Goal: Task Accomplishment & Management: Manage account settings

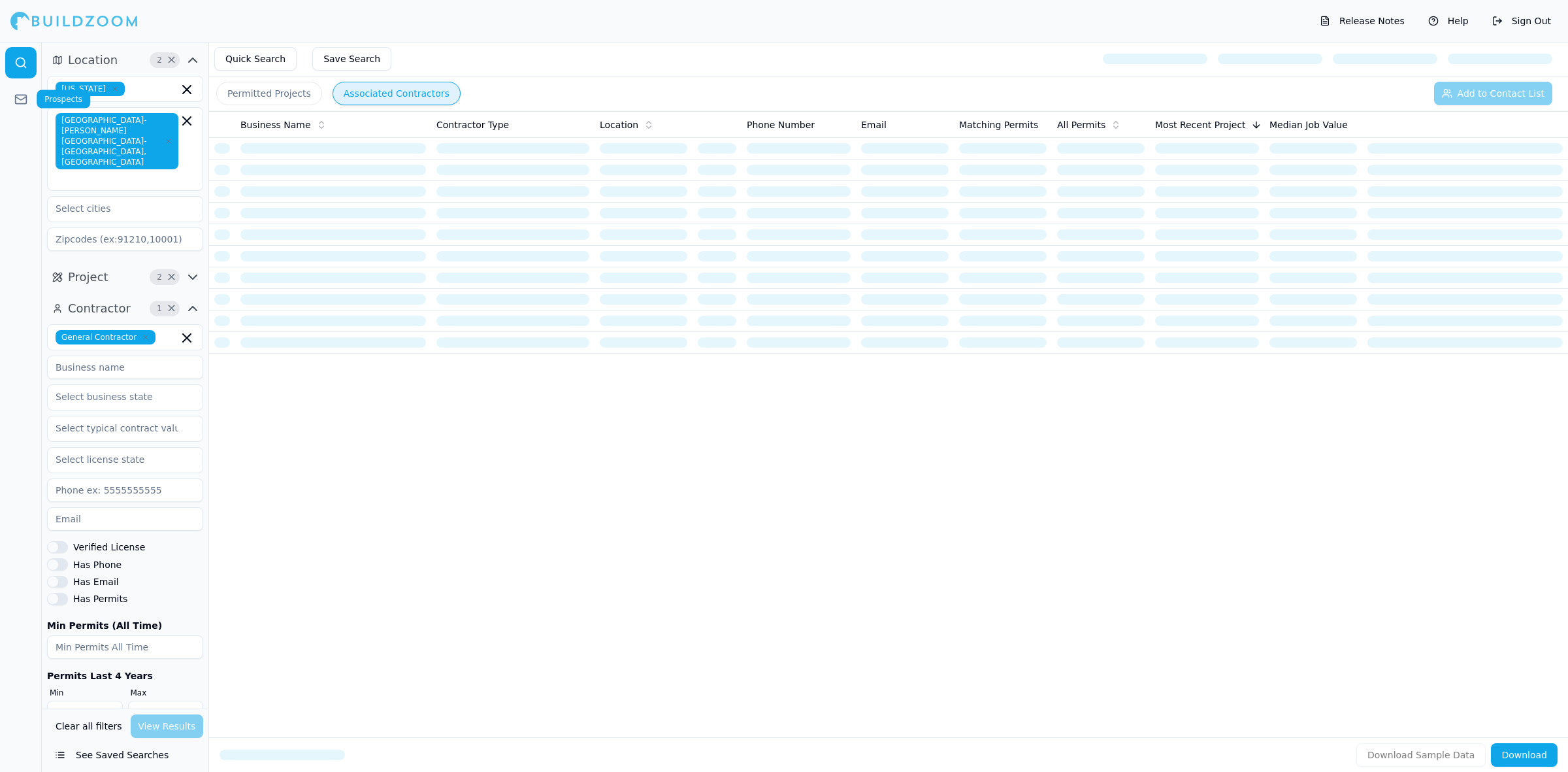
click at [14, 92] on icon at bounding box center [20, 99] width 13 height 13
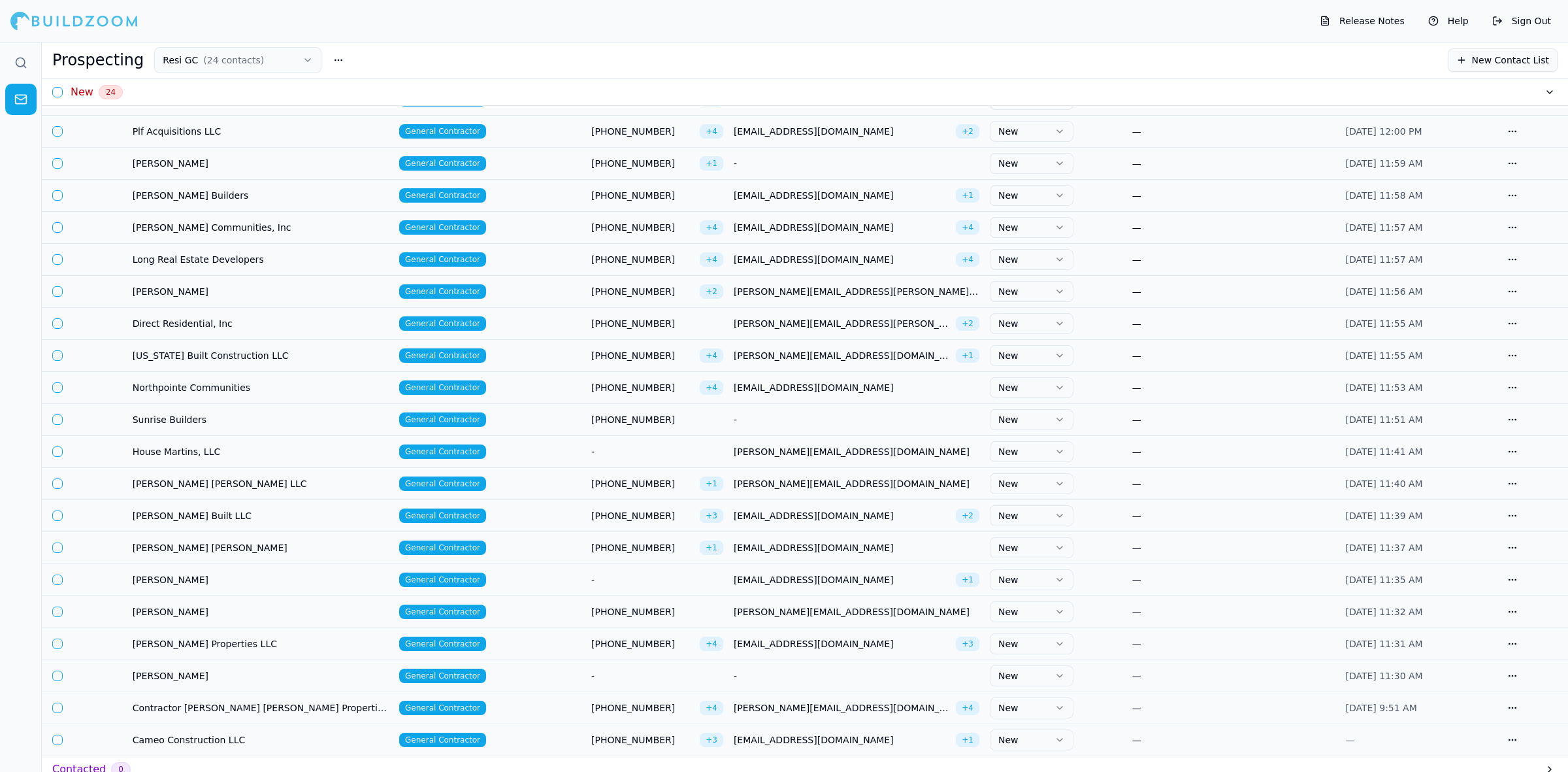
scroll to position [245, 0]
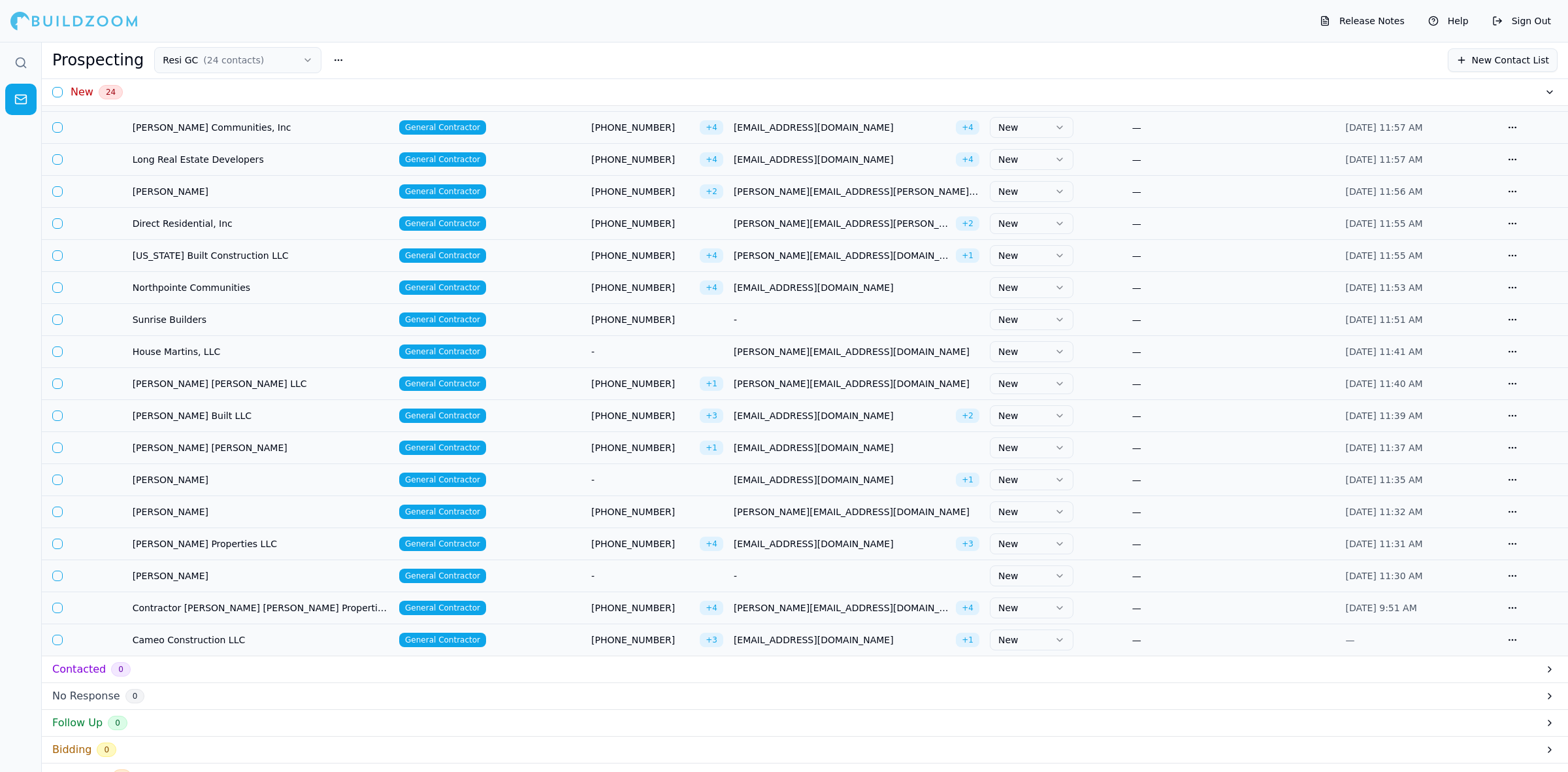
click at [60, 580] on button "button" at bounding box center [57, 575] width 10 height 10
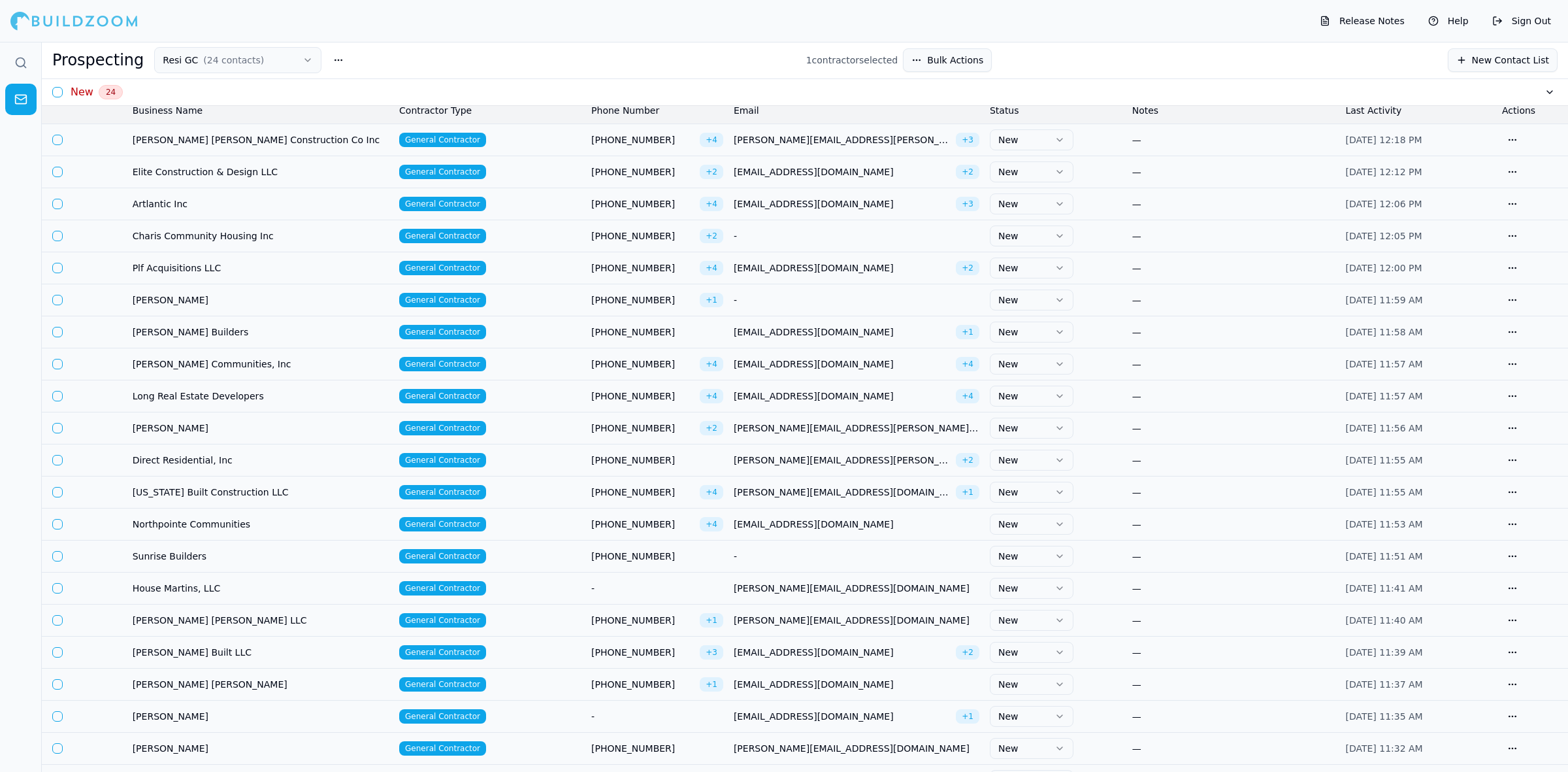
scroll to position [0, 0]
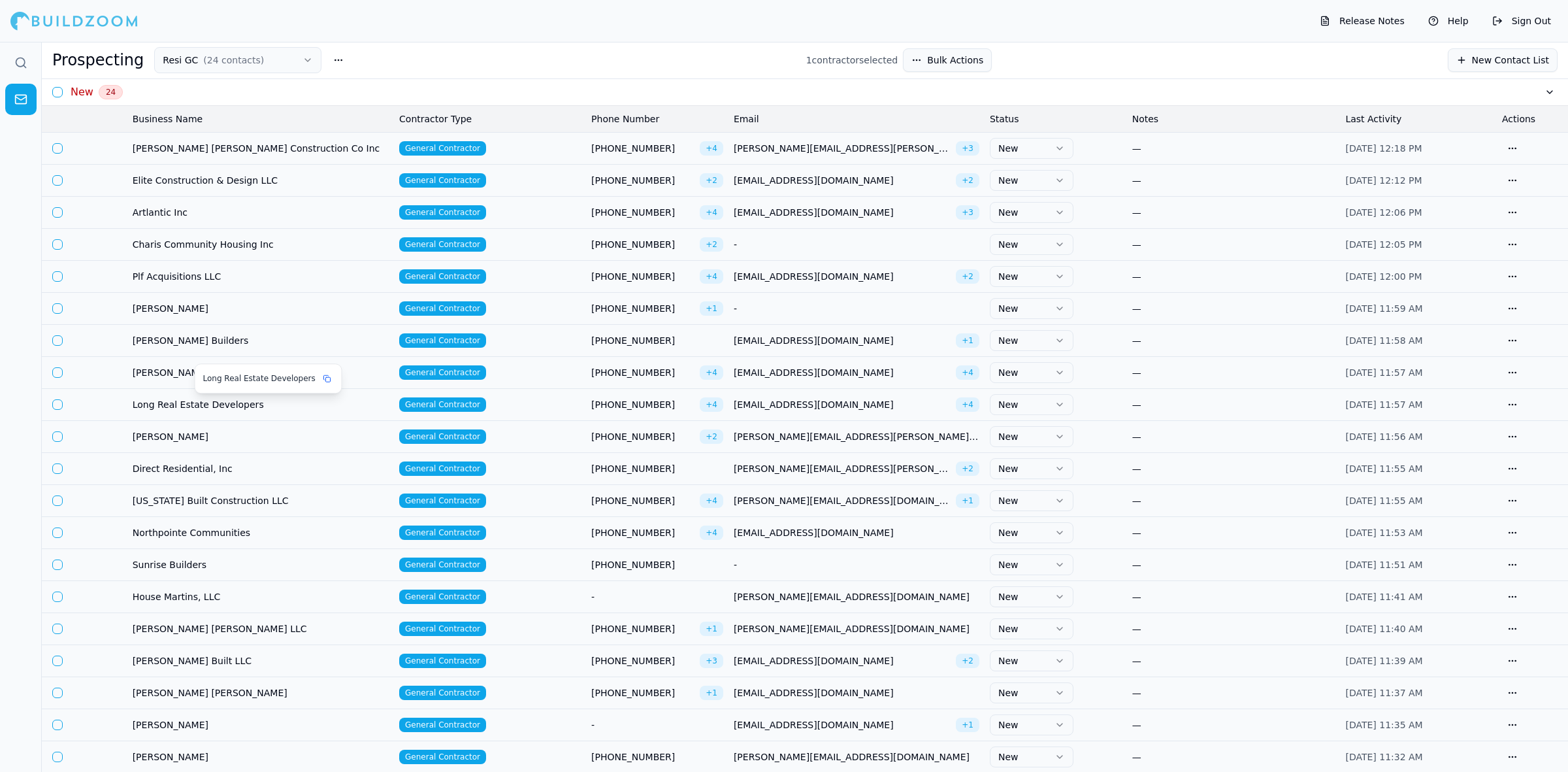
click at [183, 406] on span "Long Real Estate Developers" at bounding box center [260, 404] width 256 height 13
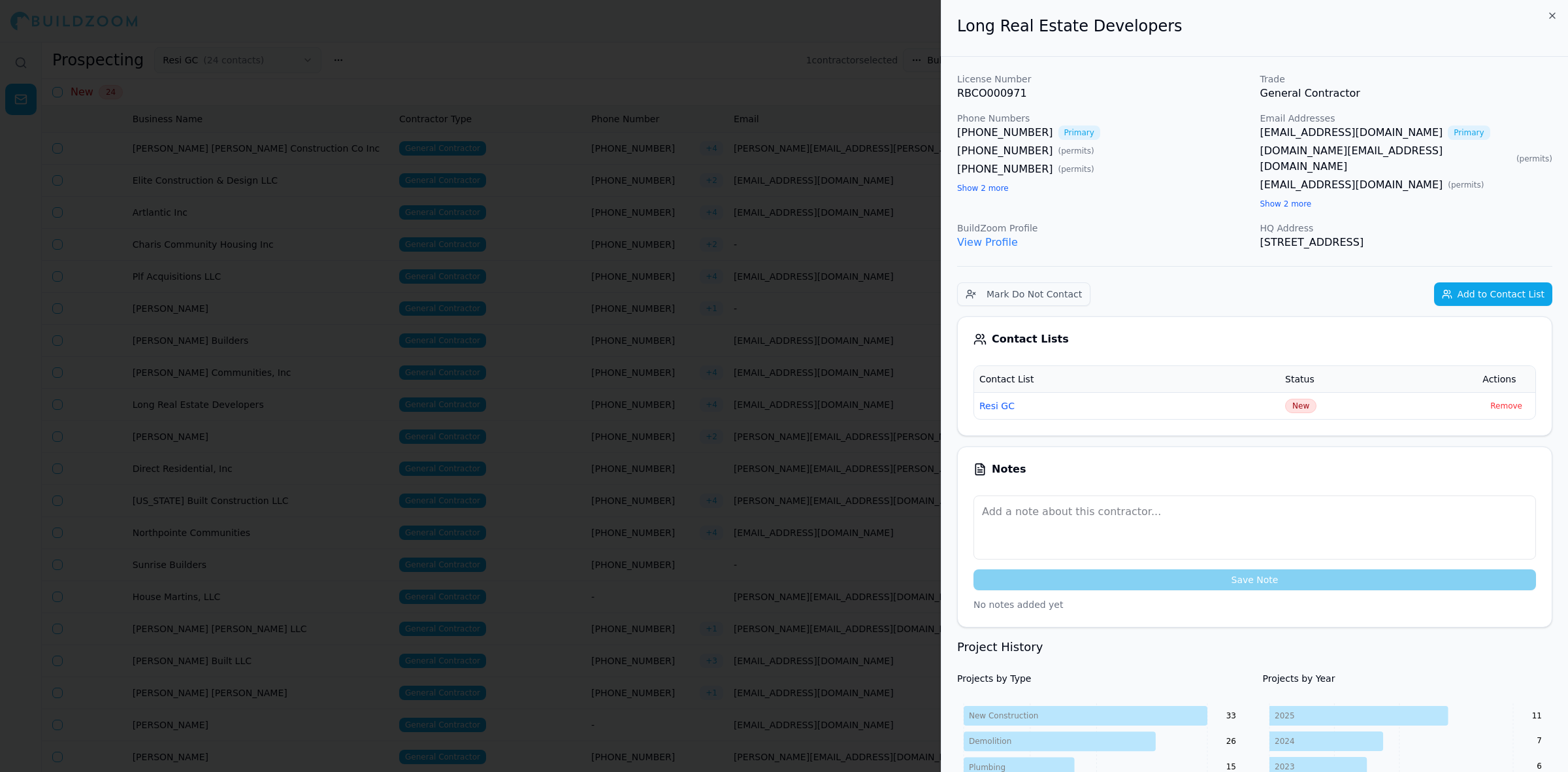
click at [1008, 236] on link "View Profile" at bounding box center [988, 242] width 61 height 13
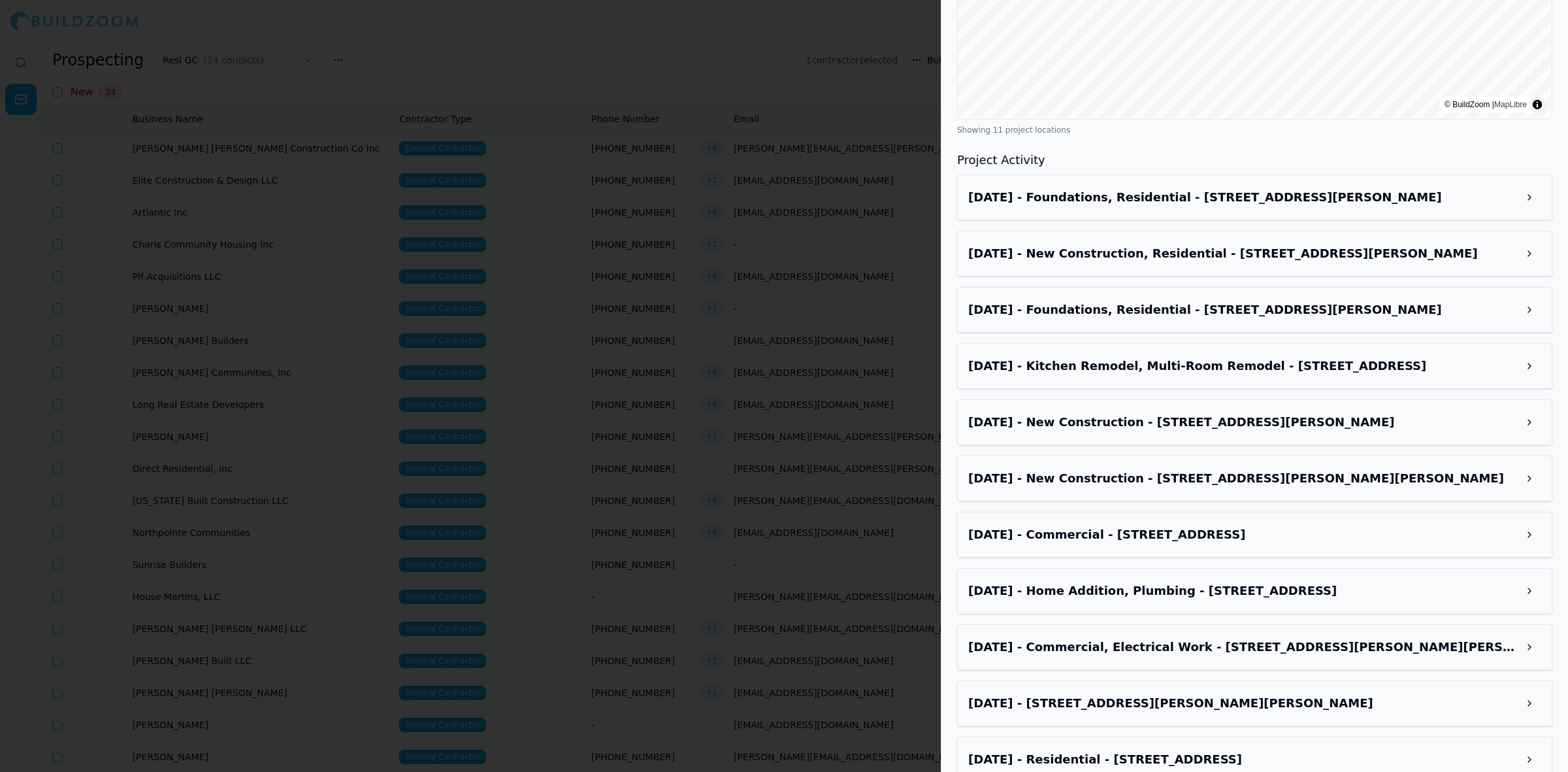
scroll to position [1524, 0]
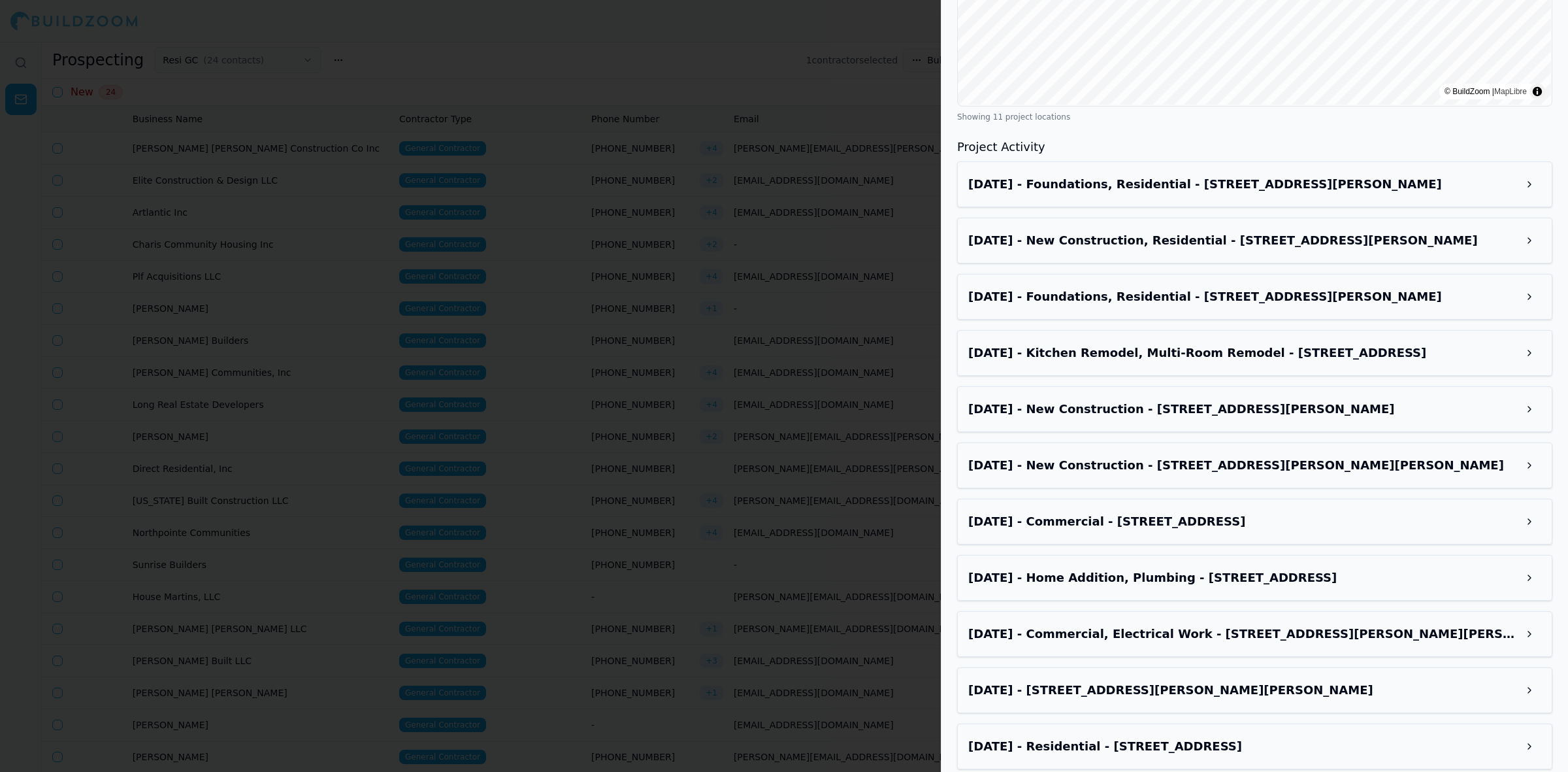
click at [1205, 681] on h3 "Apr 28, 2025 - 4317 Buford Hwy NE, Chamblee, GA, 30341" at bounding box center [1243, 690] width 549 height 18
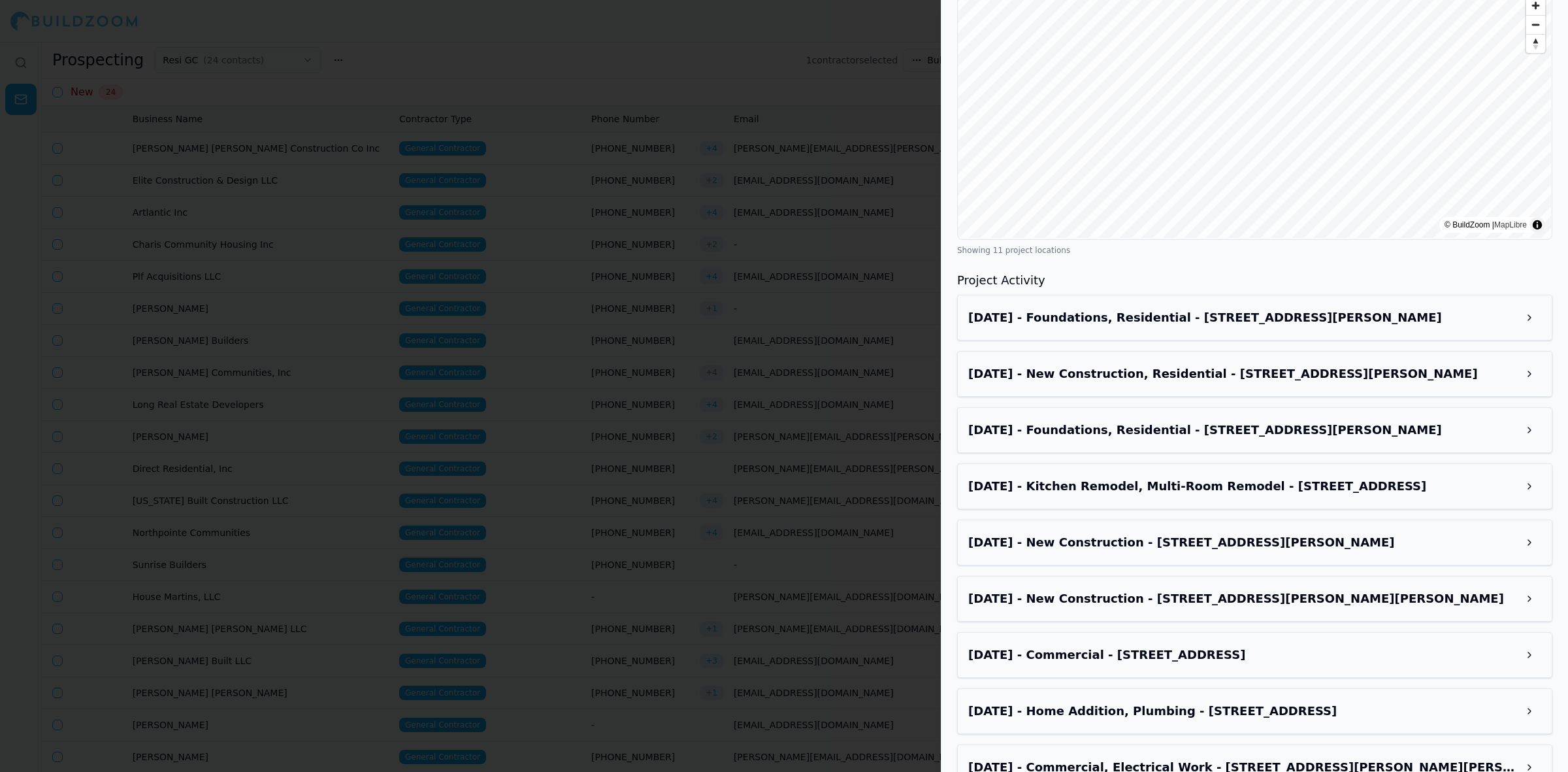
scroll to position [1357, 0]
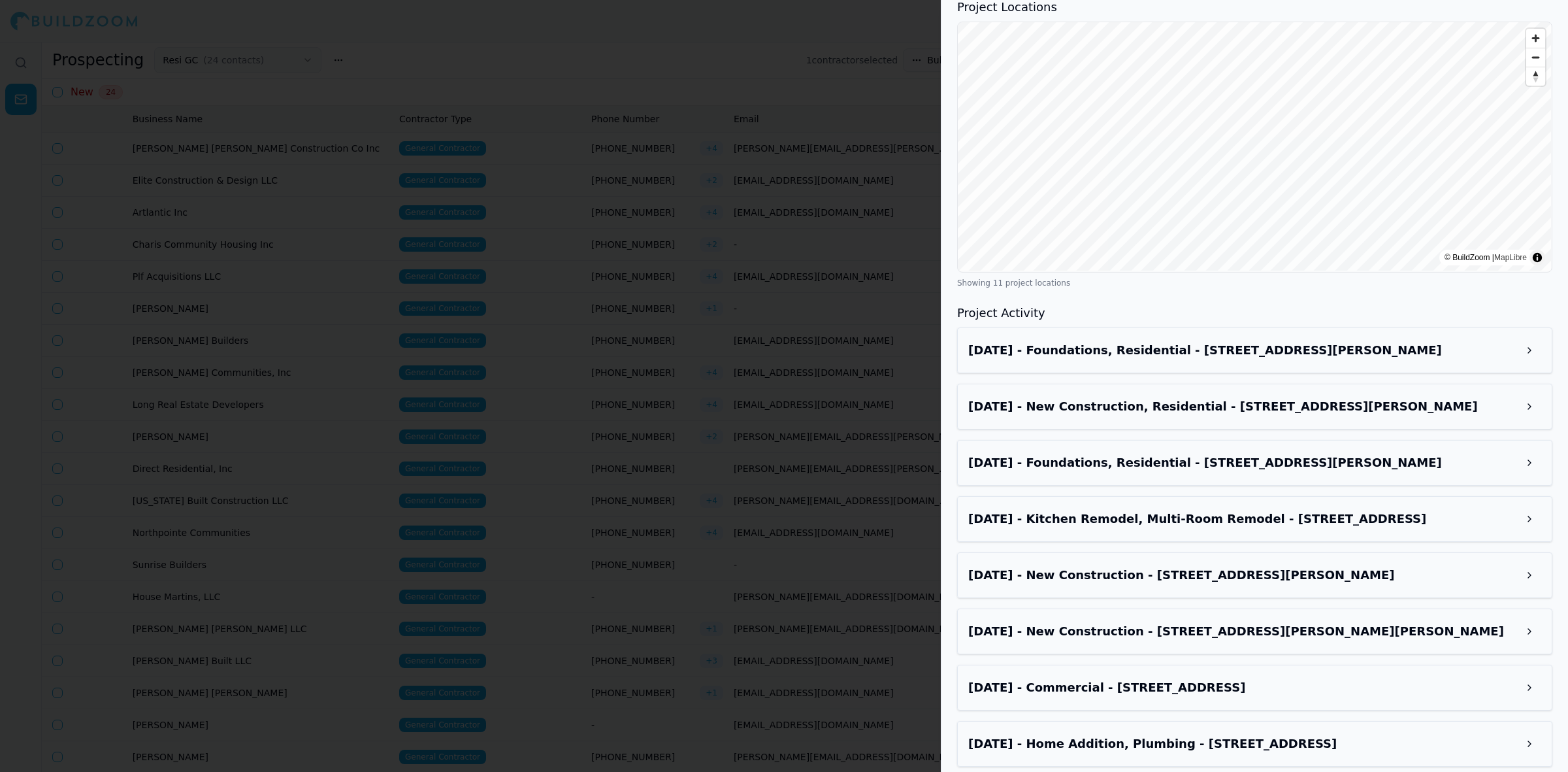
click at [1187, 341] on h3 "Sep 3, 2025 - Foundations, Residential - 932 Murphy St, Augusta, GA, 30904" at bounding box center [1243, 350] width 549 height 18
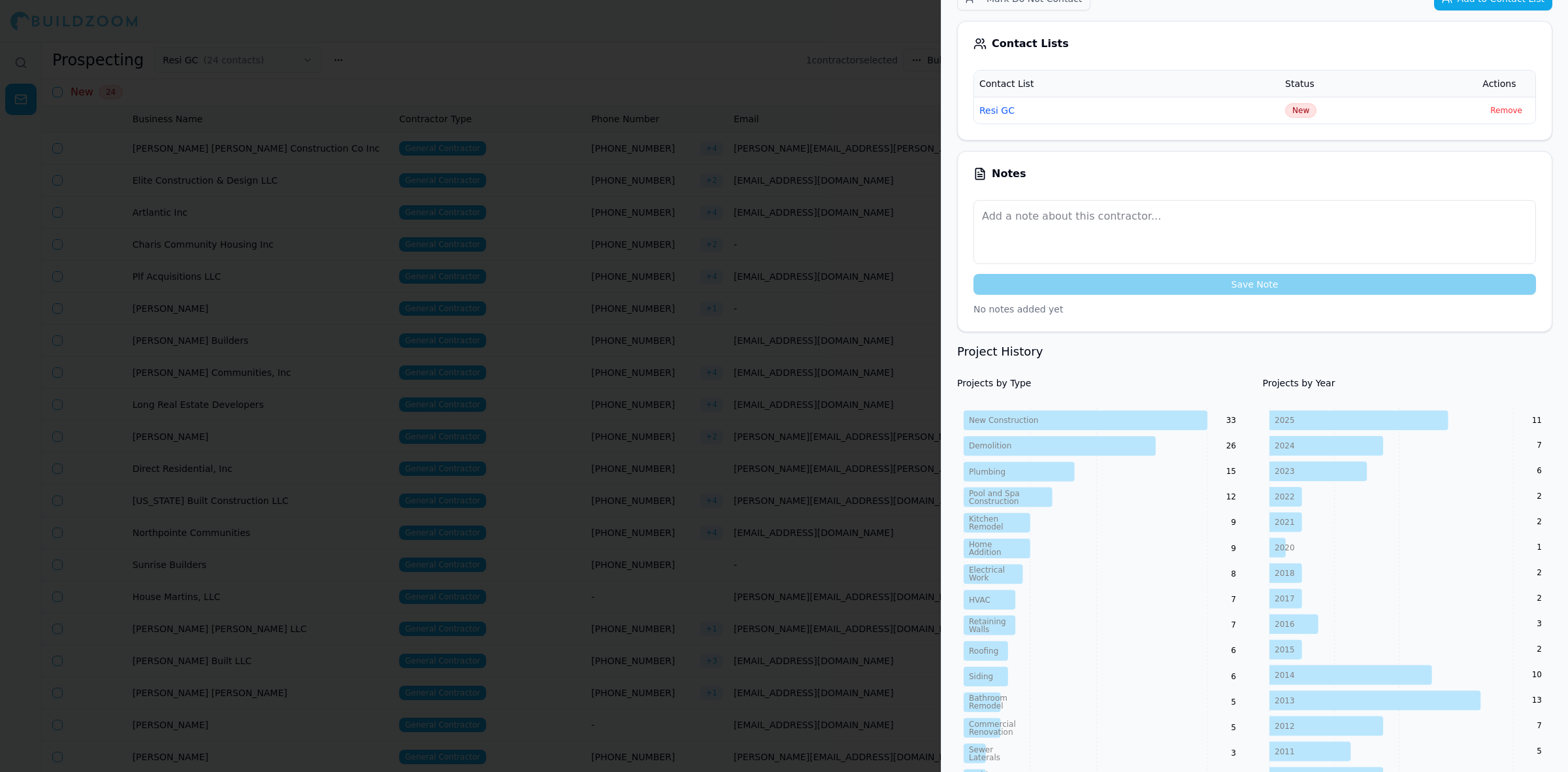
scroll to position [0, 0]
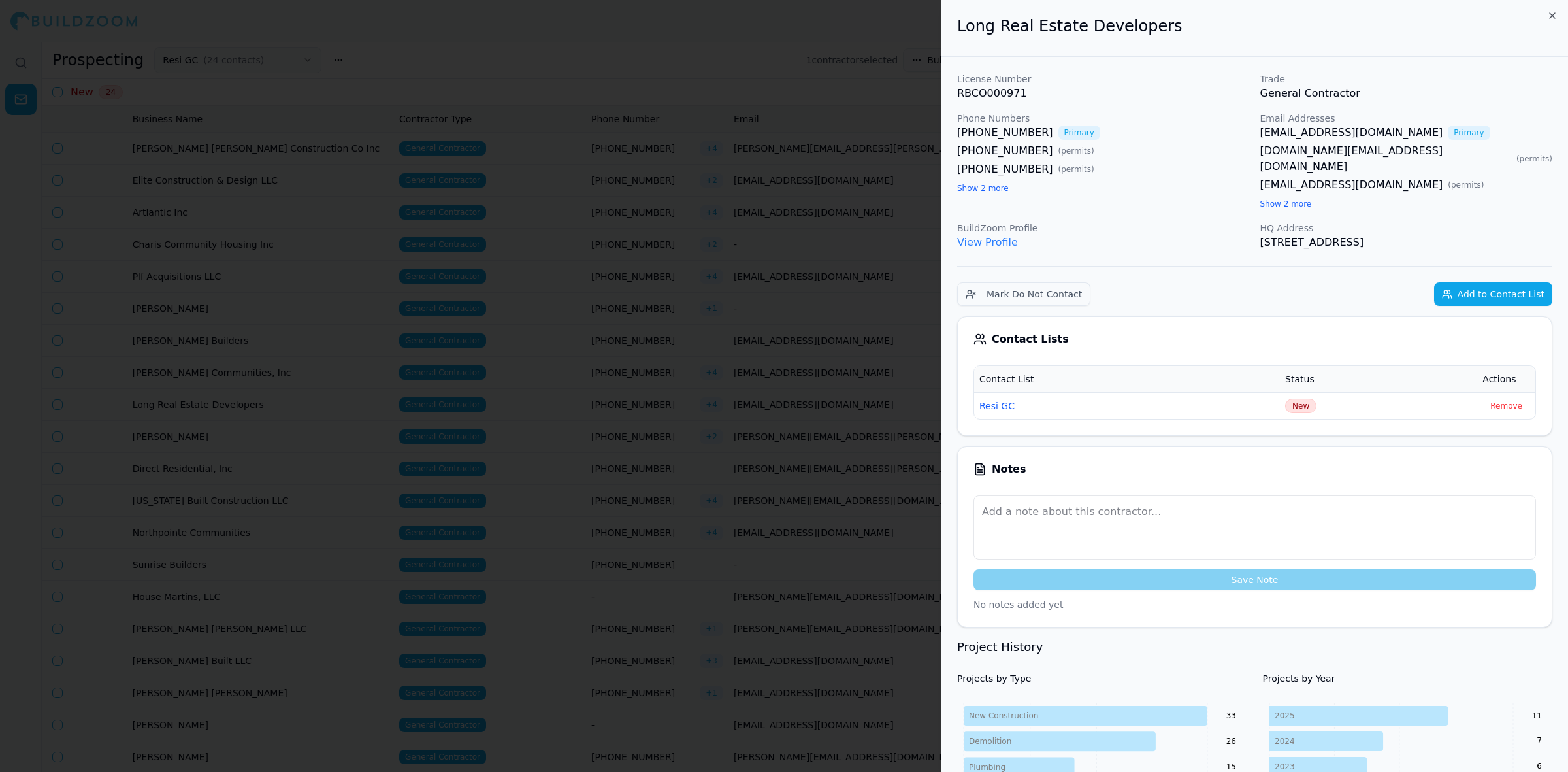
click at [1299, 198] on button "Show 2 more" at bounding box center [1286, 203] width 52 height 10
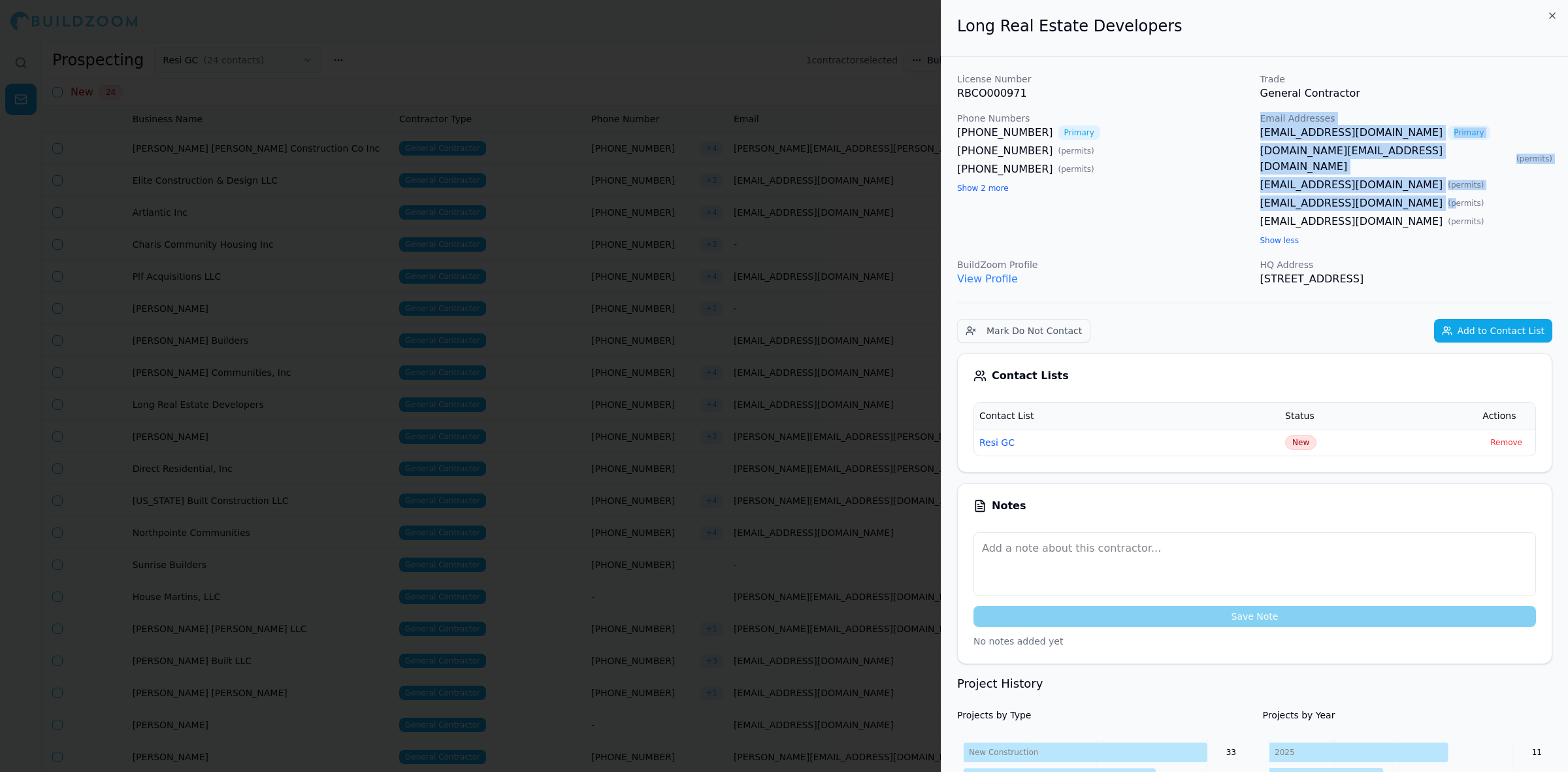
drag, startPoint x: 1249, startPoint y: 187, endPoint x: 1389, endPoint y: 190, distance: 140.0
click at [1389, 190] on div "License Number RBCO000971 Trade General Contractor Phone Numbers (404) 925-9916…" at bounding box center [1255, 179] width 596 height 214
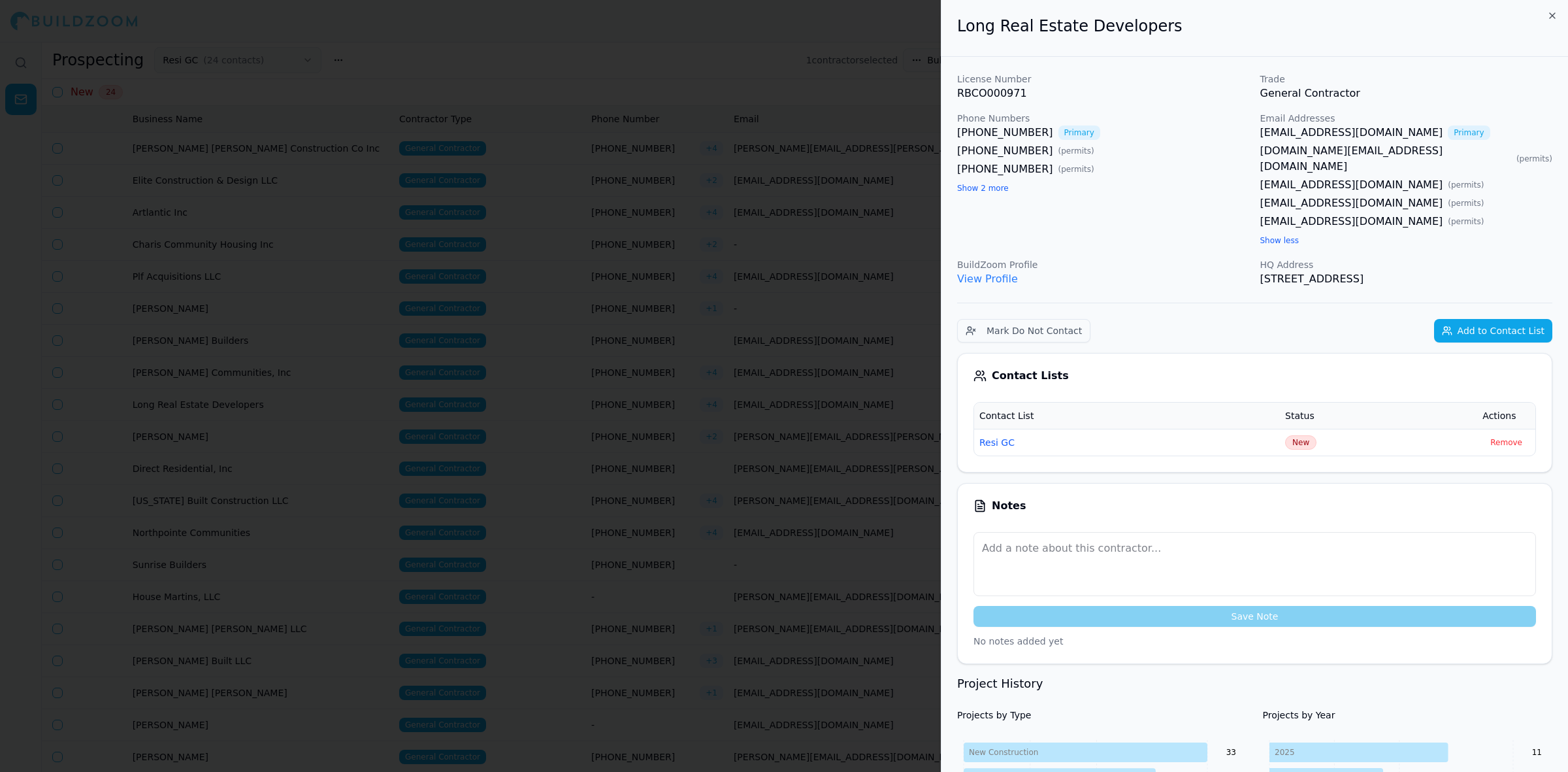
click at [1419, 195] on div "rpond@perimetercre.com ( permits )" at bounding box center [1407, 203] width 293 height 16
drag, startPoint x: 1382, startPoint y: 190, endPoint x: 1298, endPoint y: 194, distance: 84.1
click at [1298, 195] on div "rpond@perimetercre.com ( permits )" at bounding box center [1407, 203] width 293 height 16
copy link "perimetercre.com"
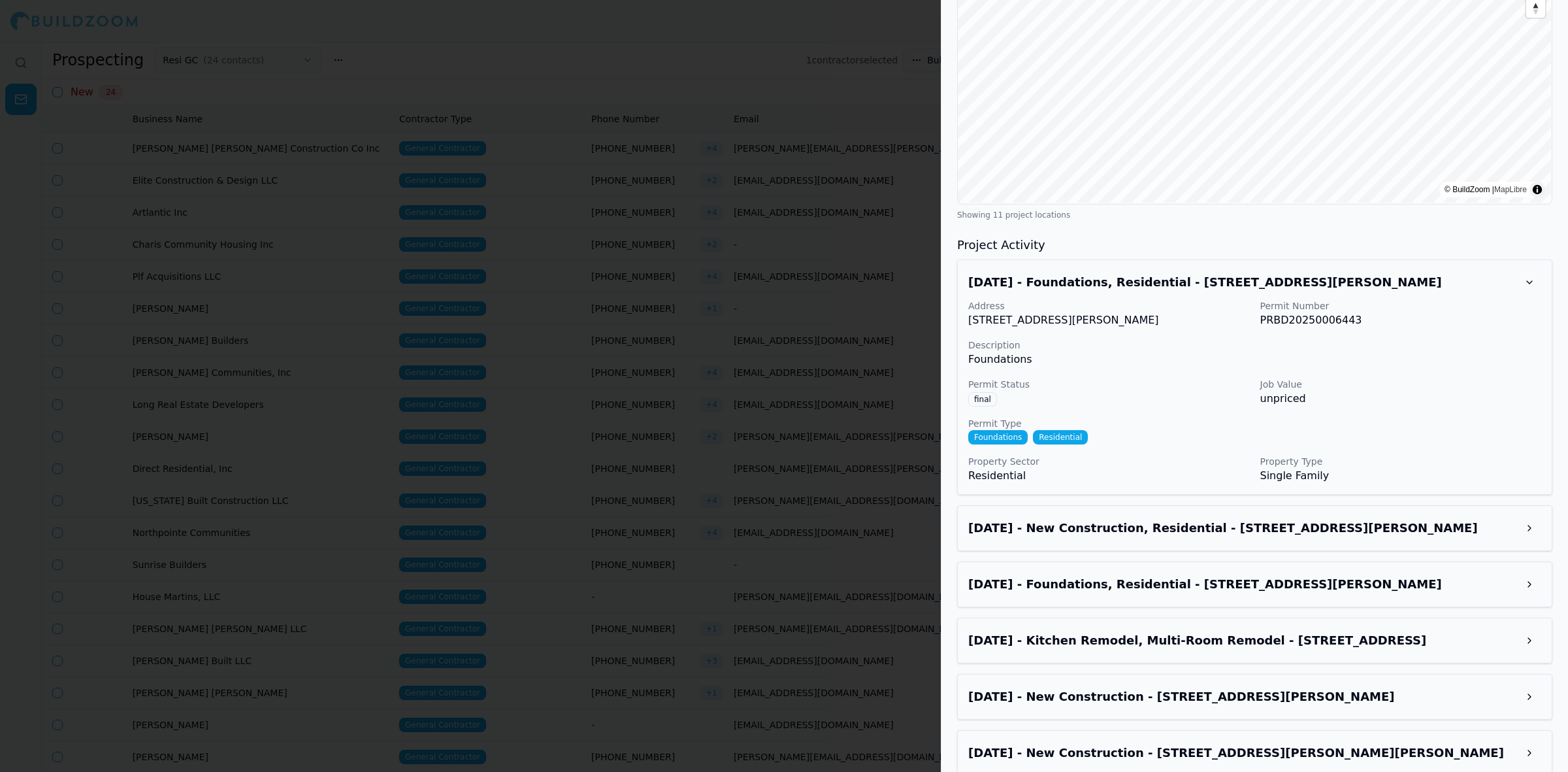
scroll to position [1634, 0]
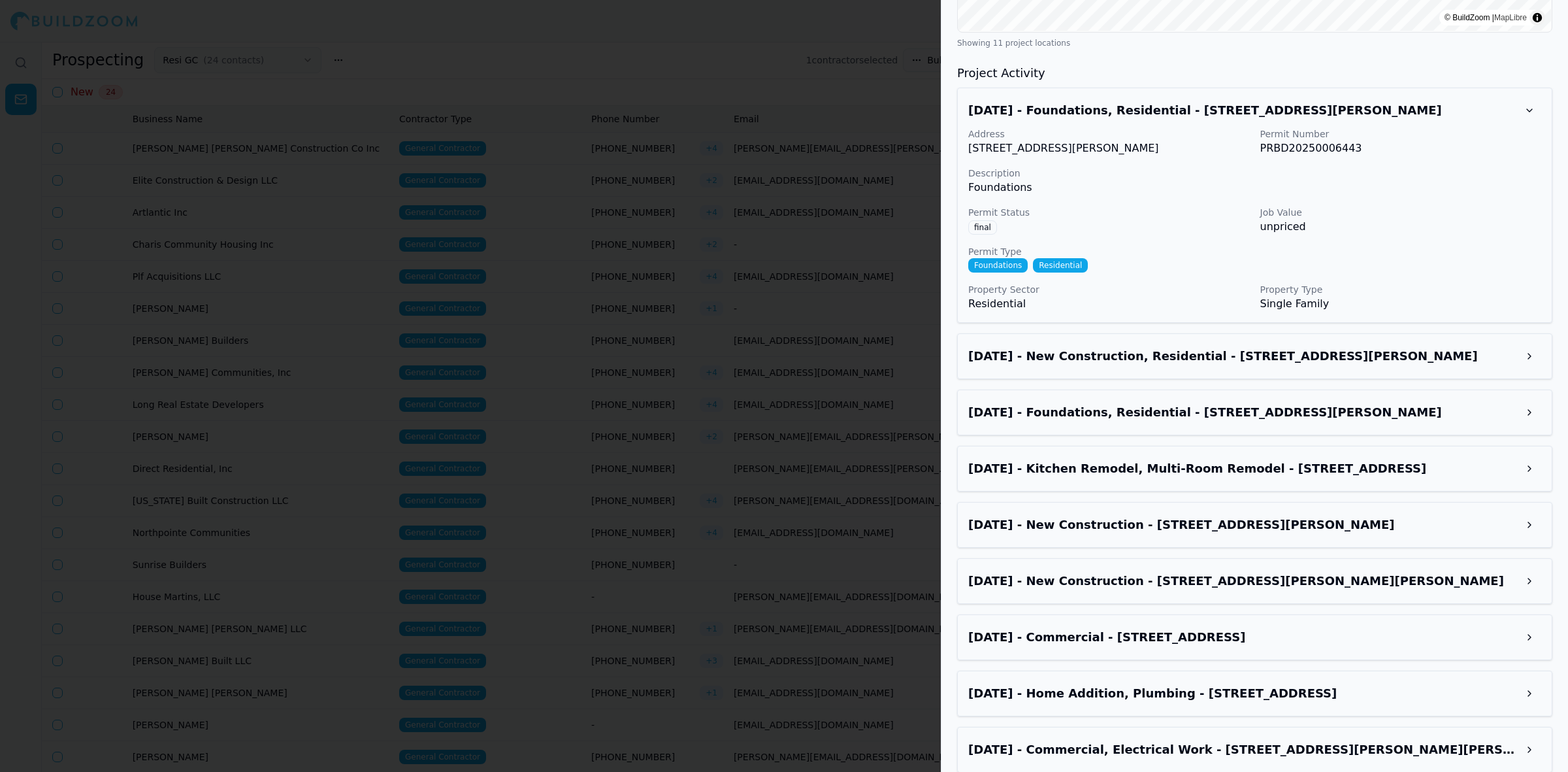
click at [1226, 347] on h3 "Jul 29, 2025 - New Construction, Residential - 2686 Ellen Way, Decatur, GA, 300…" at bounding box center [1243, 356] width 549 height 18
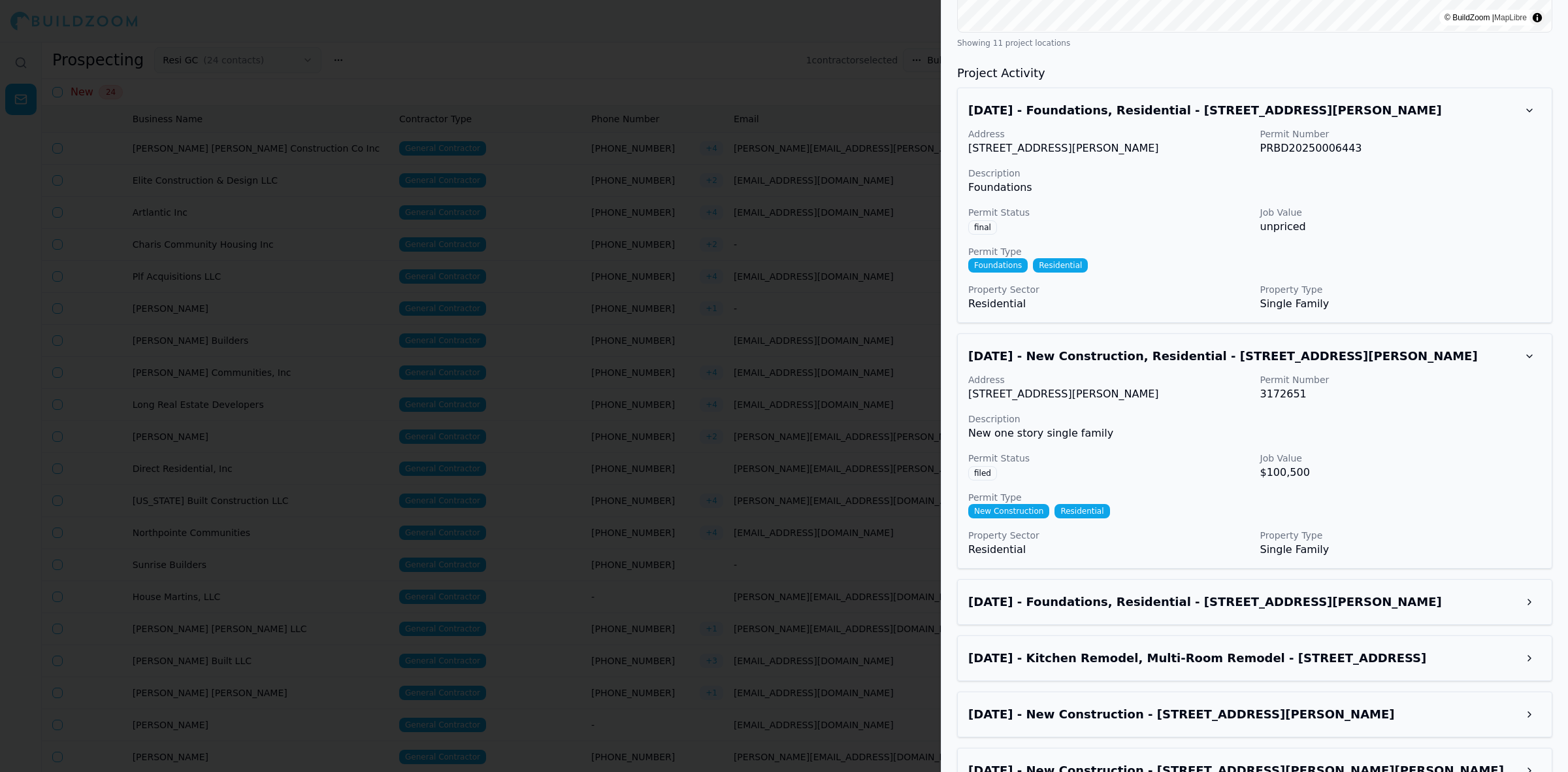
scroll to position [1716, 0]
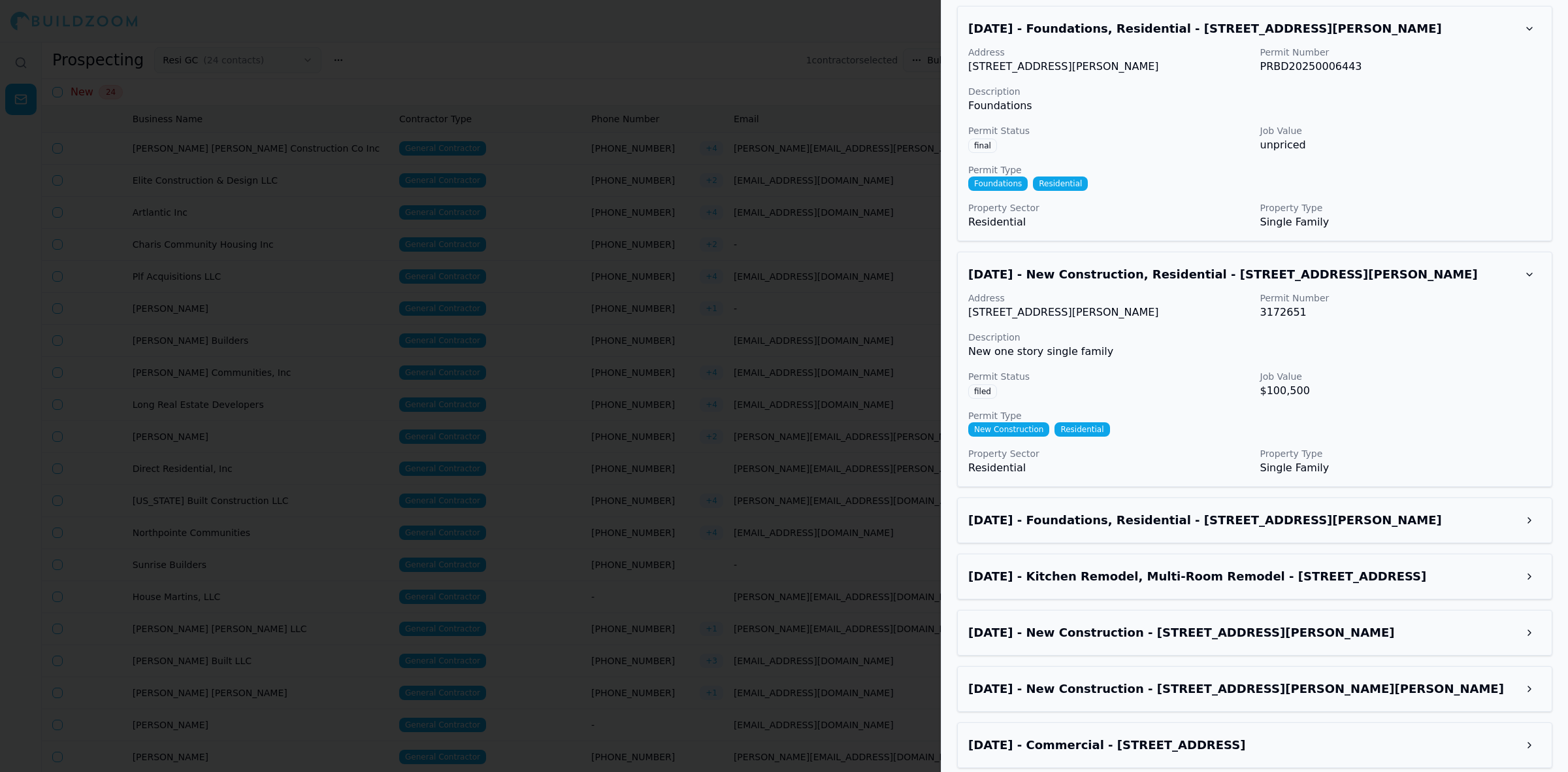
click at [1110, 511] on h3 "Jul 27, 2025 - Foundations, Residential - 1014 Adrian St, Augusta, GA, 30904" at bounding box center [1243, 520] width 549 height 18
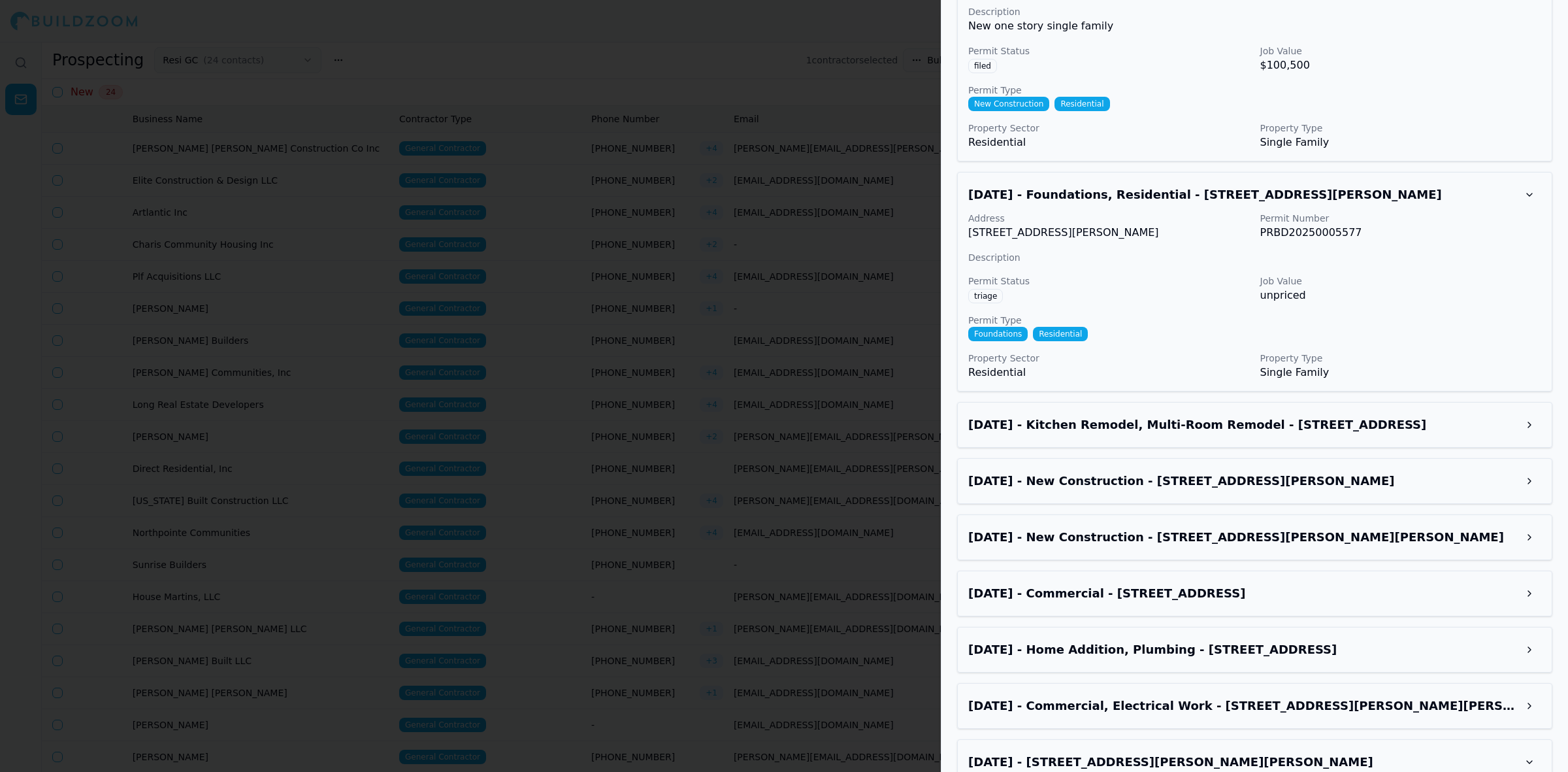
scroll to position [2042, 0]
click at [1221, 415] on h3 "Jul 6, 2025 - Kitchen Remodel, Multi-Room Remodel - 1162 Shepherds Ln NE, Atlan…" at bounding box center [1243, 423] width 549 height 18
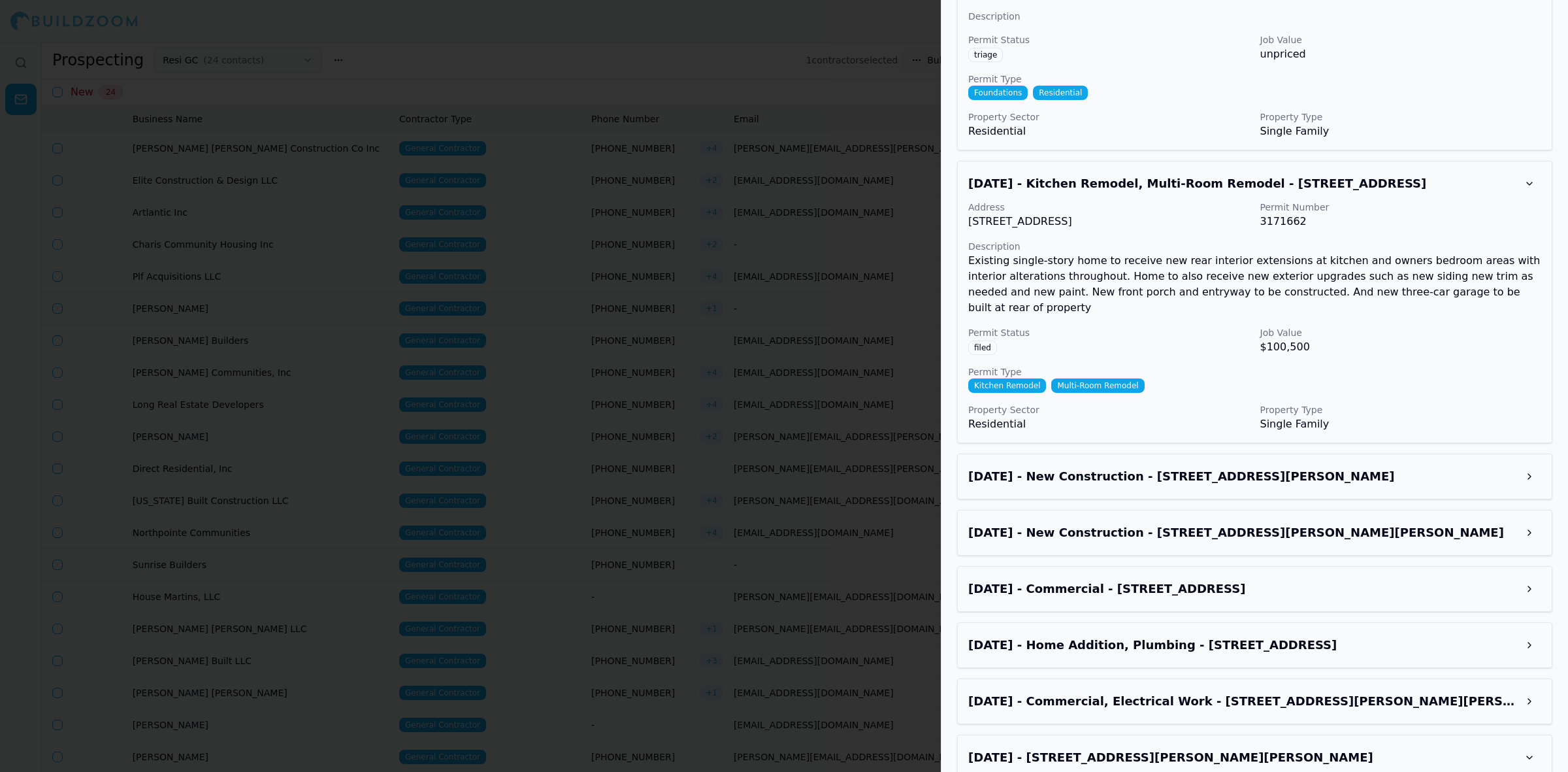
scroll to position [2287, 0]
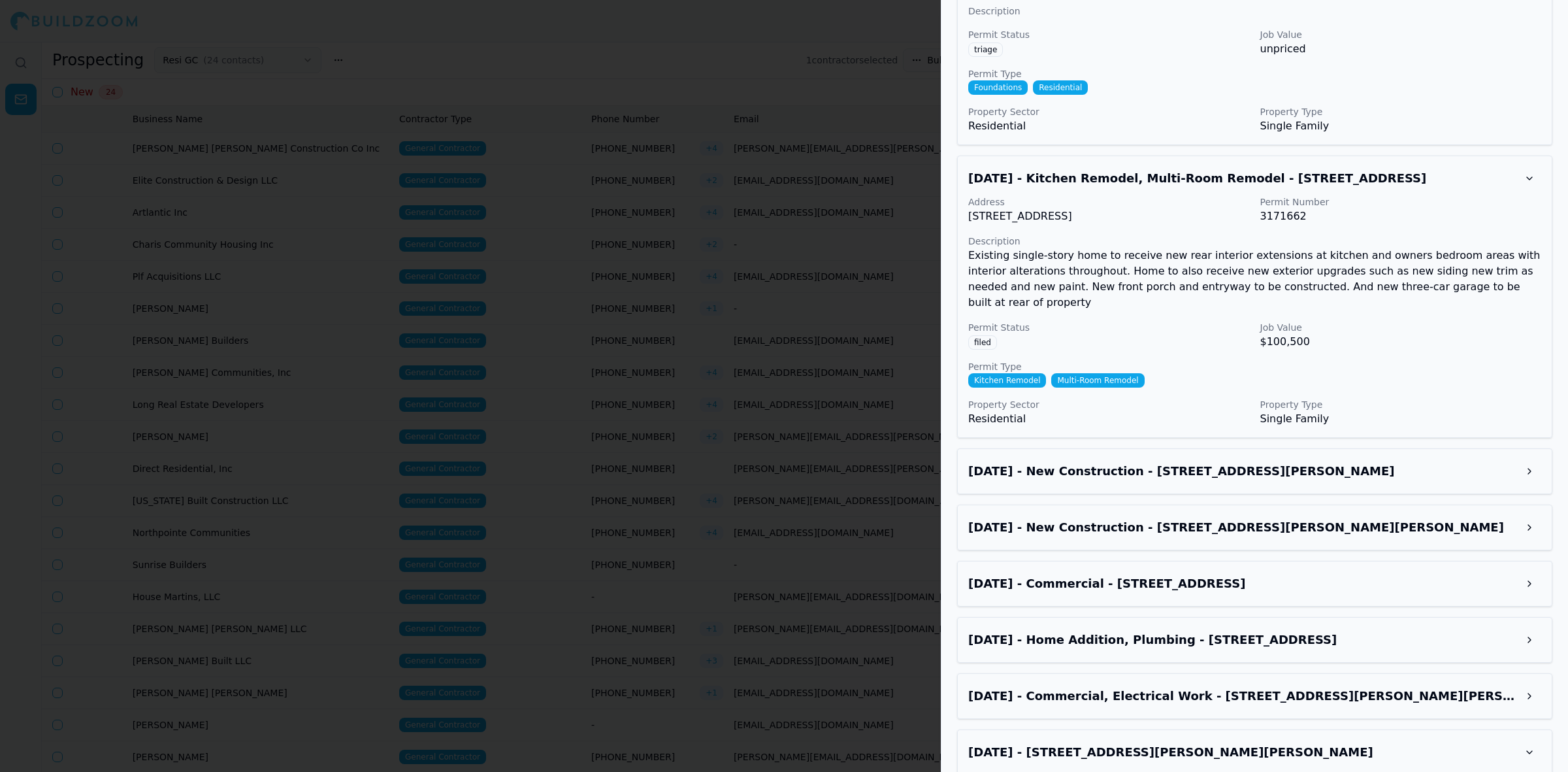
click at [1128, 459] on div "Jun 19, 2025 - New Construction - 4301 Buford Hwy Ste A, Atlanta, GA, 30345" at bounding box center [1255, 471] width 573 height 24
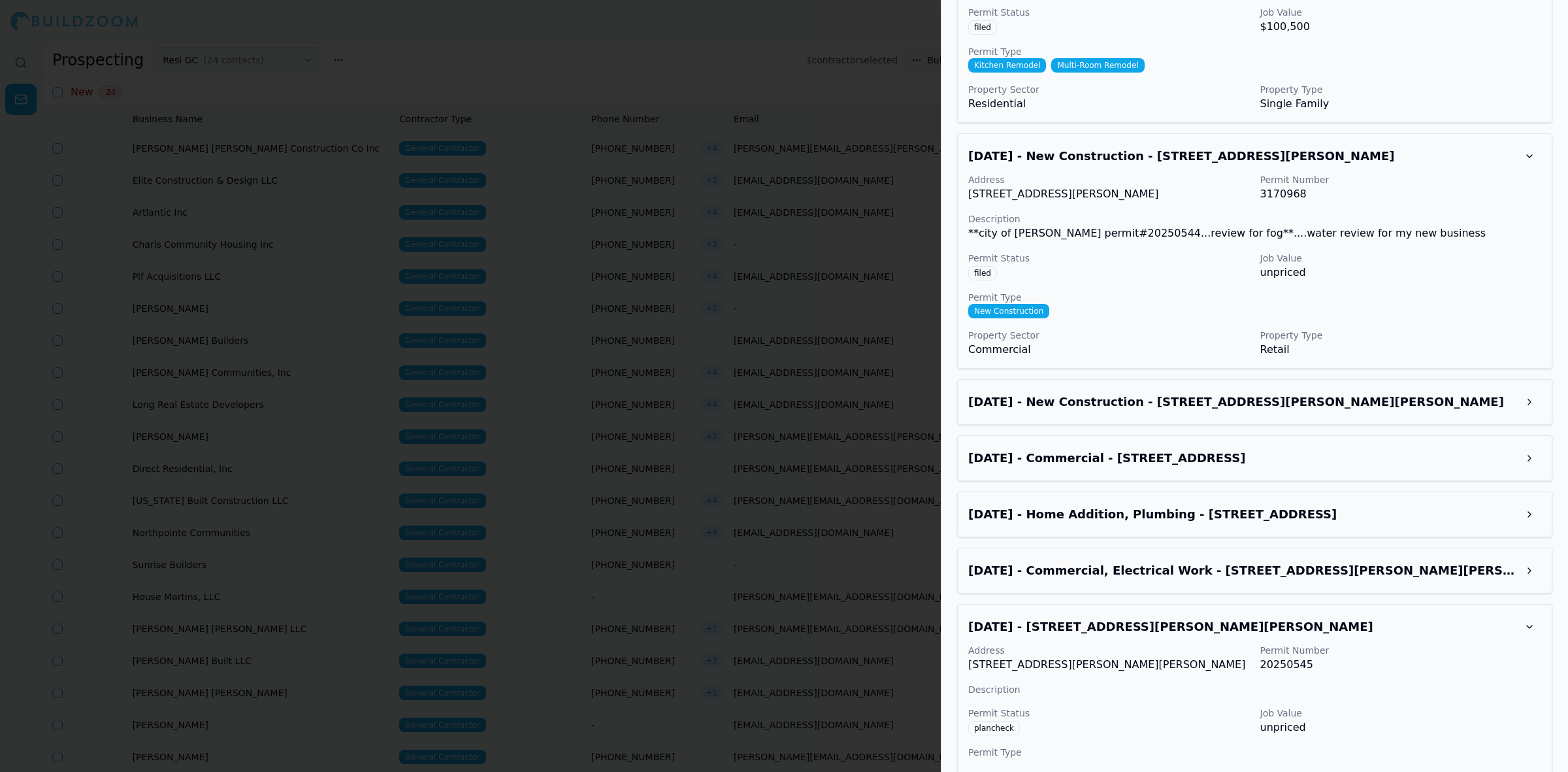
scroll to position [2614, 0]
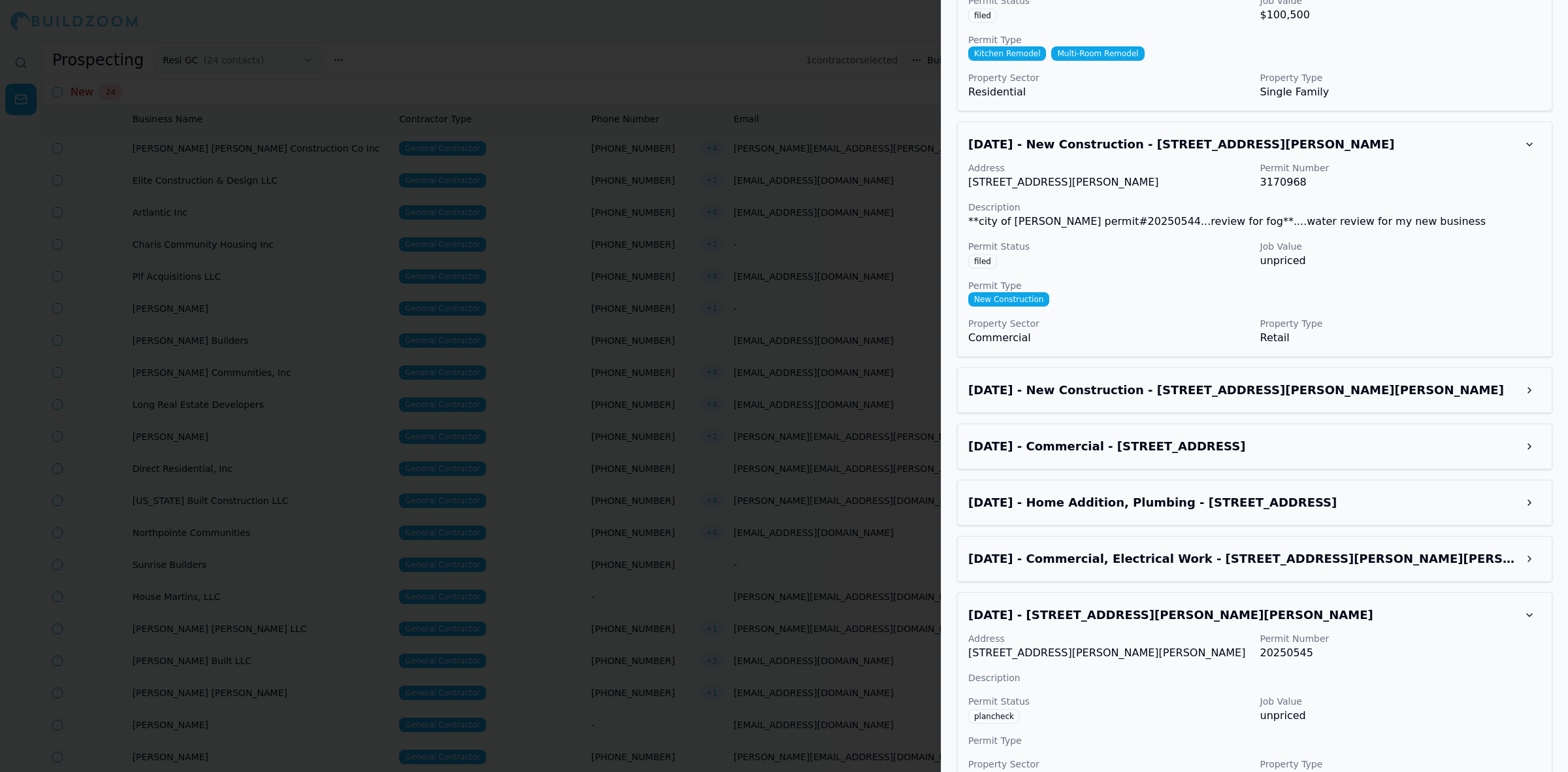
click at [1244, 381] on h3 "Jun 19, 2025 - New Construction - 4317 Buford Hwy NE, Chamblee, GA, 30341" at bounding box center [1243, 390] width 549 height 18
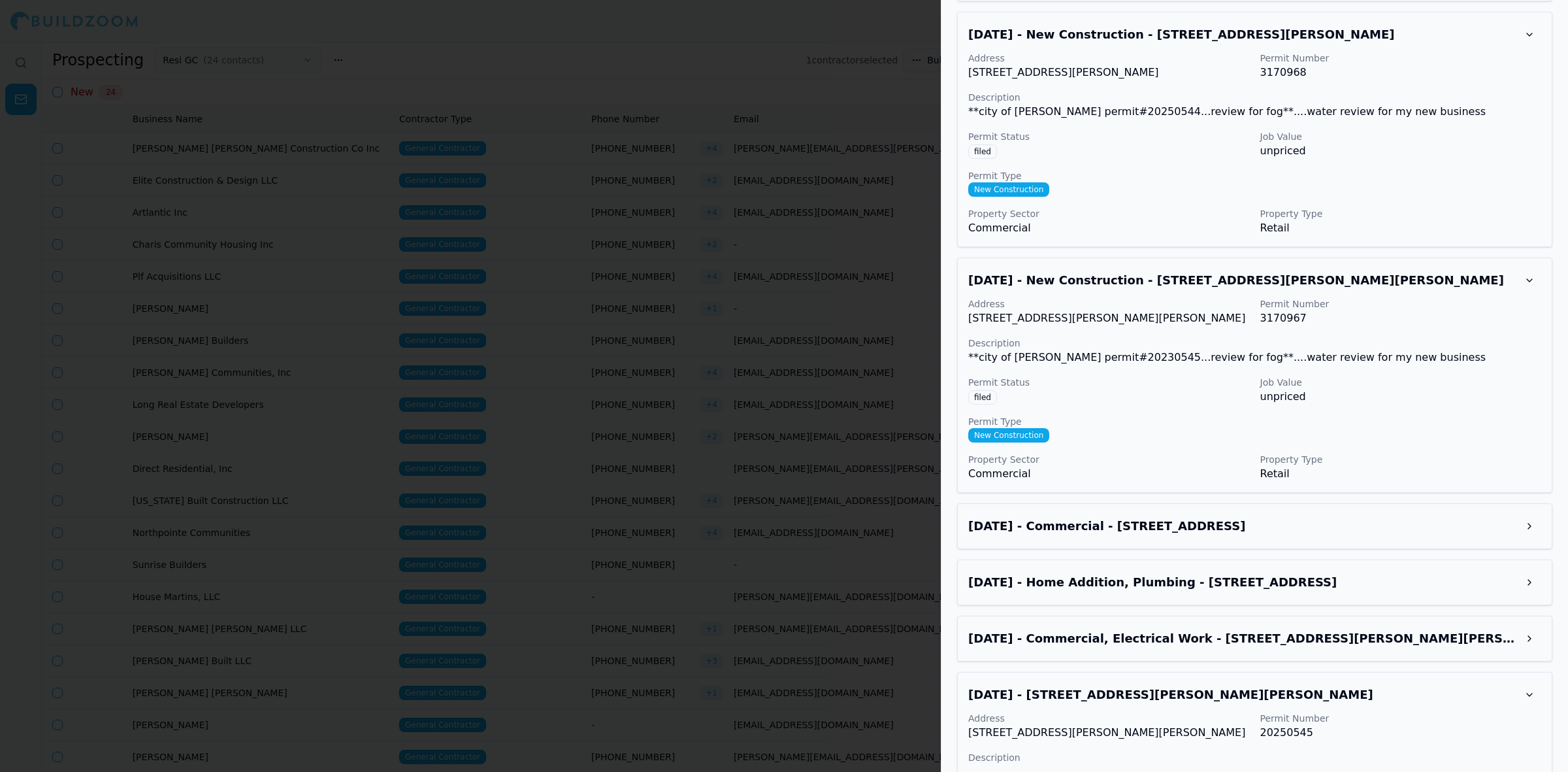
scroll to position [2859, 0]
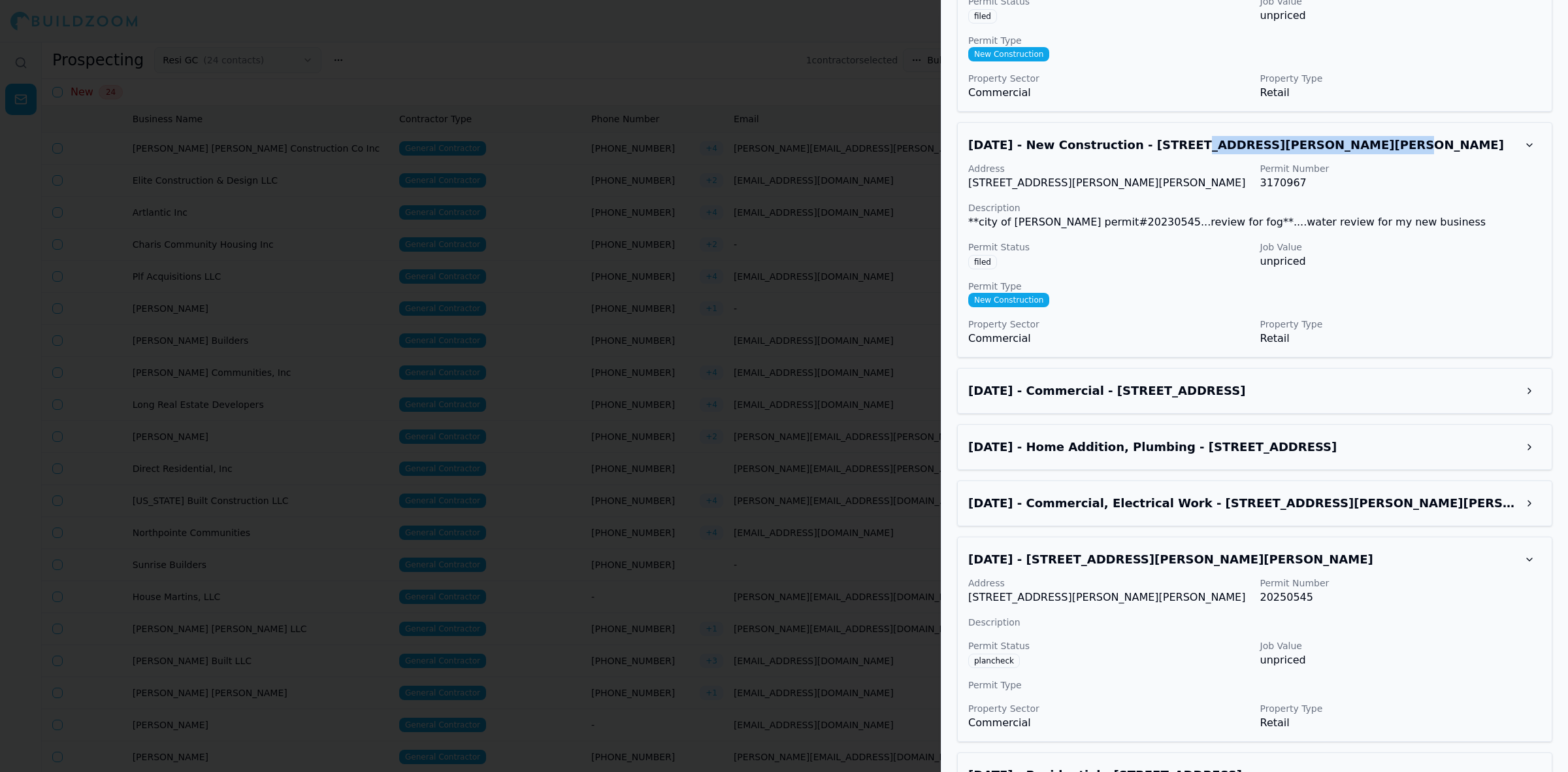
drag, startPoint x: 1155, startPoint y: 125, endPoint x: 1322, endPoint y: 122, distance: 167.0
click at [1320, 136] on h3 "Jun 19, 2025 - New Construction - 4317 Buford Hwy NE, Chamblee, GA, 30341" at bounding box center [1243, 144] width 549 height 18
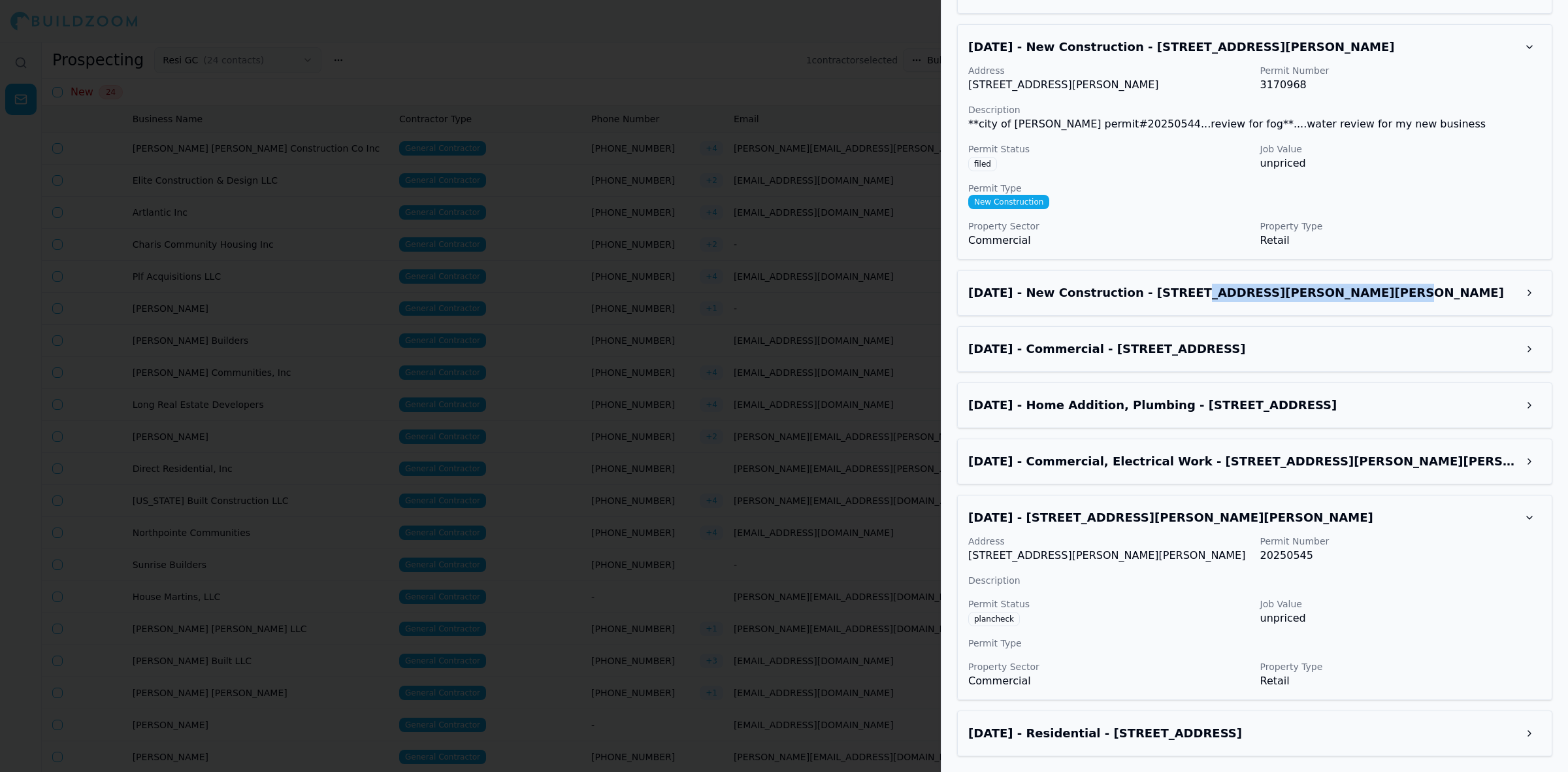
scroll to position [2690, 0]
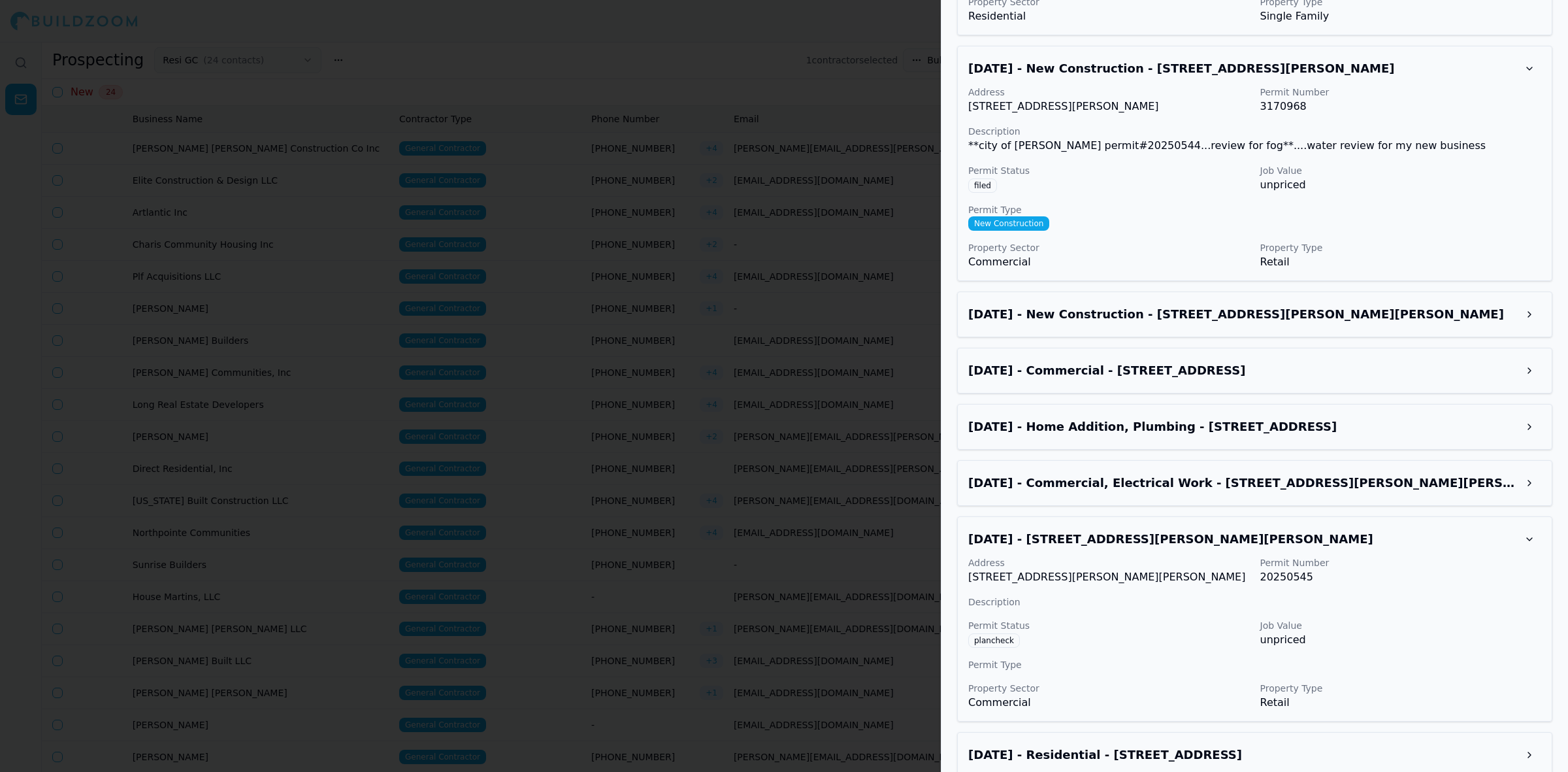
click at [1356, 361] on h3 "Jun 8, 2025 - Commercial - 3188 Roswell Rd NW, Atlanta, GA, 30305" at bounding box center [1243, 370] width 549 height 18
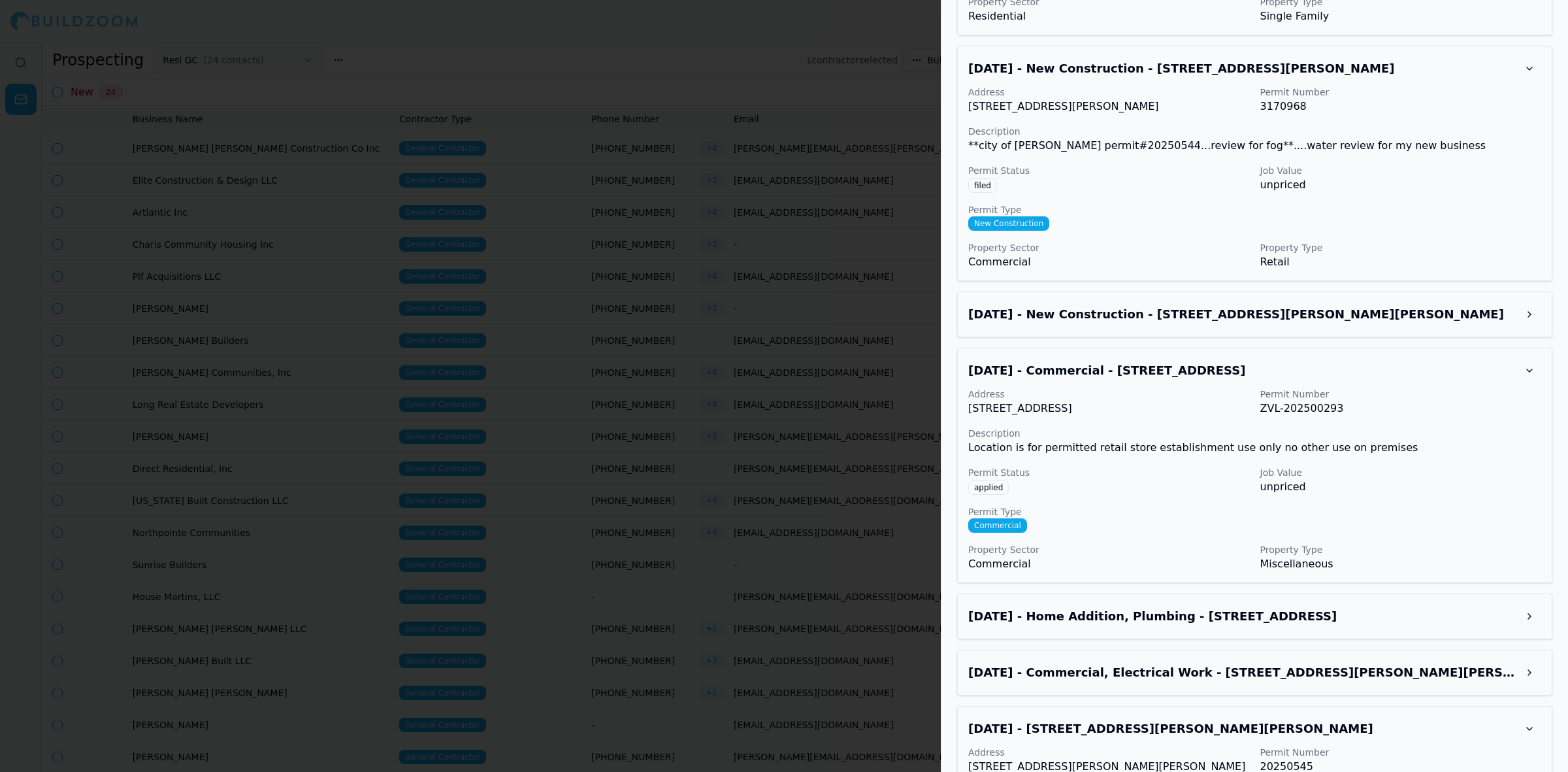
scroll to position [2859, 0]
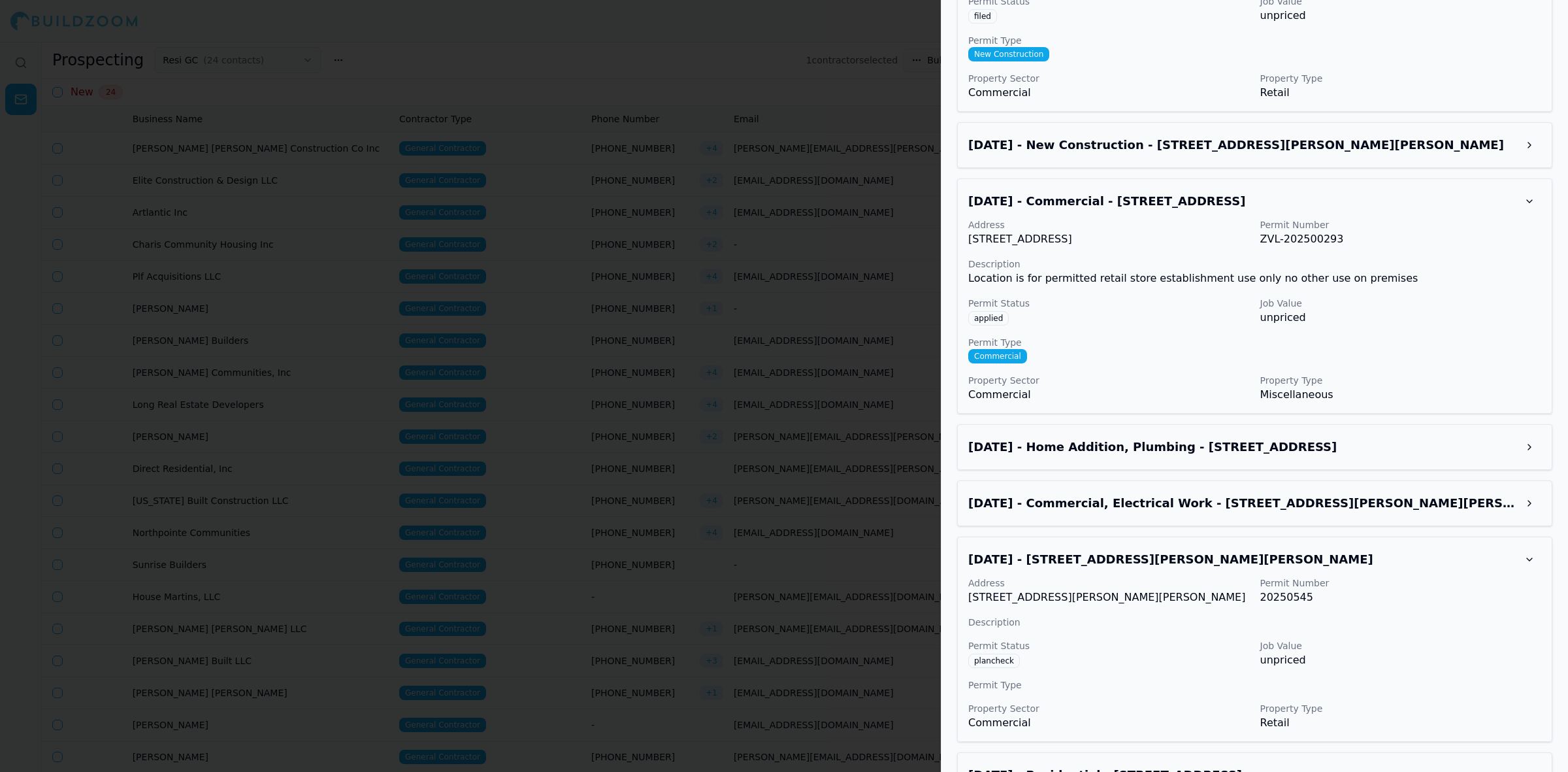
click at [1335, 136] on h3 "Jun 19, 2025 - New Construction - 4317 Buford Hwy NE, Chamblee, GA, 30341" at bounding box center [1243, 144] width 549 height 18
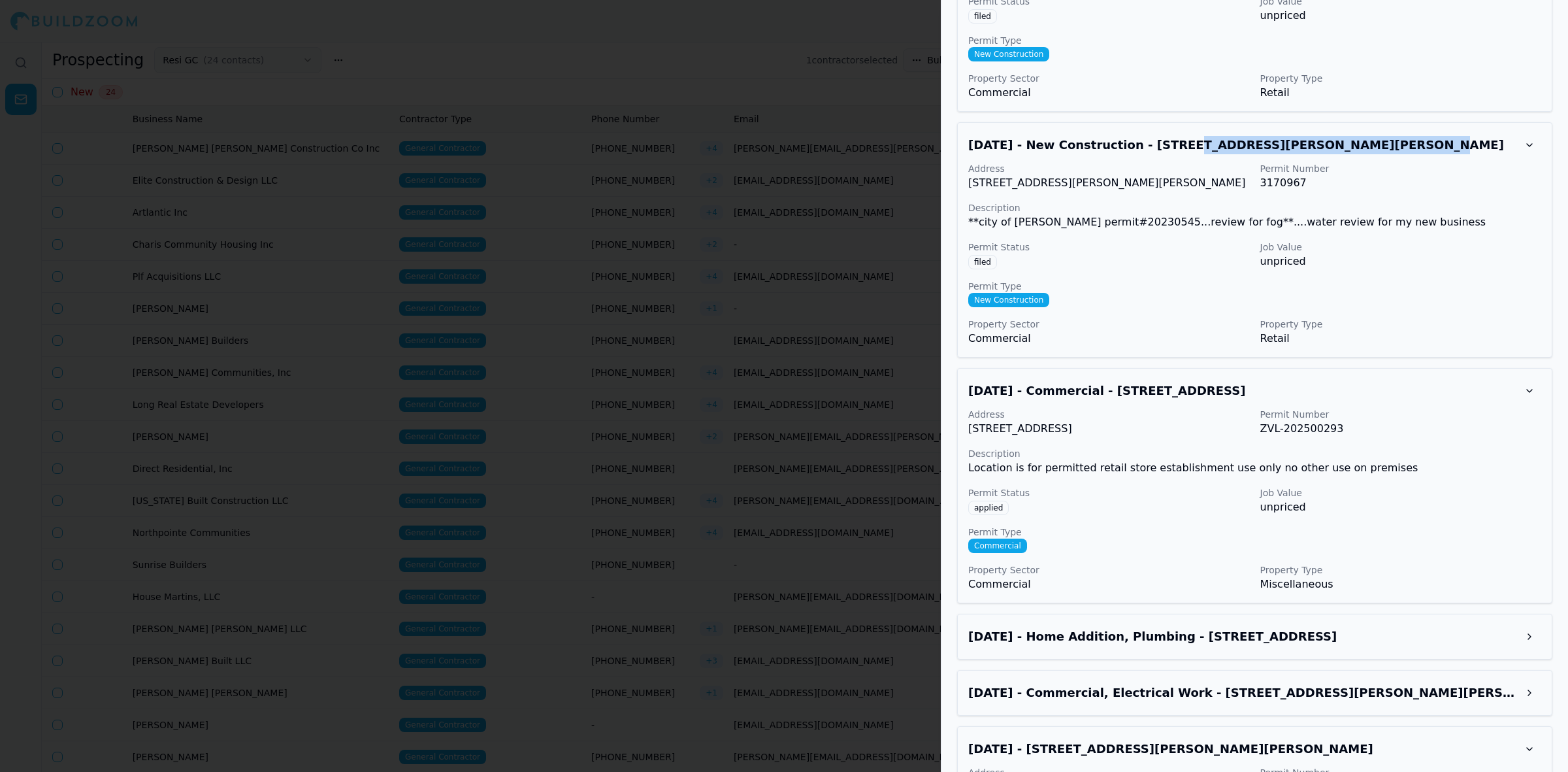
drag, startPoint x: 1343, startPoint y: 125, endPoint x: 1154, endPoint y: 129, distance: 189.0
click at [1154, 136] on h3 "Jun 19, 2025 - New Construction - 4317 Buford Hwy NE, Chamblee, GA, 30341" at bounding box center [1243, 144] width 549 height 18
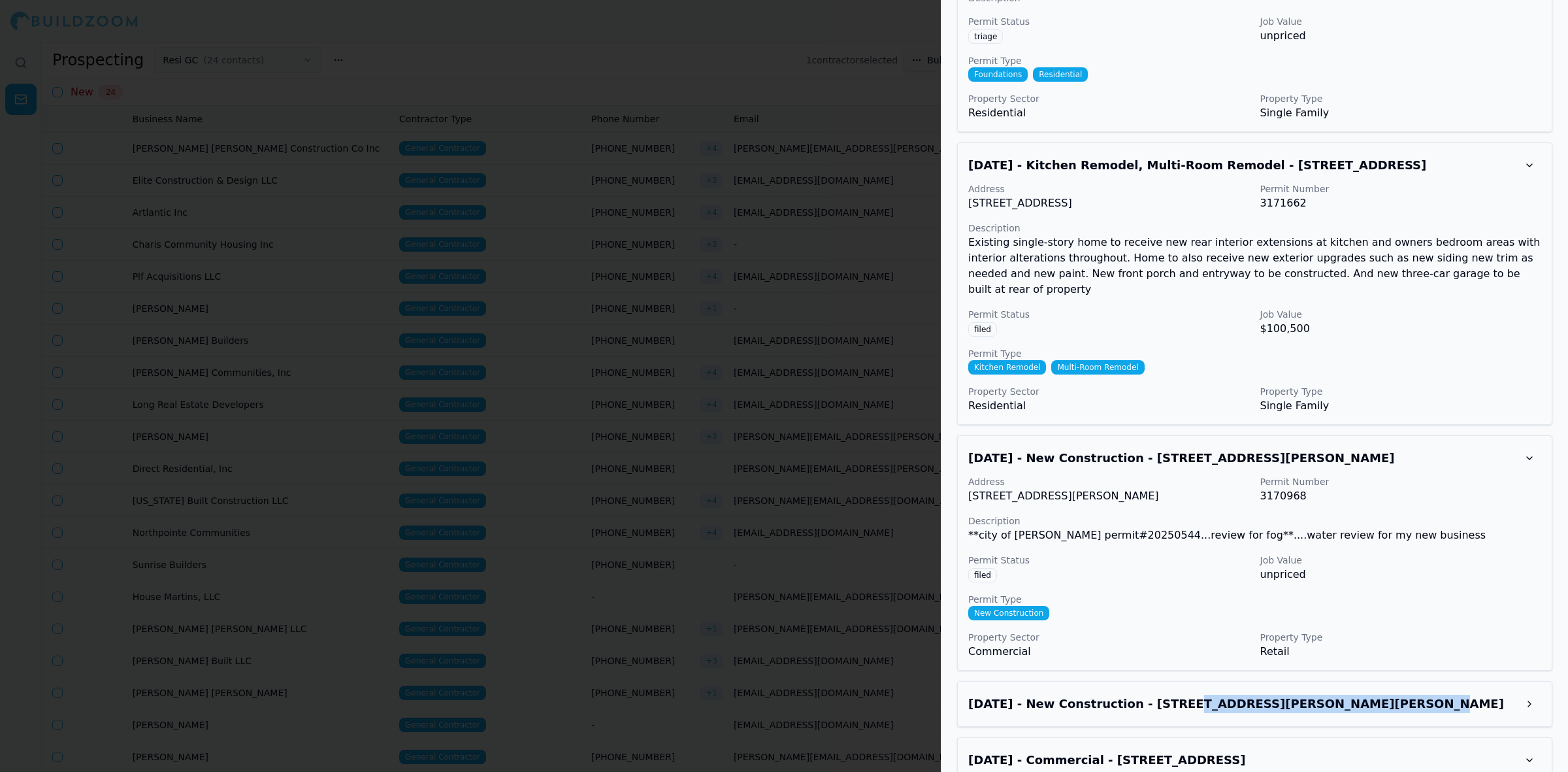
scroll to position [2451, 0]
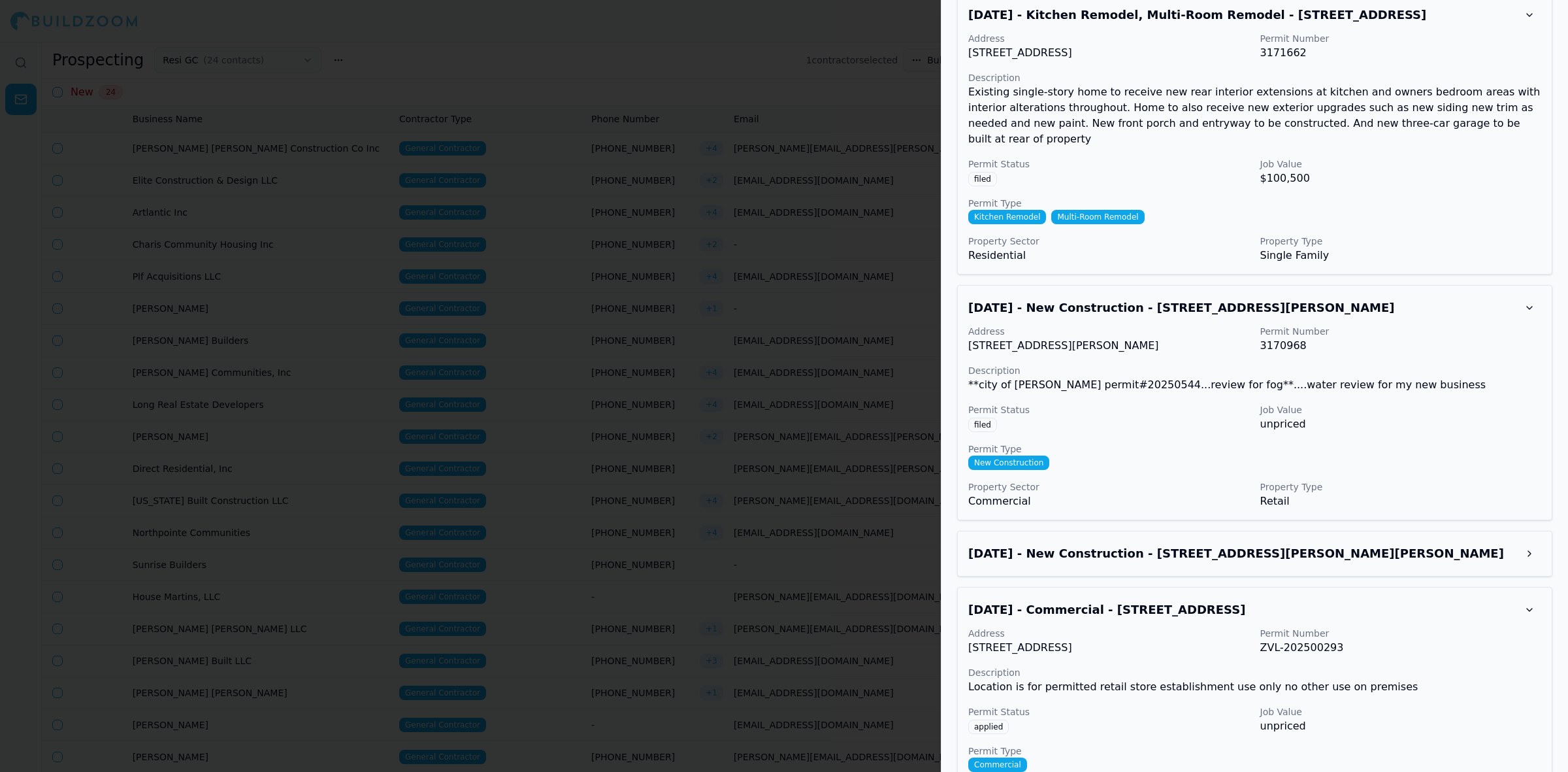
click at [1438, 545] on h3 "Jun 19, 2025 - New Construction - 4317 Buford Hwy NE, Chamblee, GA, 30341" at bounding box center [1243, 553] width 549 height 18
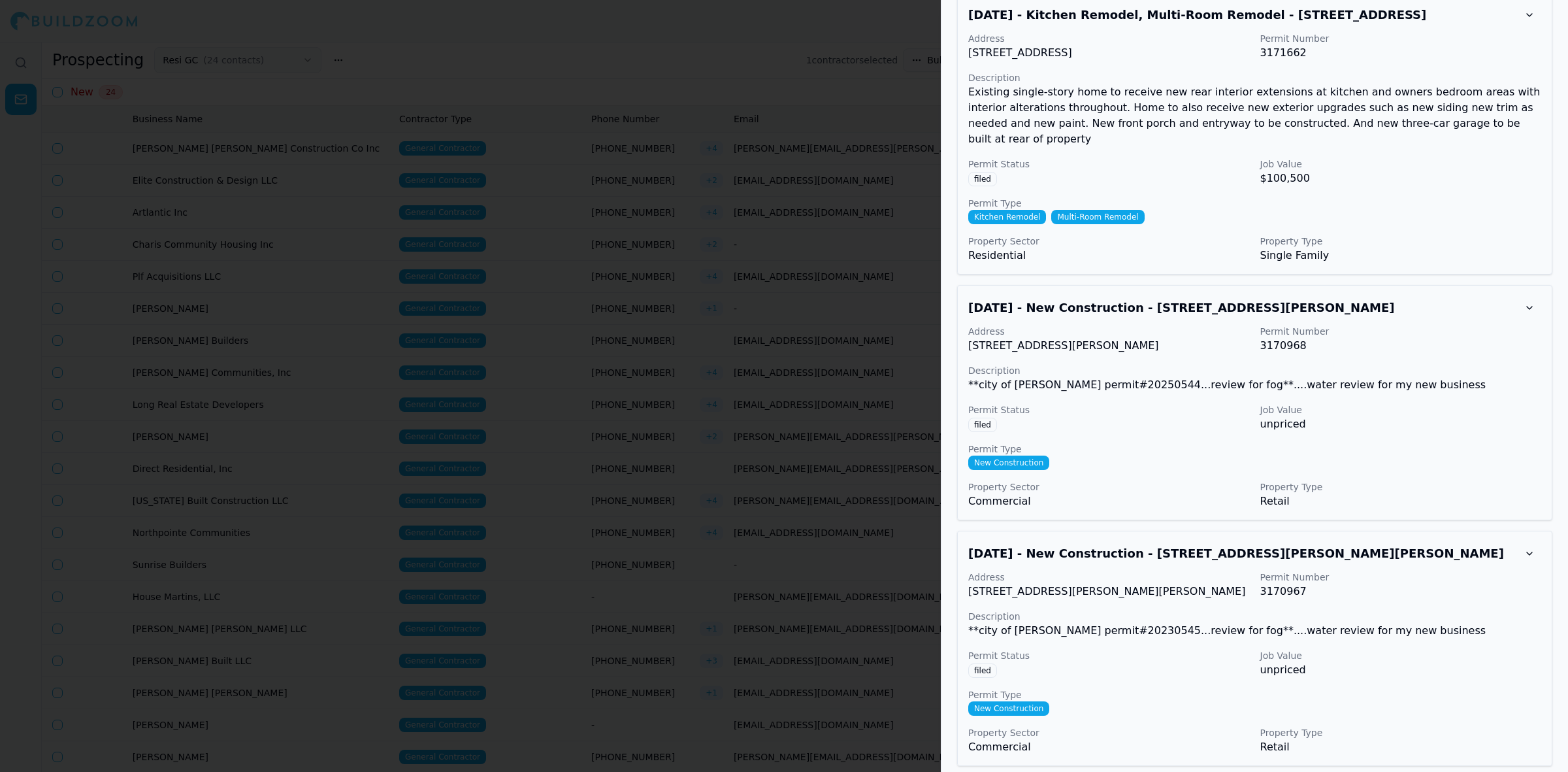
click at [1400, 545] on h3 "Jun 19, 2025 - New Construction - 4317 Buford Hwy NE, Chamblee, GA, 30341" at bounding box center [1243, 553] width 549 height 18
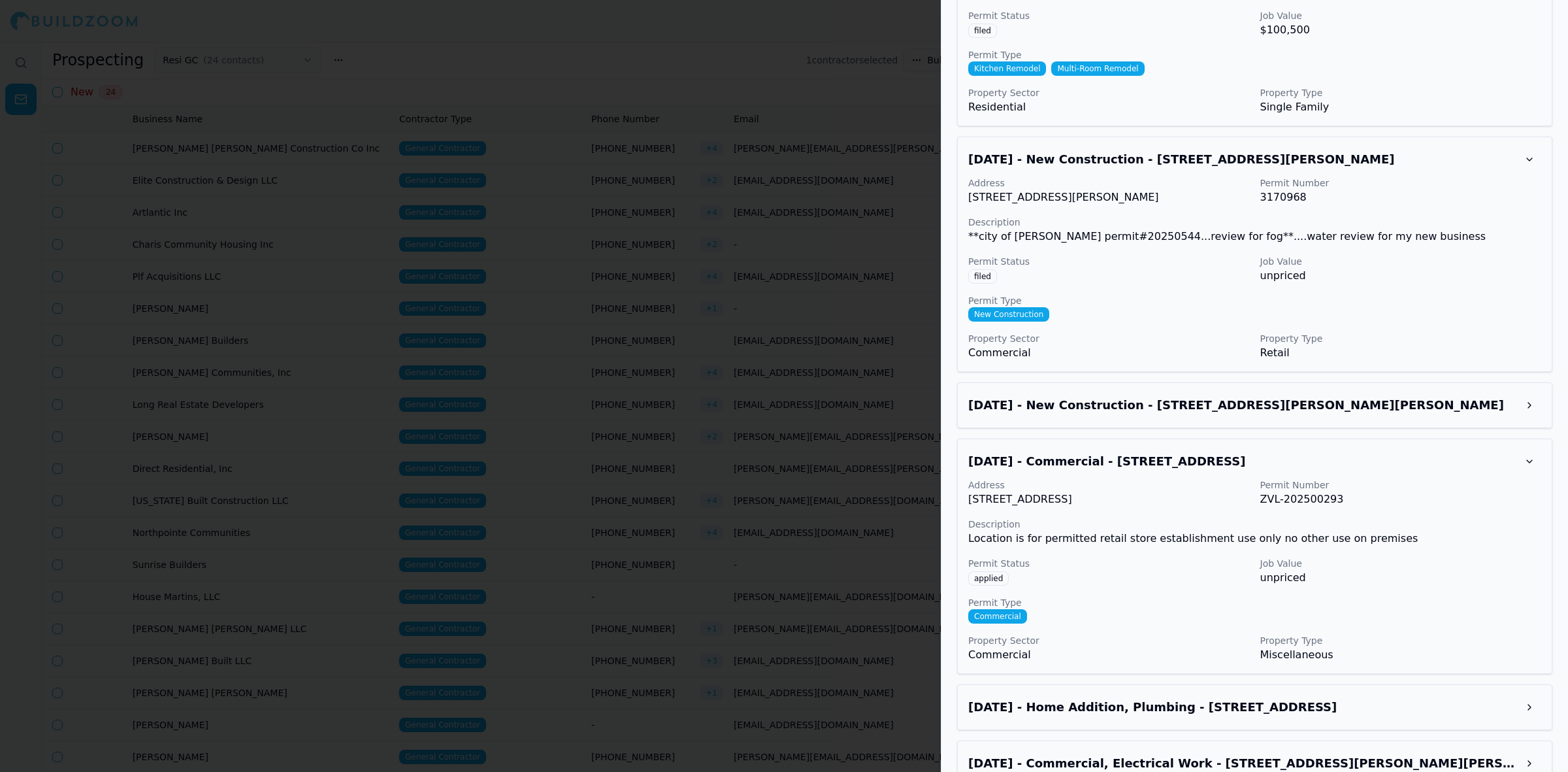
scroll to position [2614, 0]
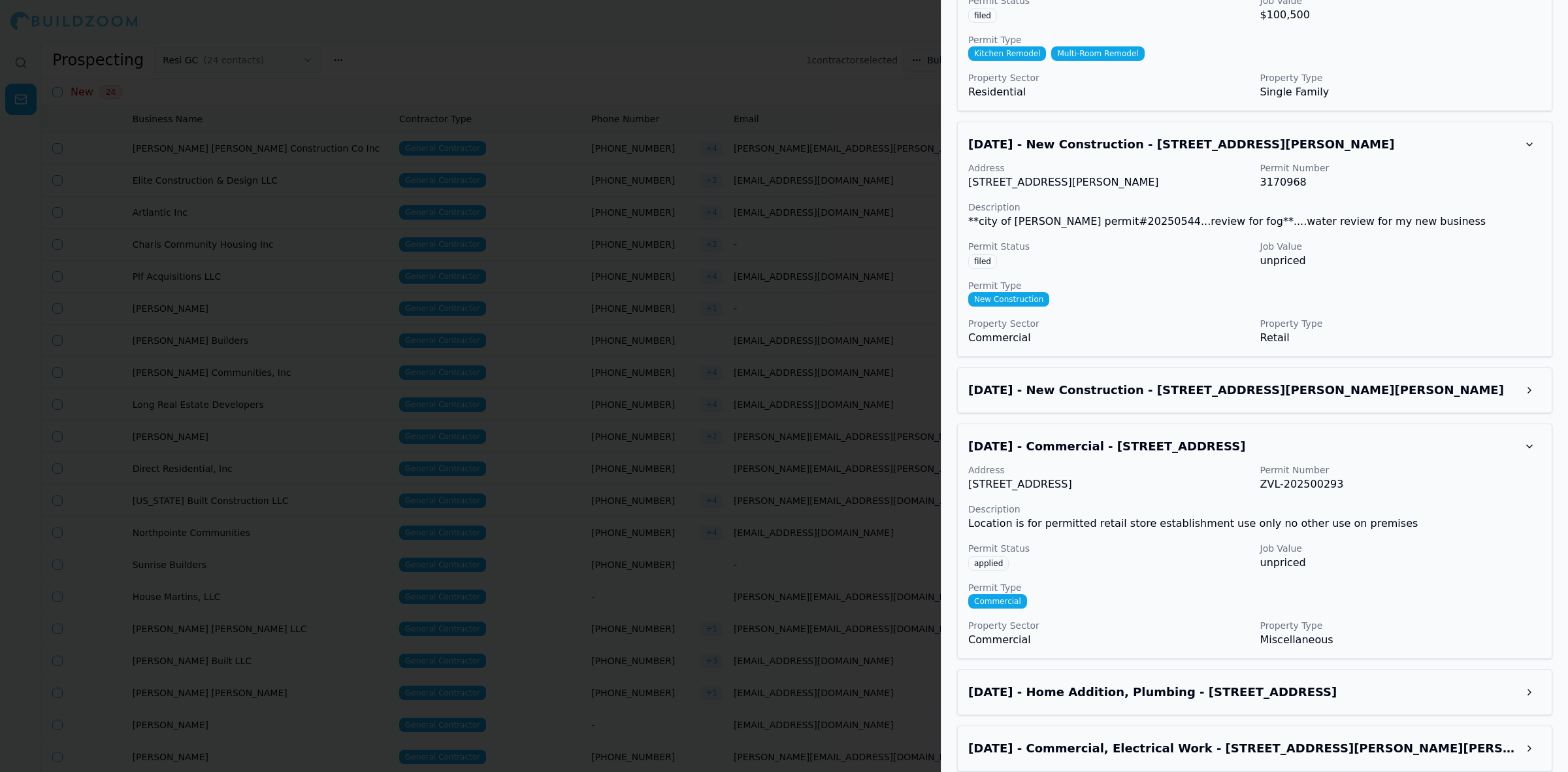
click at [1488, 437] on h3 "Jun 8, 2025 - Commercial - 3188 Roswell Rd NW, Atlanta, GA, 30305" at bounding box center [1243, 446] width 549 height 18
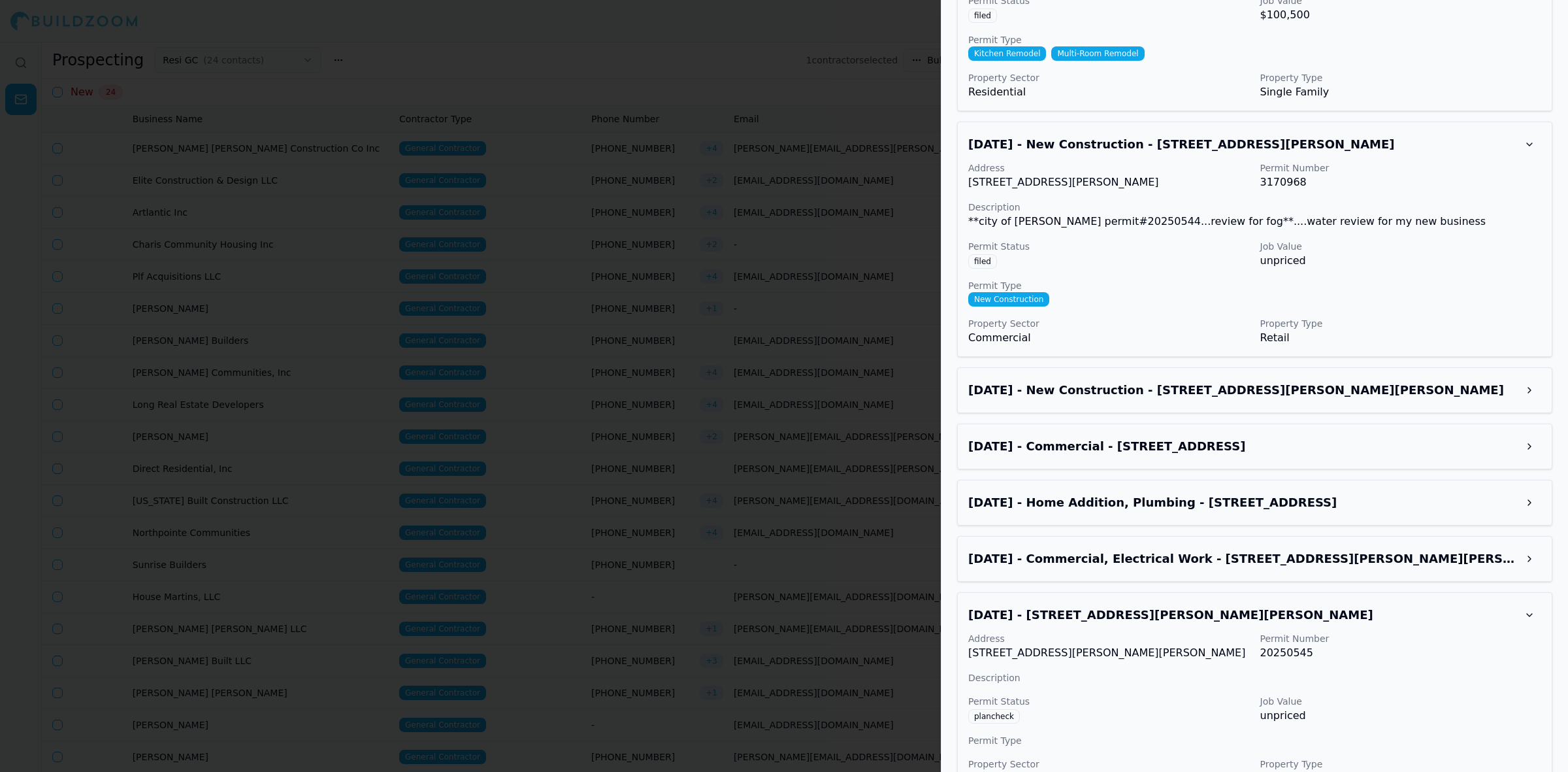
click at [1392, 606] on h3 "Apr 28, 2025 - 4317 Buford Hwy NE, Chamblee, GA, 30341" at bounding box center [1243, 614] width 549 height 18
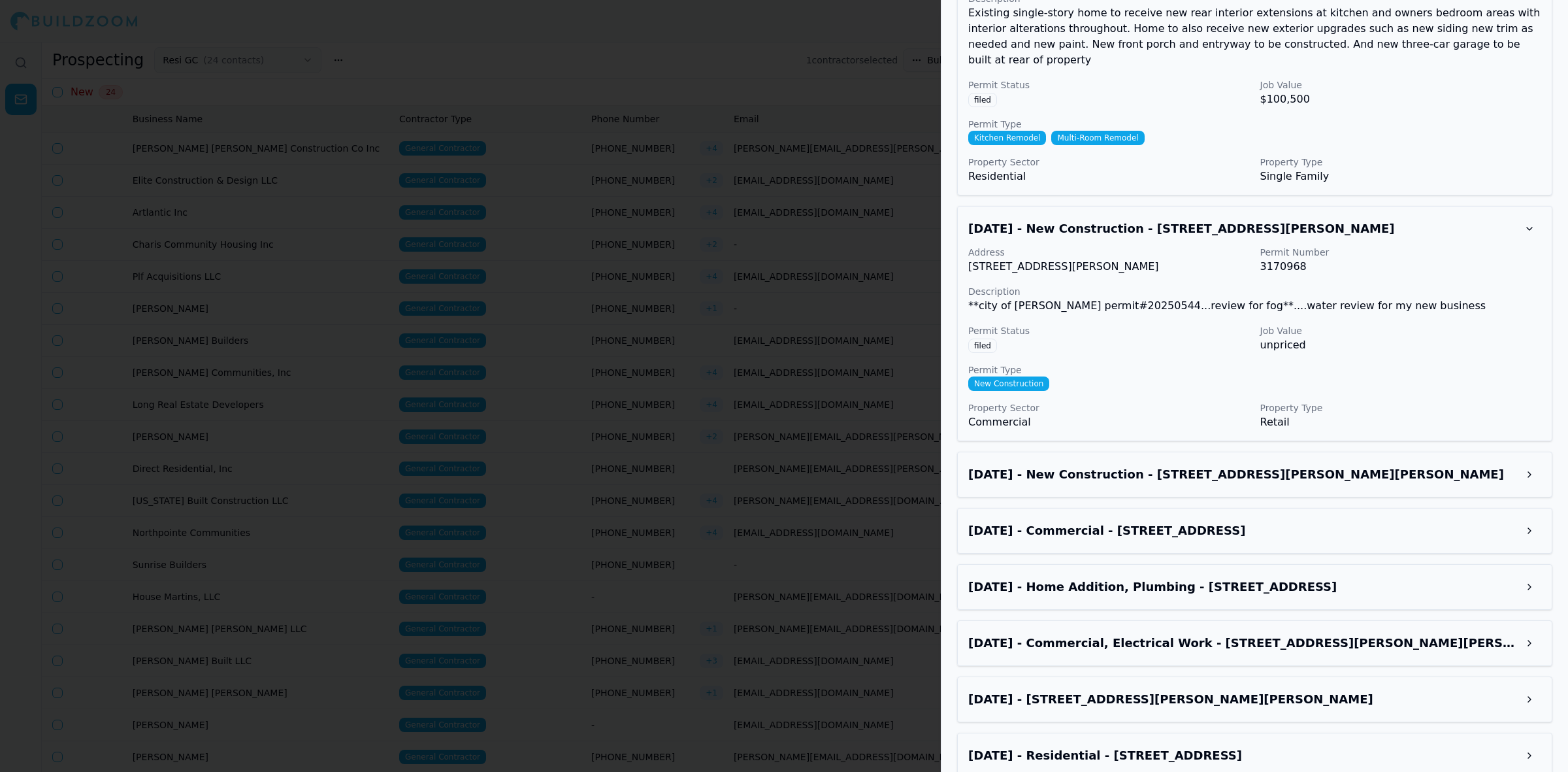
click at [1281, 746] on h3 "Apr 24, 2025 - Residential - 6500 Shannonlore Dr SW, College Park, GA, 30349" at bounding box center [1243, 755] width 549 height 18
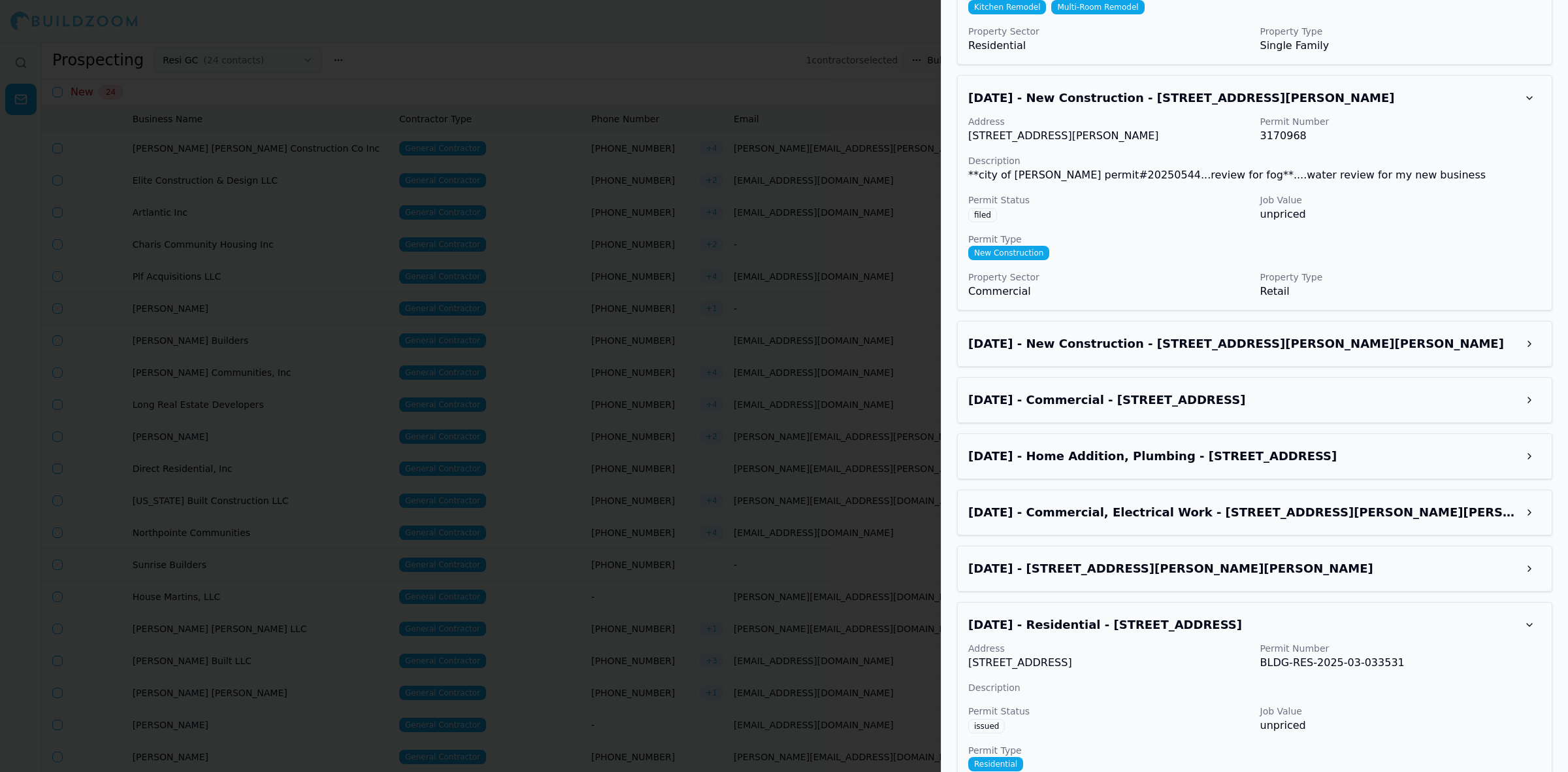
scroll to position [2704, 0]
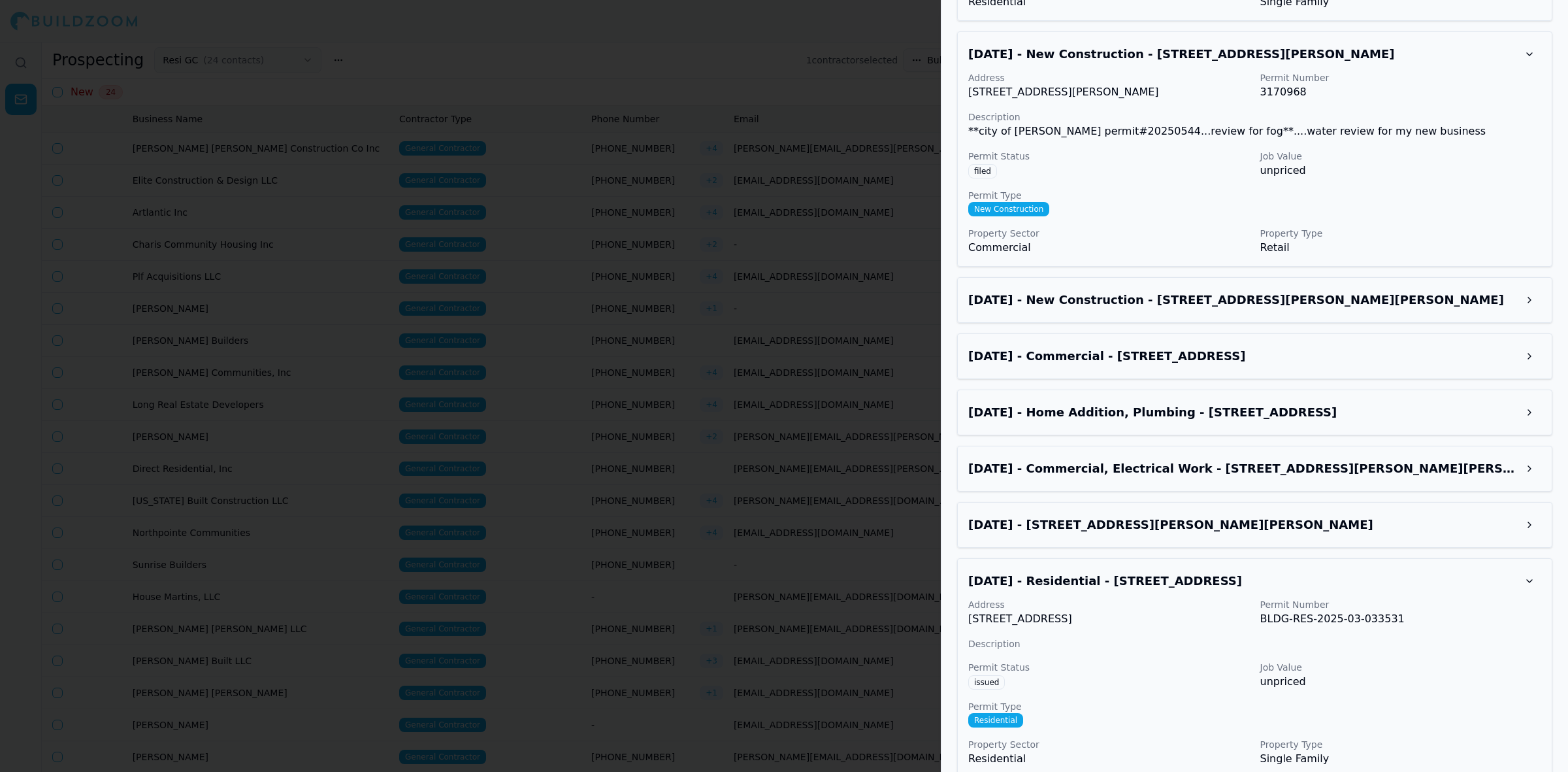
drag, startPoint x: 964, startPoint y: 596, endPoint x: 1171, endPoint y: 600, distance: 207.0
click at [1171, 600] on div "Apr 24, 2025 - Residential - 6500 Shannonlore Dr SW, College Park, GA, 30349 Ad…" at bounding box center [1255, 668] width 596 height 219
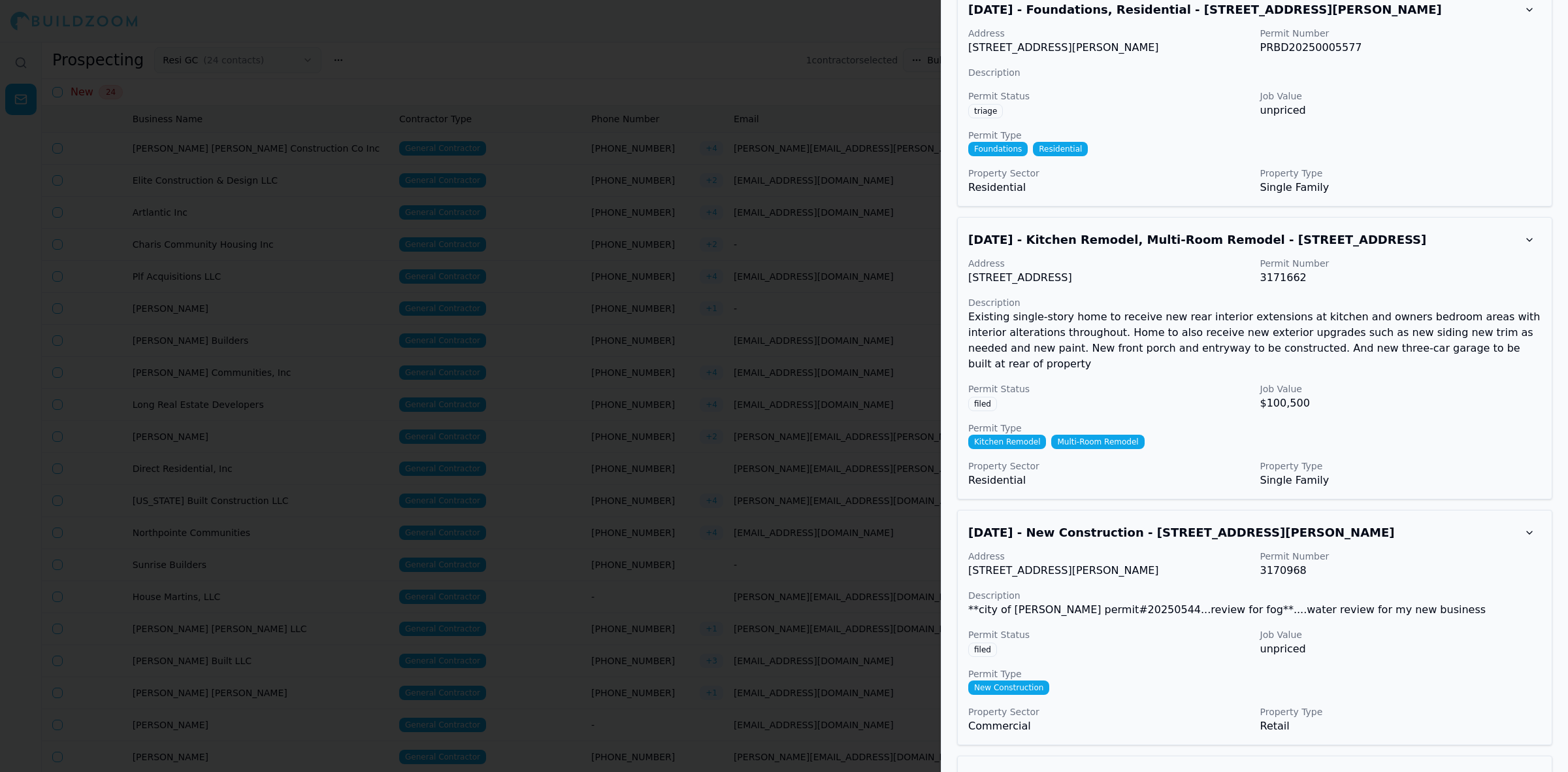
scroll to position [2133, 0]
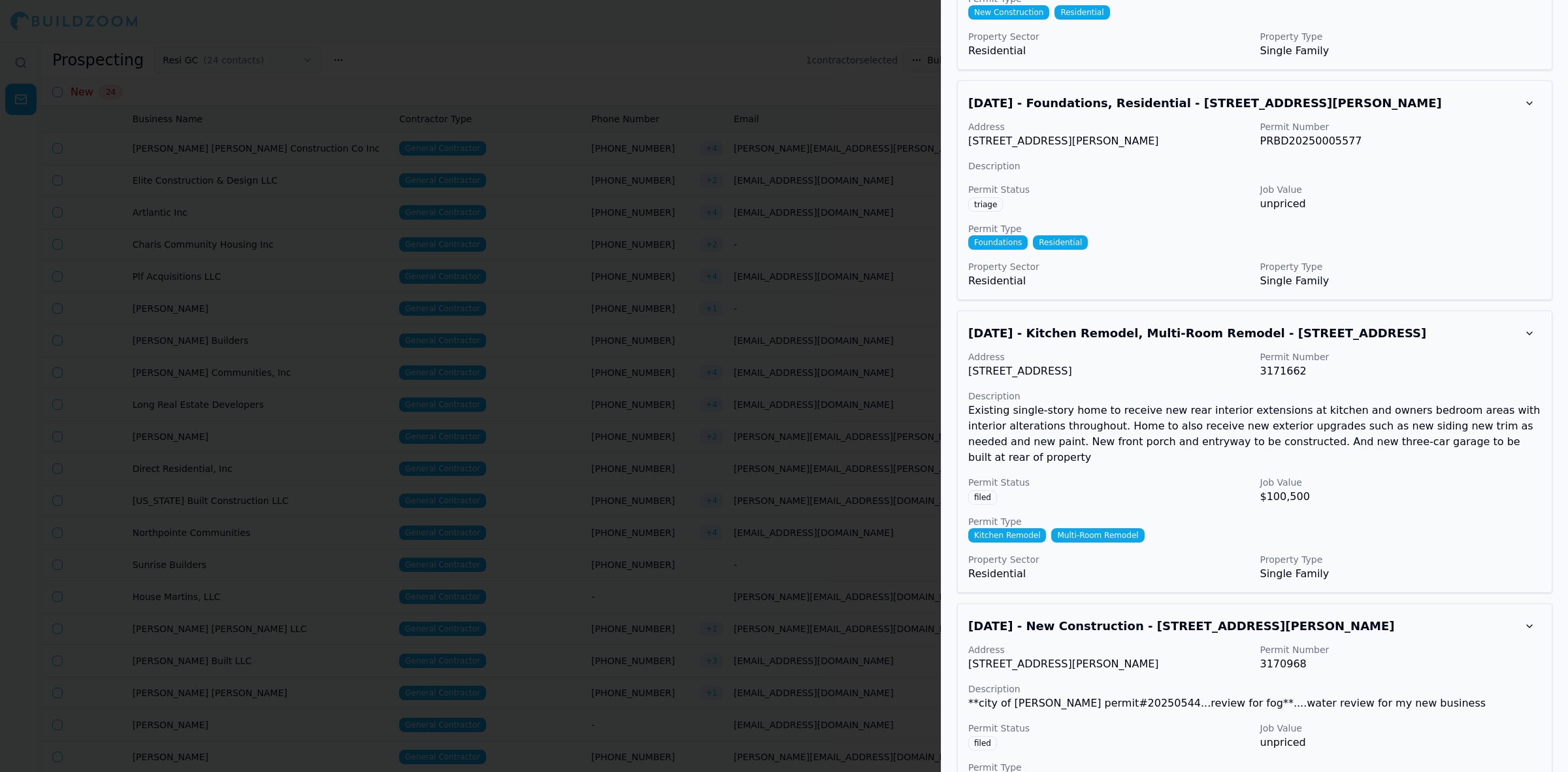
click at [666, 171] on div at bounding box center [784, 386] width 1568 height 772
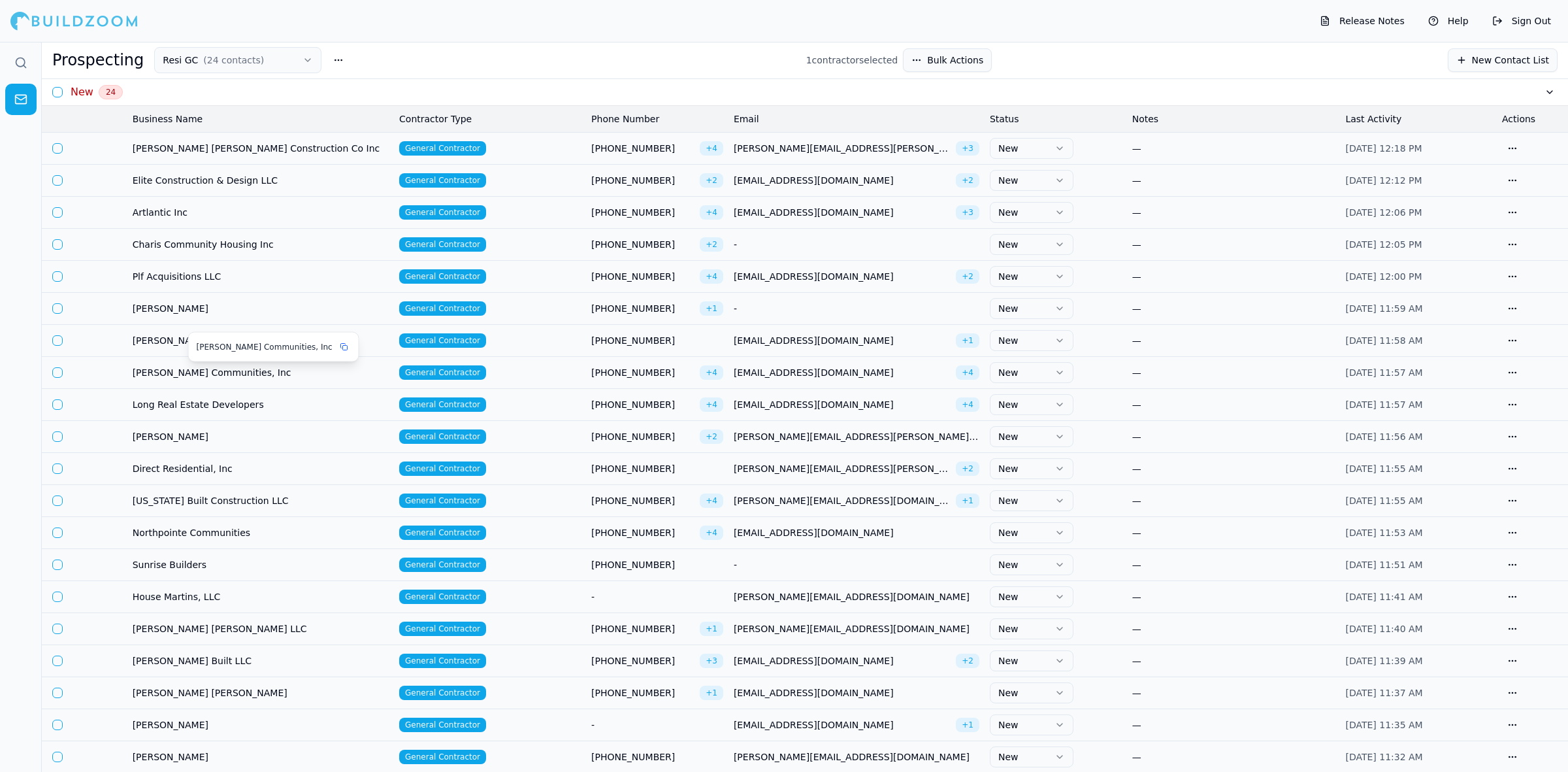
scroll to position [82, 0]
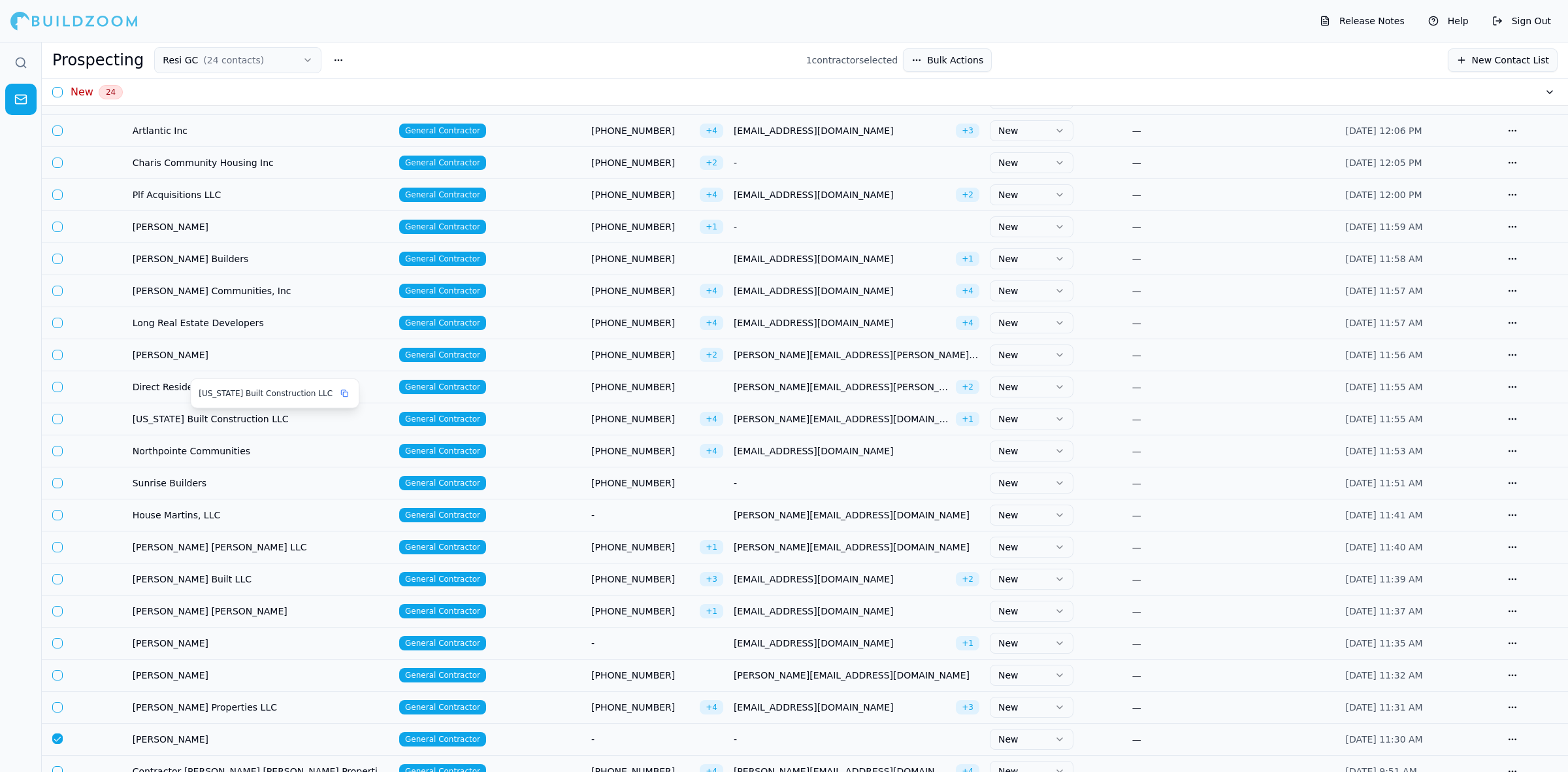
click at [218, 425] on span "Georgia Built Construction LLC" at bounding box center [260, 419] width 256 height 13
click at [244, 411] on td "Georgia Built Construction LLC" at bounding box center [261, 419] width 266 height 32
click at [162, 419] on body "Release Notes Help Sign Out Prospecting Resi GC ( 24 contacts ) 1 contractor se…" at bounding box center [784, 427] width 1568 height 772
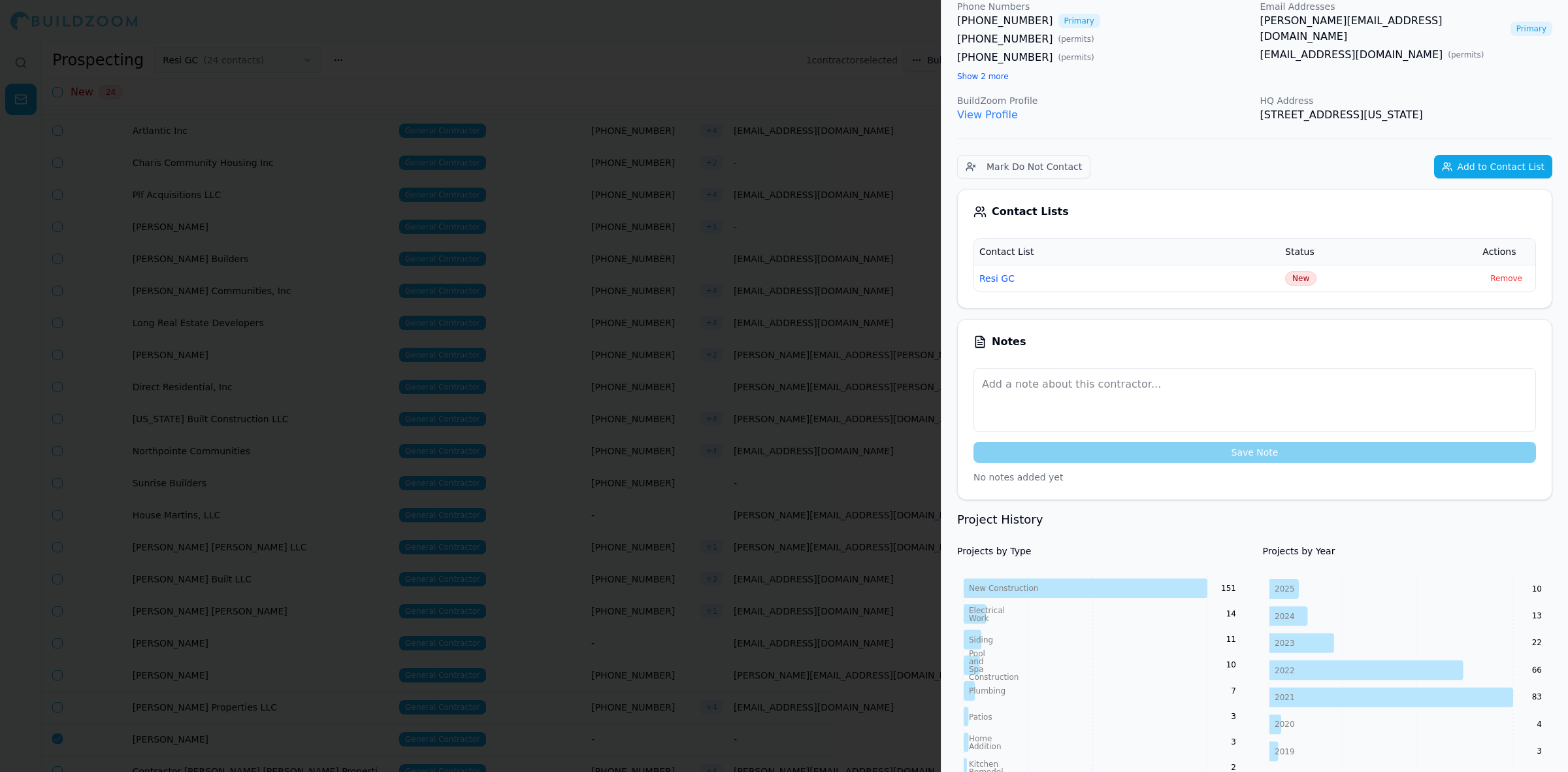
scroll to position [0, 0]
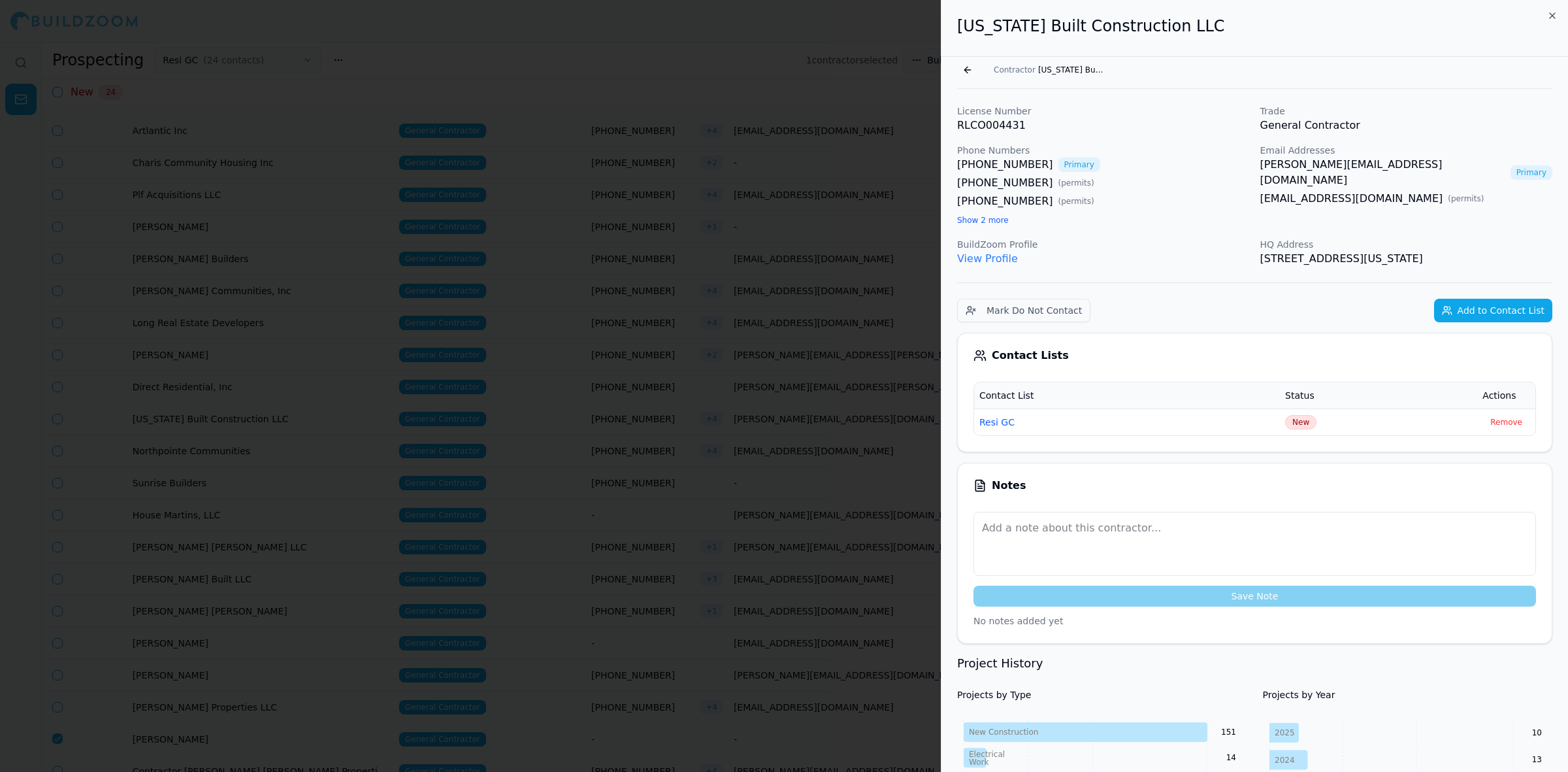
click at [981, 220] on button "Show 2 more" at bounding box center [983, 219] width 52 height 10
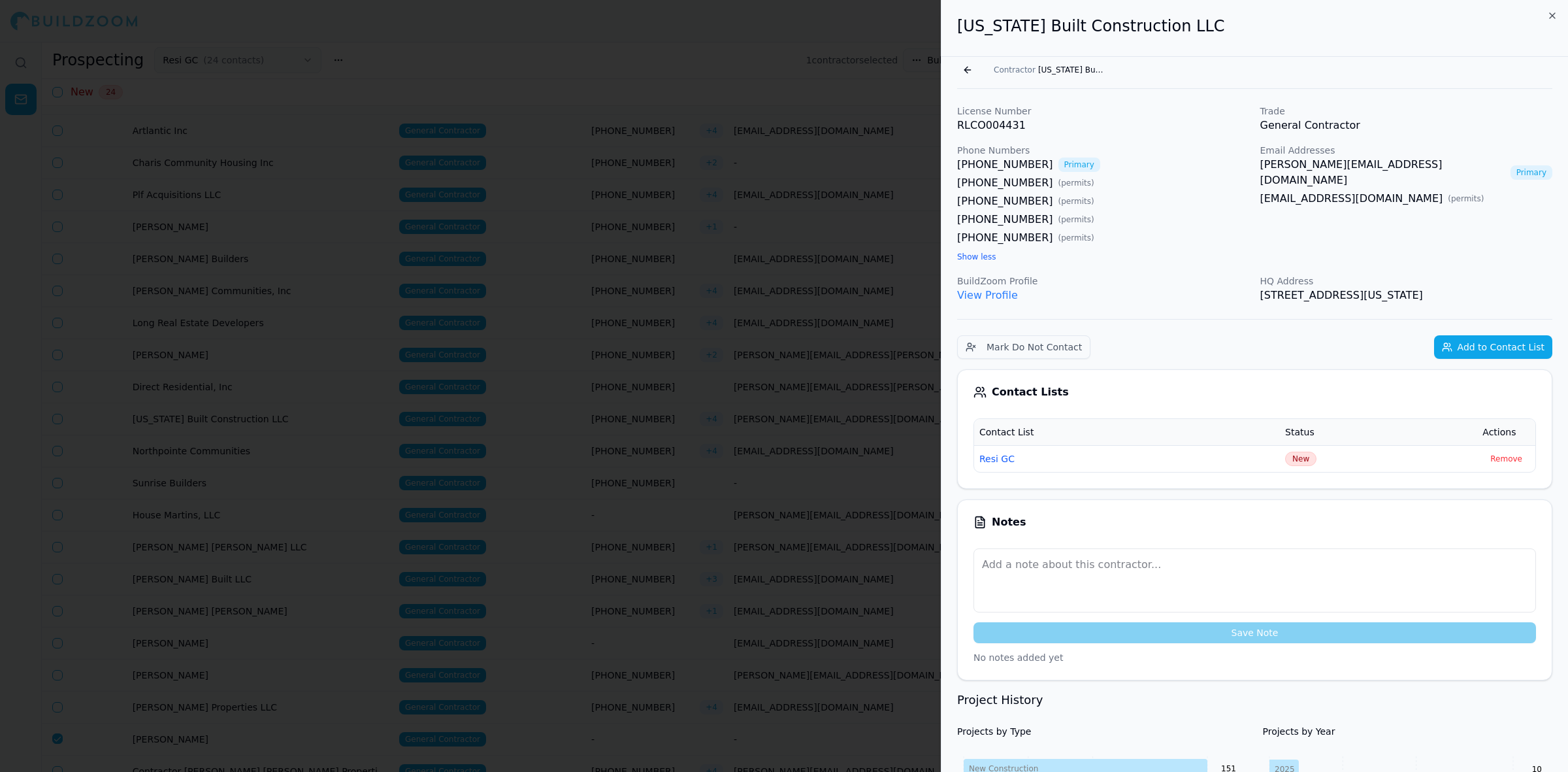
drag, startPoint x: 1435, startPoint y: 183, endPoint x: 1298, endPoint y: 190, distance: 137.2
click at [1298, 190] on div "micah@georgiabuiltconstruction.com ( permits )" at bounding box center [1407, 198] width 293 height 16
drag, startPoint x: 951, startPoint y: 185, endPoint x: 1024, endPoint y: 183, distance: 73.0
drag, startPoint x: 1034, startPoint y: 202, endPoint x: 958, endPoint y: 207, distance: 76.2
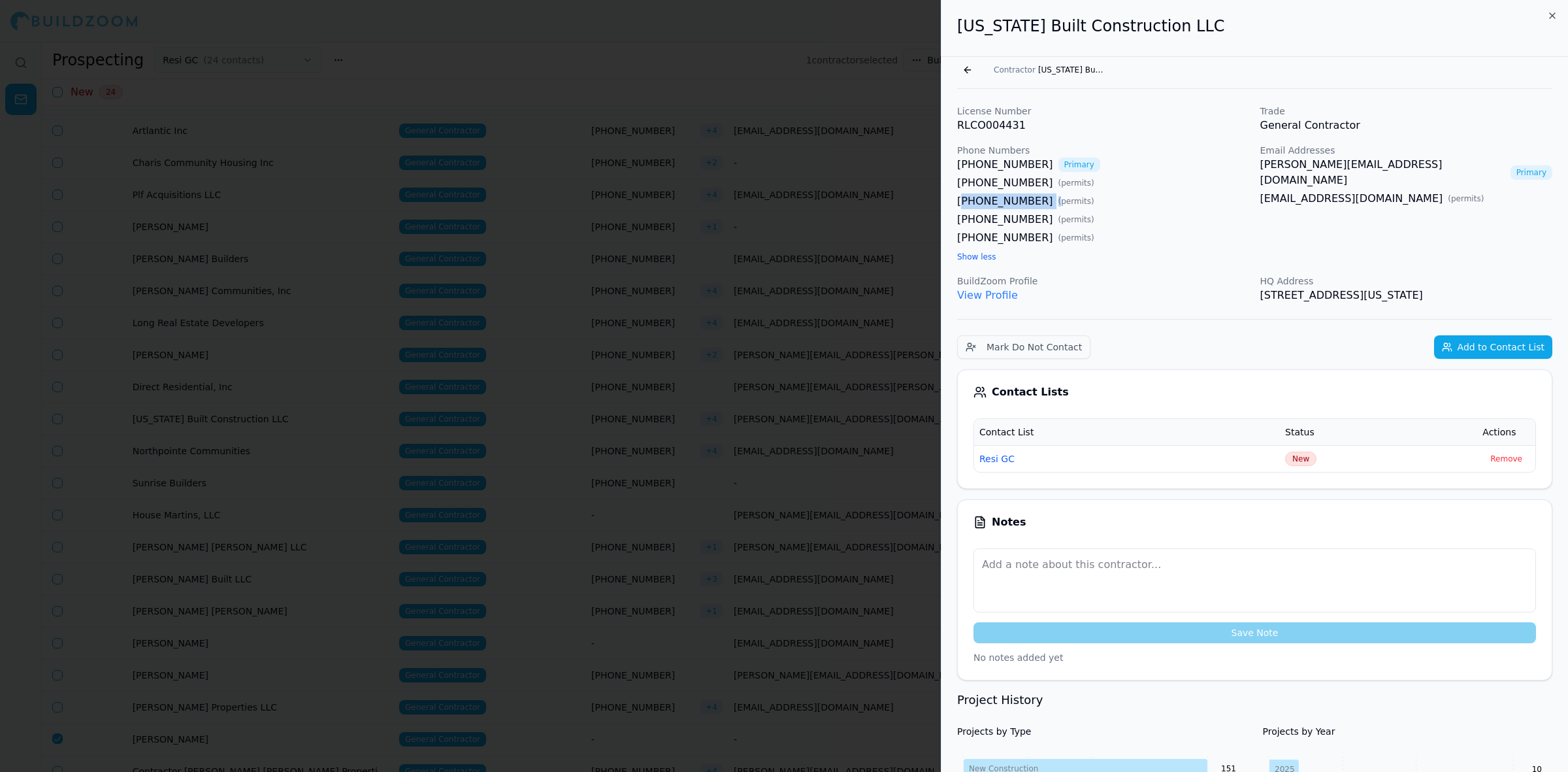
click at [958, 207] on div "(404) 597-9851 ( permits )" at bounding box center [1104, 201] width 293 height 16
drag, startPoint x: 950, startPoint y: 204, endPoint x: 1028, endPoint y: 208, distance: 78.1
copy link "(404) 597-9851"
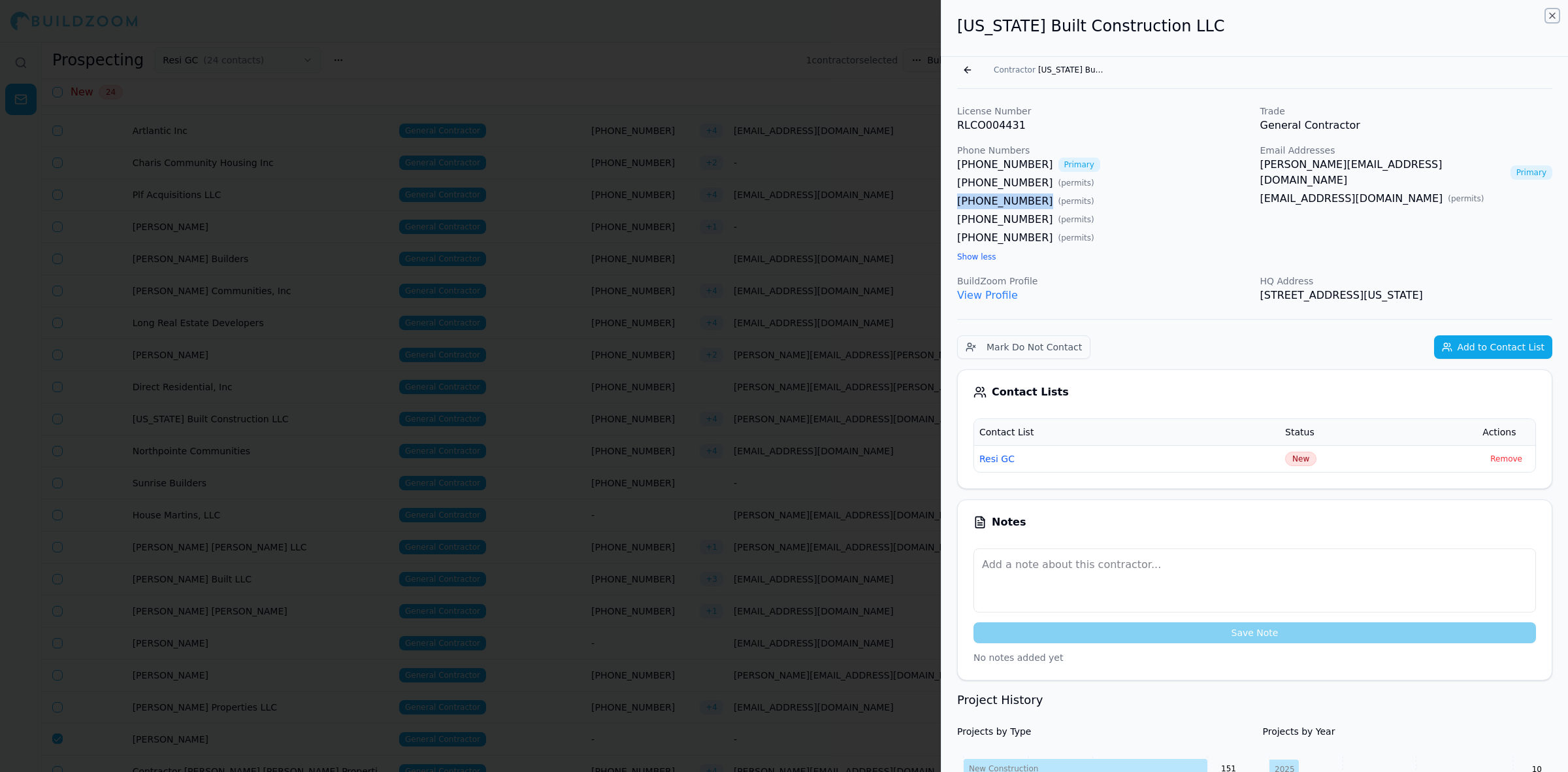
click at [1552, 18] on icon "button" at bounding box center [1552, 15] width 10 height 10
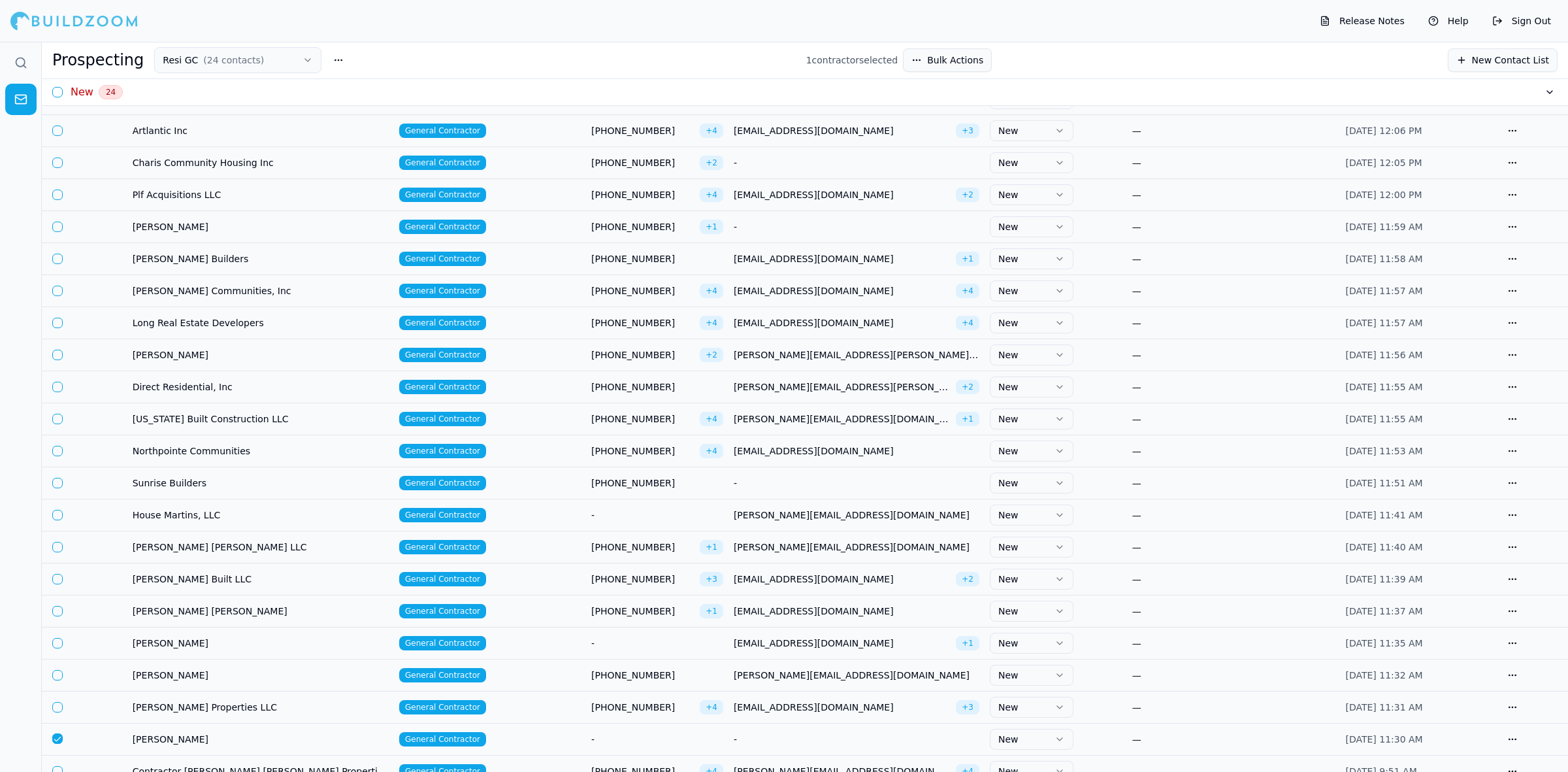
click at [611, 82] on div "New 24" at bounding box center [805, 92] width 1526 height 27
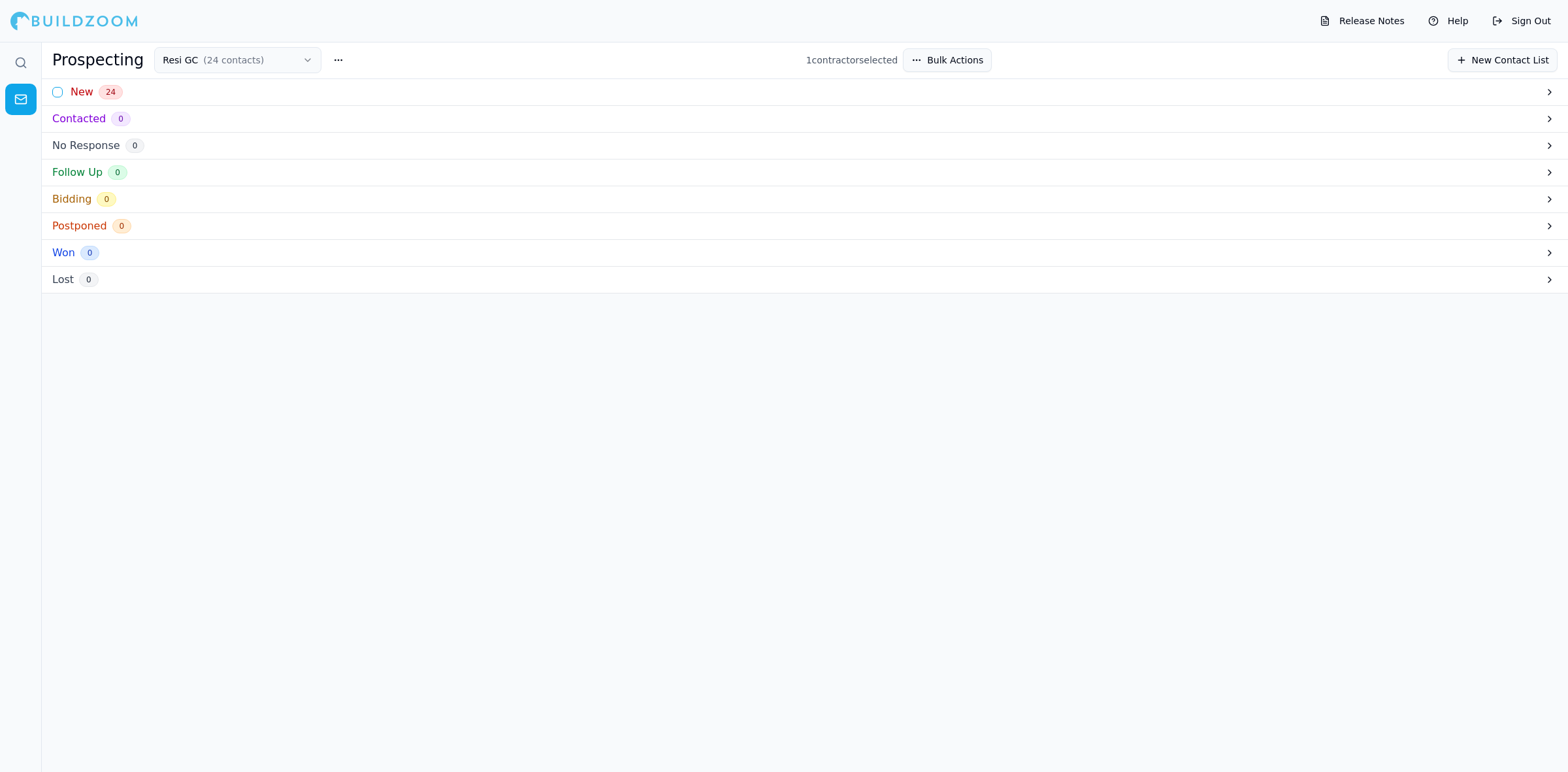
click at [122, 92] on div "New 24" at bounding box center [805, 92] width 1526 height 27
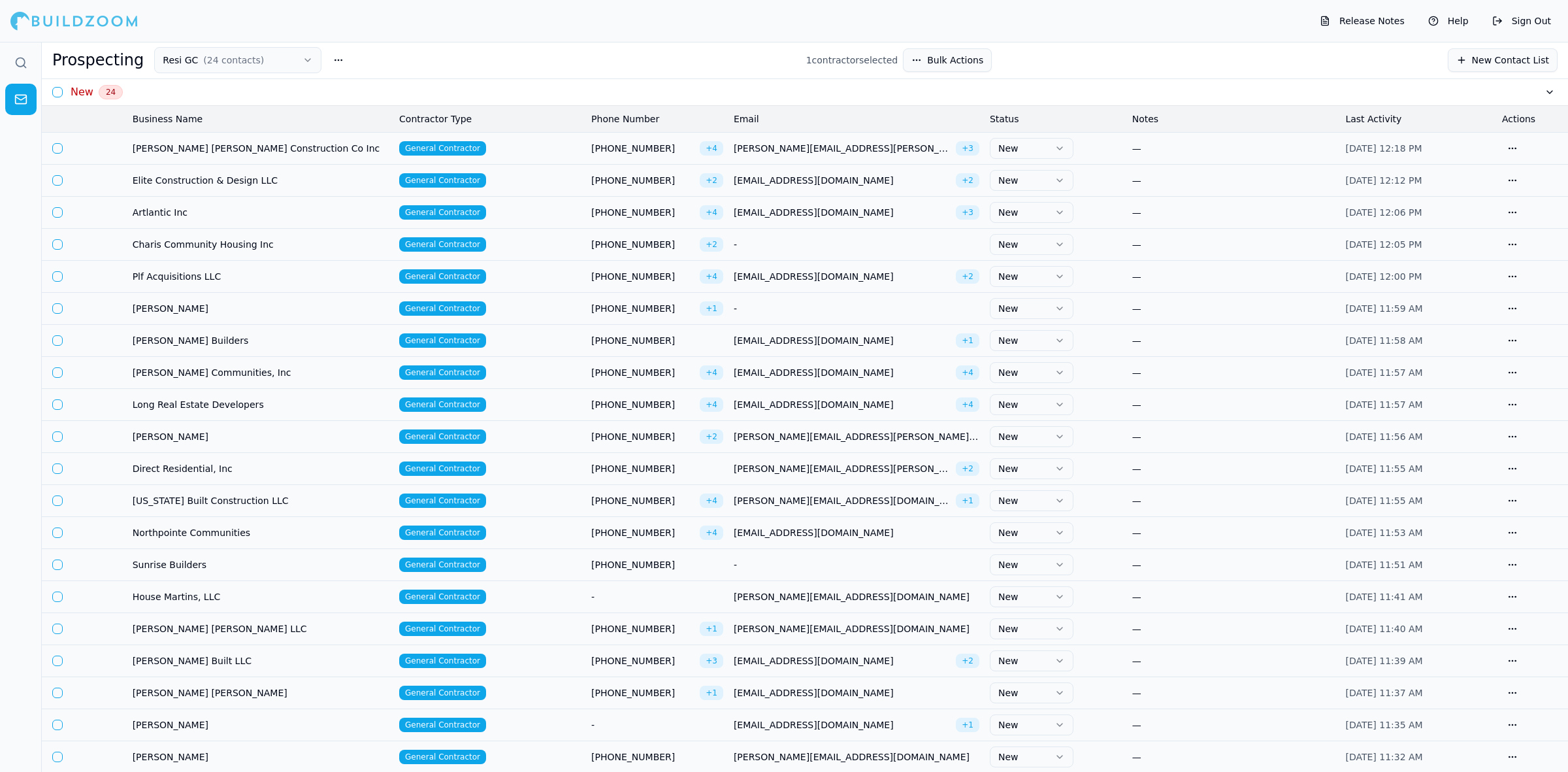
click at [1070, 144] on html "Release Notes Help Sign Out Prospecting Resi GC ( 24 contacts ) 1 contractor se…" at bounding box center [784, 386] width 1568 height 772
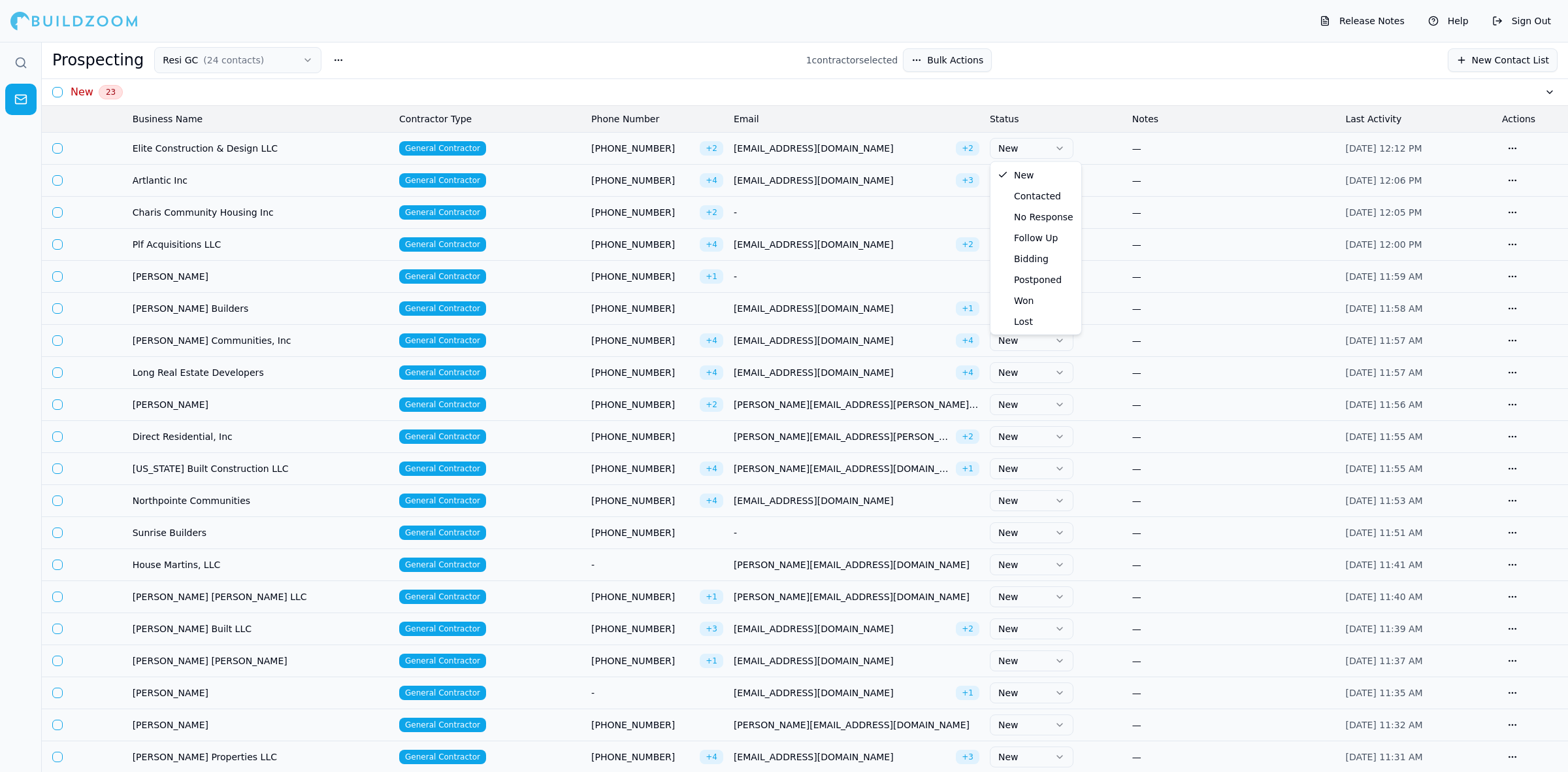
click at [1054, 142] on html "Release Notes Help Sign Out Prospecting Resi GC ( 24 contacts ) 1 contractor se…" at bounding box center [784, 386] width 1568 height 772
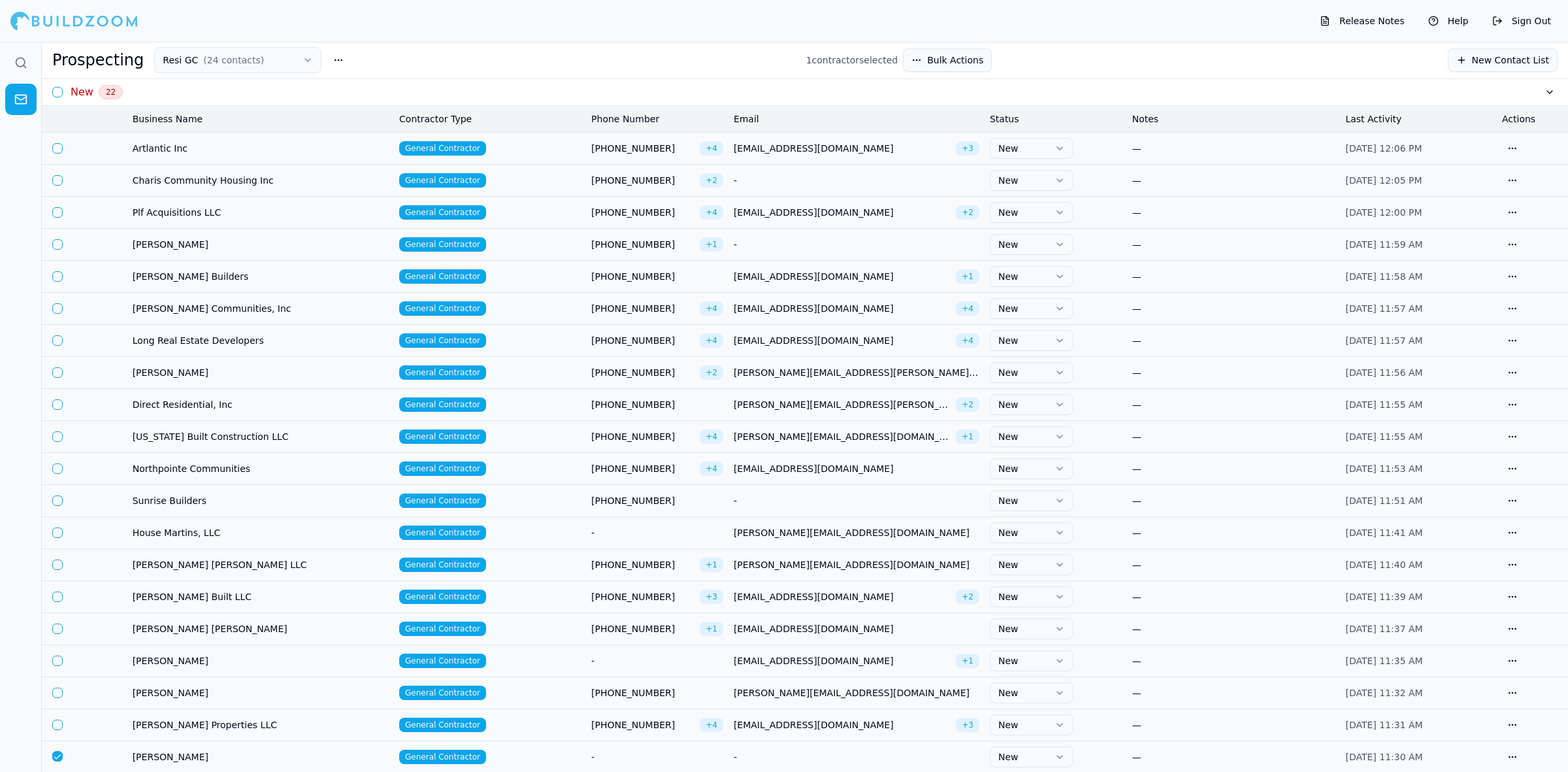
click at [1051, 151] on button "New" at bounding box center [1031, 148] width 84 height 21
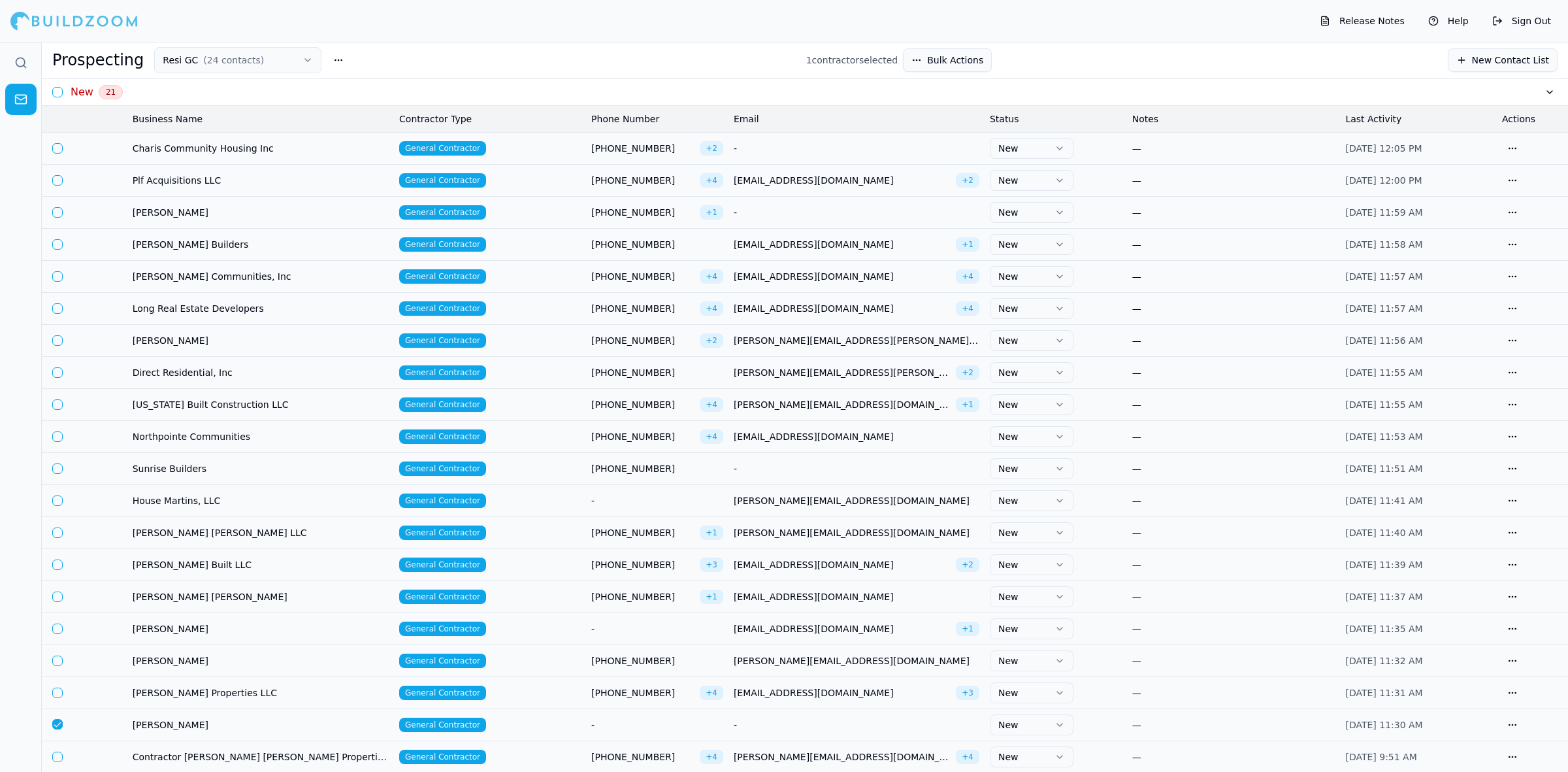
click at [60, 144] on button "button" at bounding box center [57, 148] width 10 height 10
click at [1516, 143] on button "button" at bounding box center [1512, 148] width 21 height 21
click at [1494, 202] on div "Remove from List" at bounding box center [1450, 202] width 139 height 21
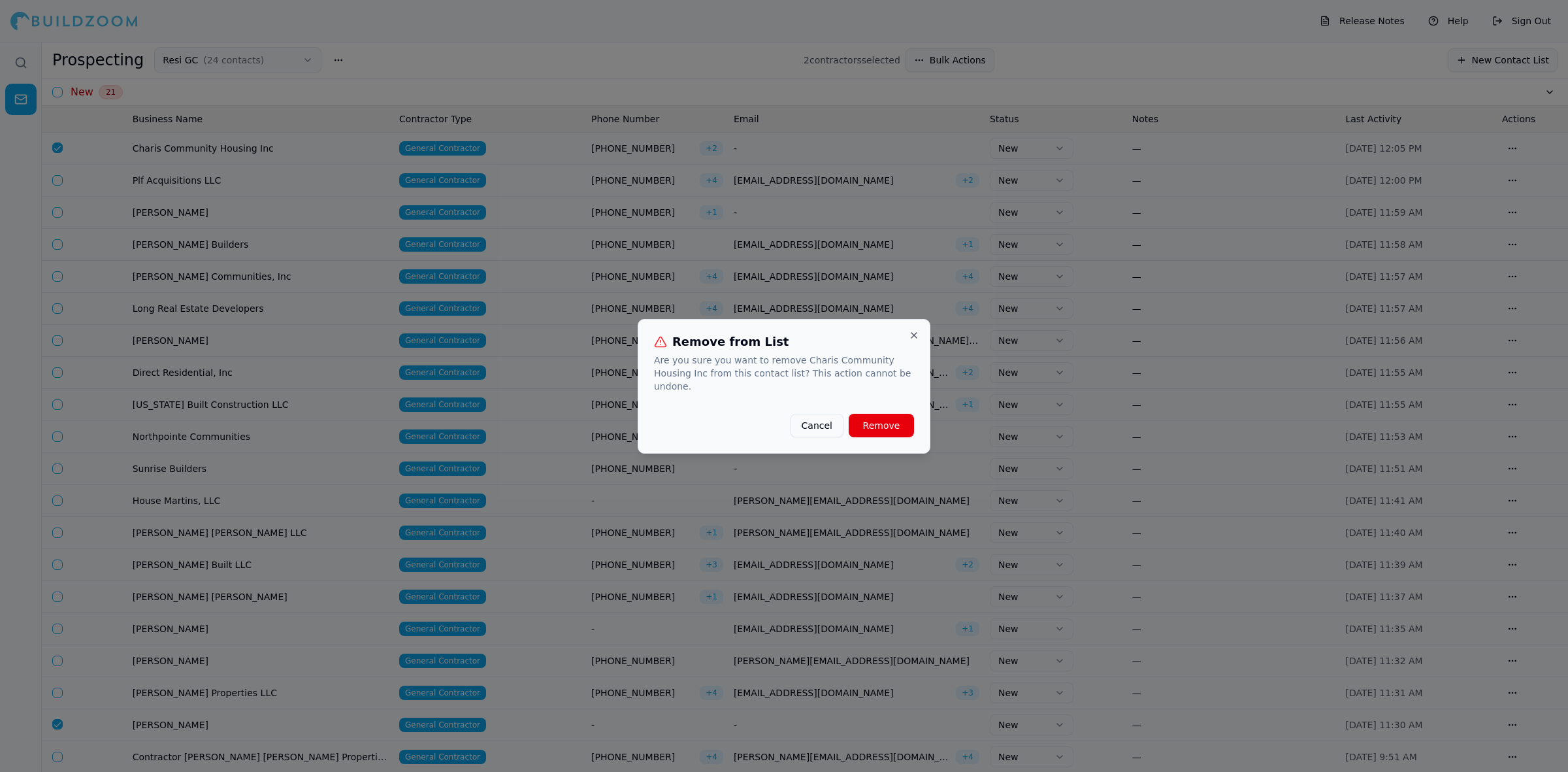
click at [897, 420] on button "Remove" at bounding box center [881, 426] width 65 height 24
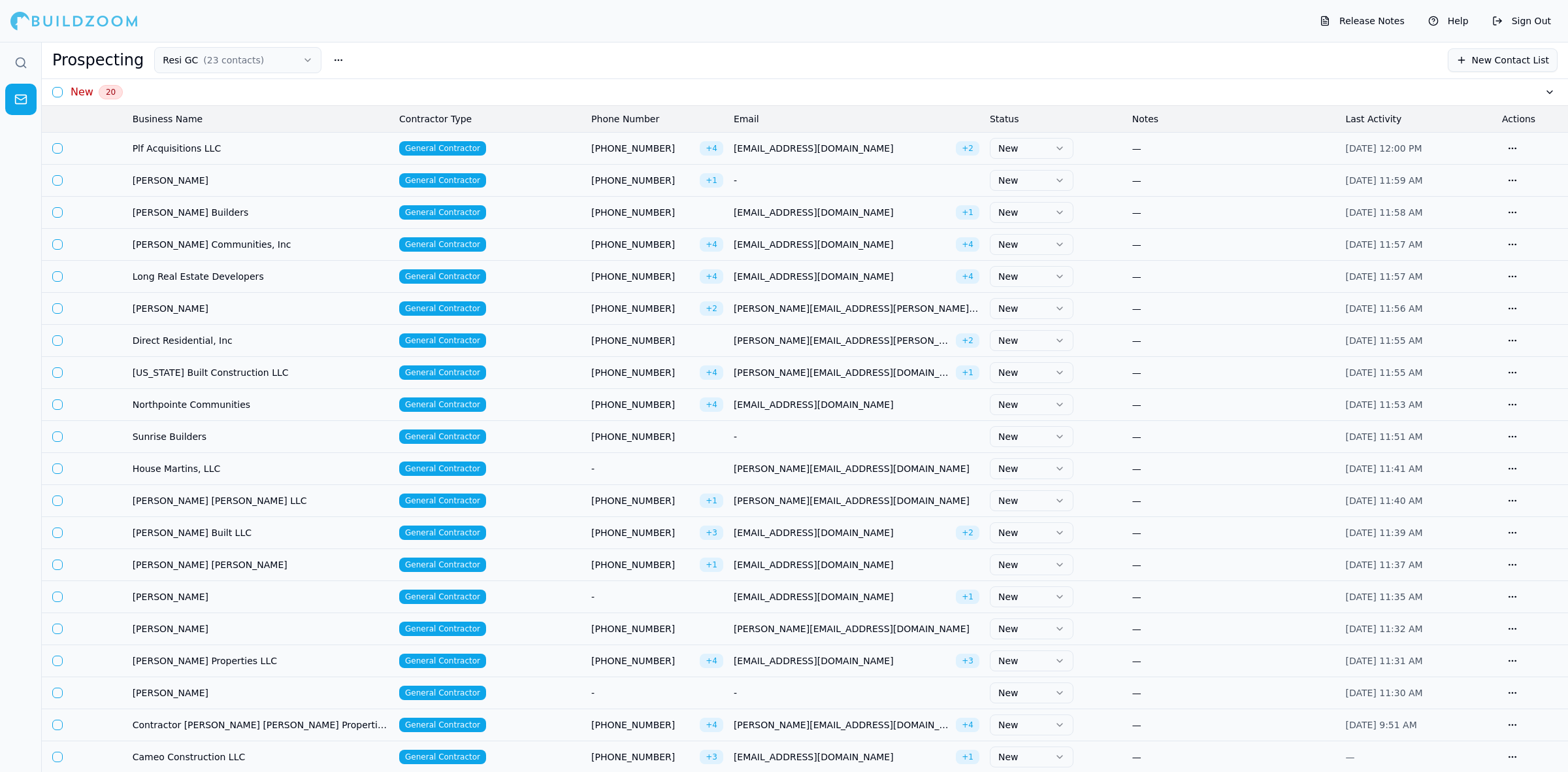
click at [1024, 144] on button "New" at bounding box center [1031, 148] width 84 height 21
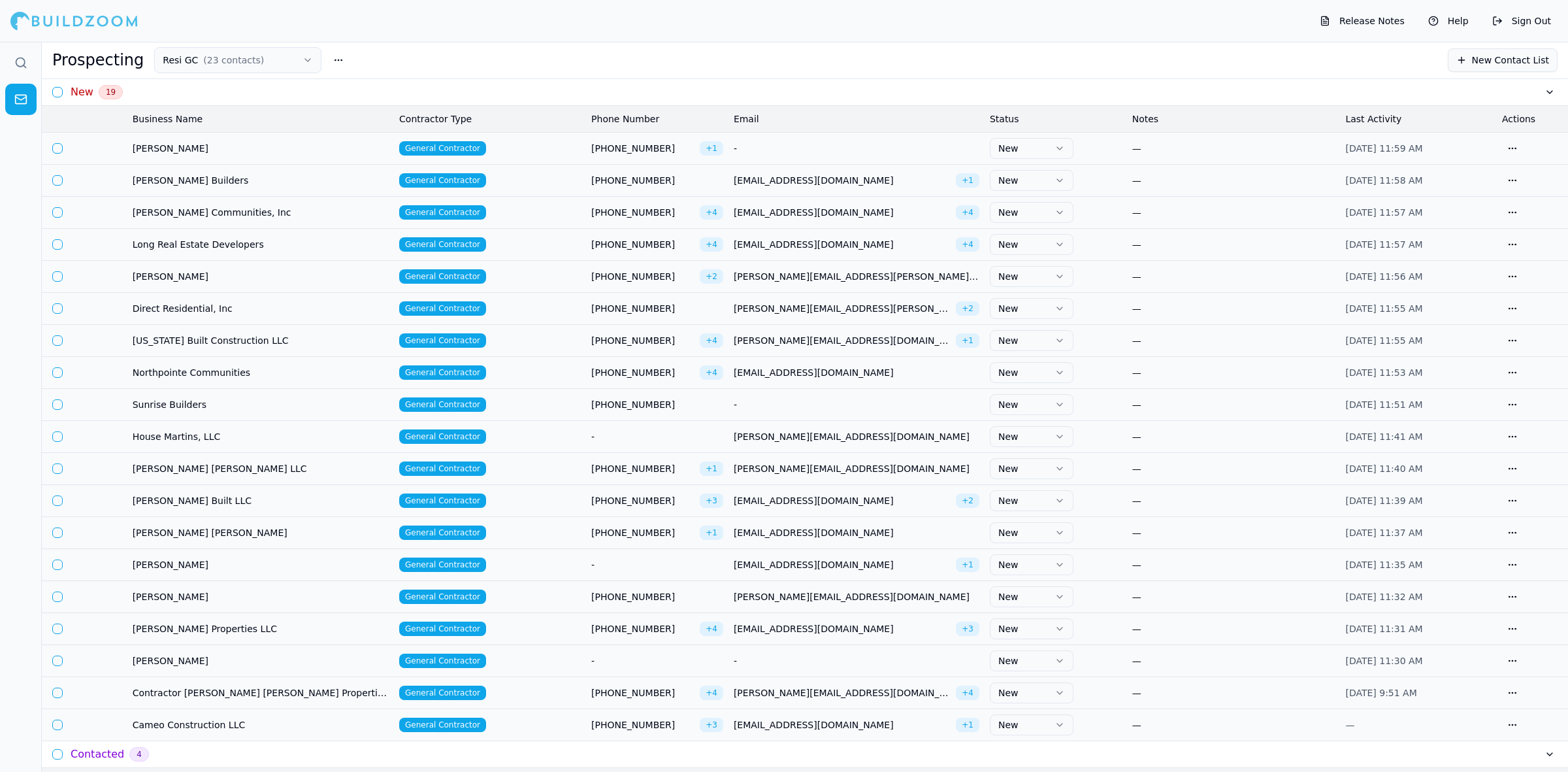
click at [1012, 151] on html "Release Notes Help Sign Out Prospecting Resi GC ( 23 contacts ) New Contact Lis…" at bounding box center [784, 386] width 1568 height 772
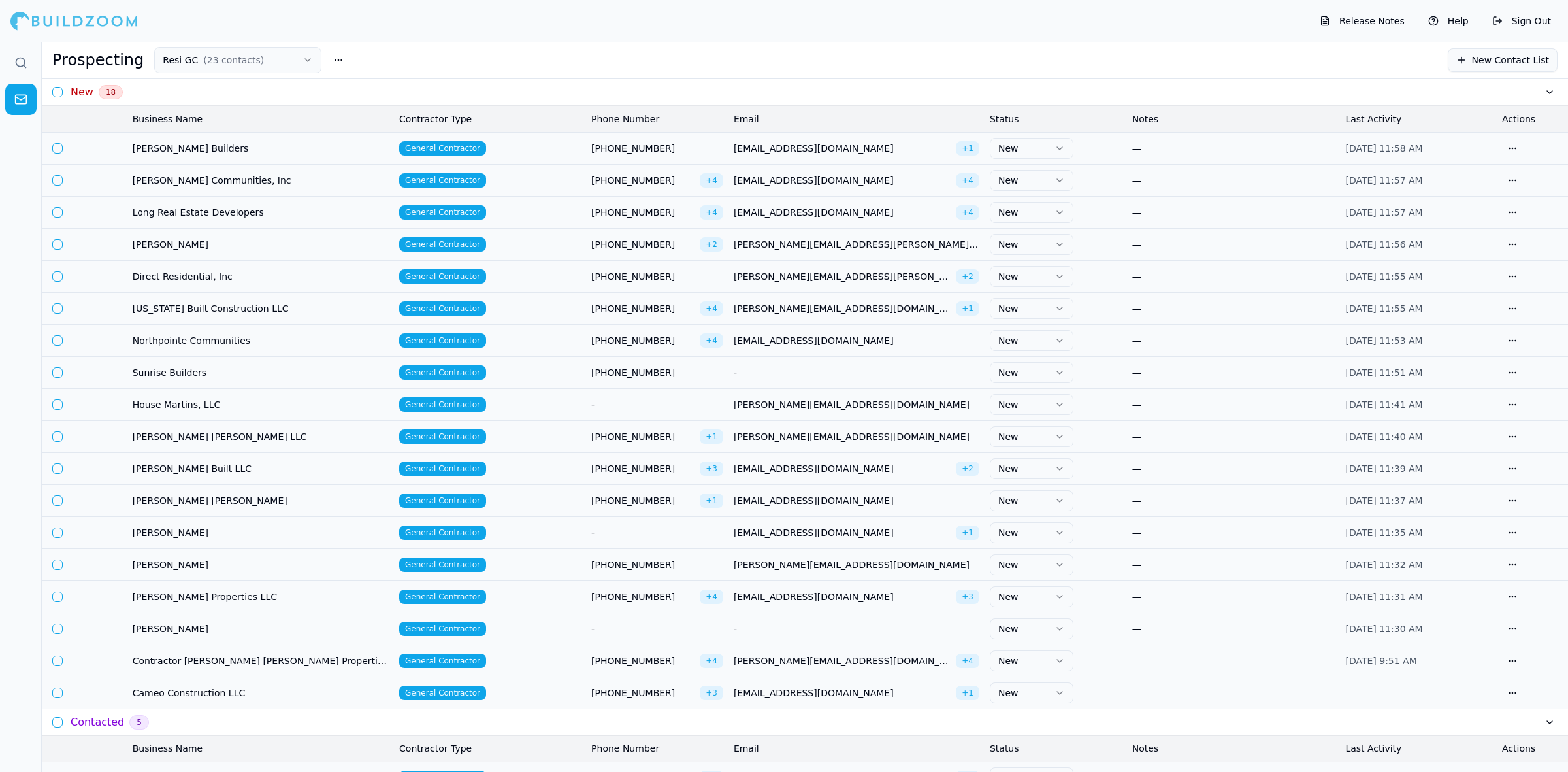
click at [1034, 151] on html "Release Notes Help Sign Out Prospecting Resi GC ( 23 contacts ) New Contact Lis…" at bounding box center [784, 386] width 1568 height 772
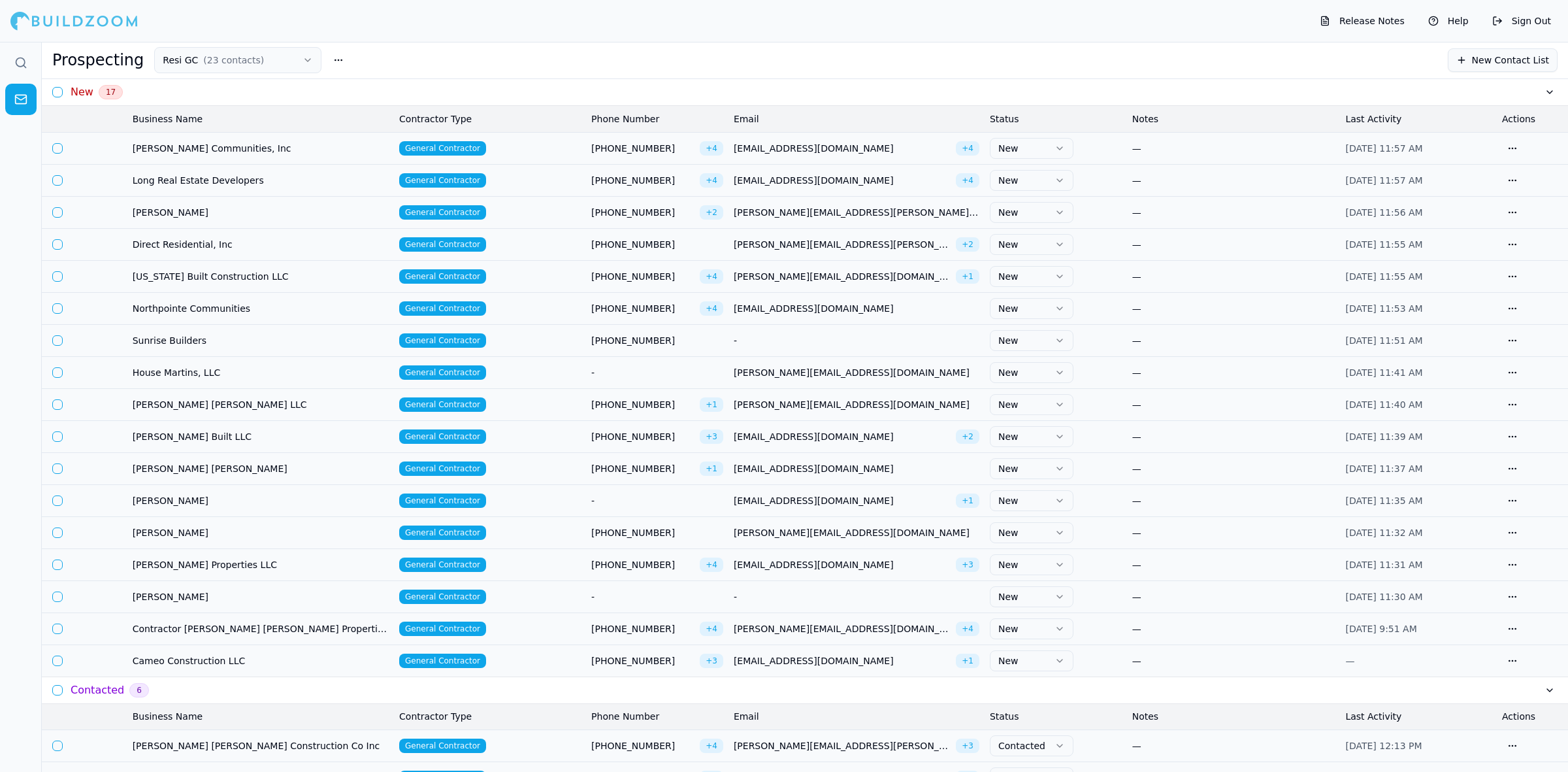
click at [1014, 146] on button "New" at bounding box center [1031, 148] width 84 height 21
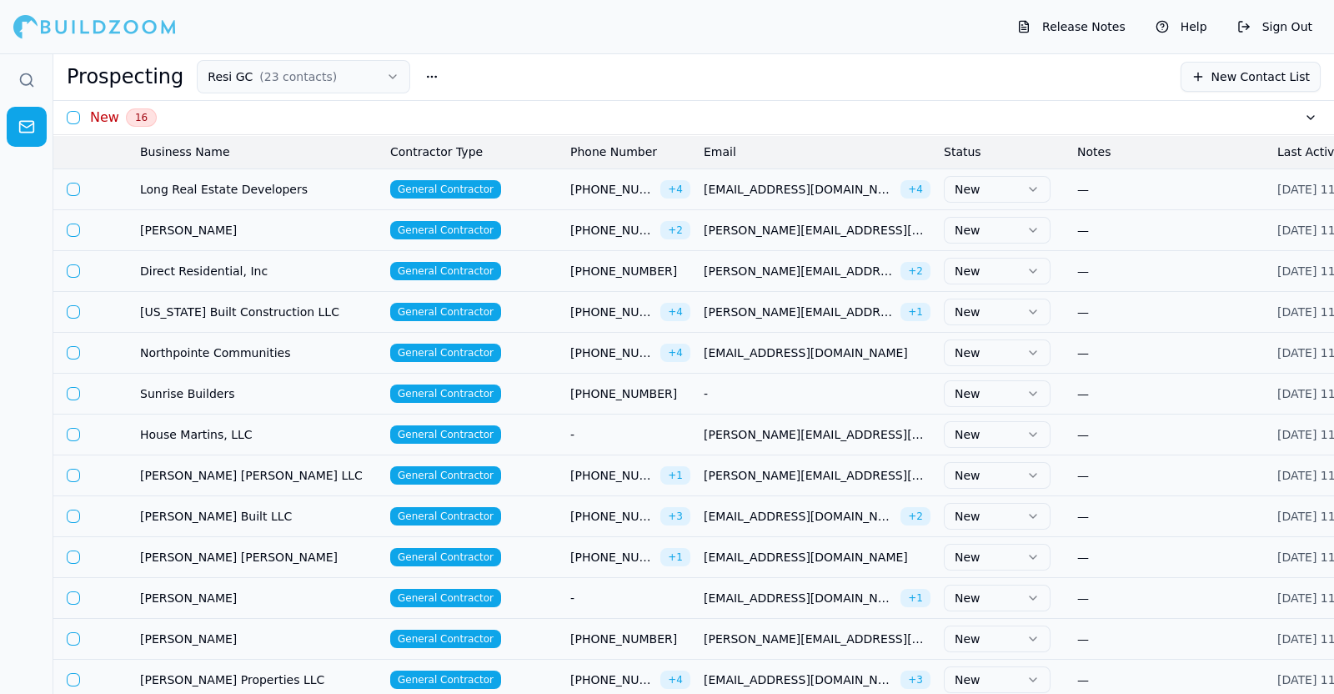
click at [1006, 181] on button "New" at bounding box center [997, 189] width 107 height 27
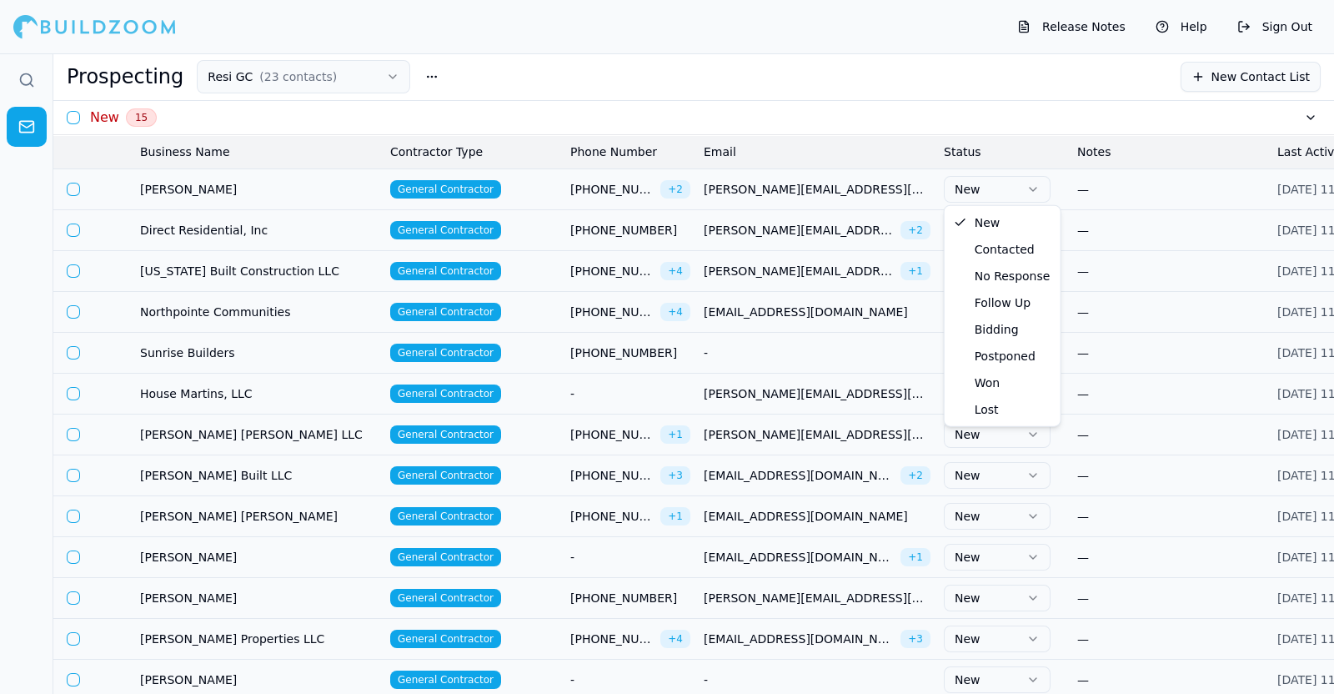
click at [996, 186] on button "New" at bounding box center [997, 189] width 107 height 27
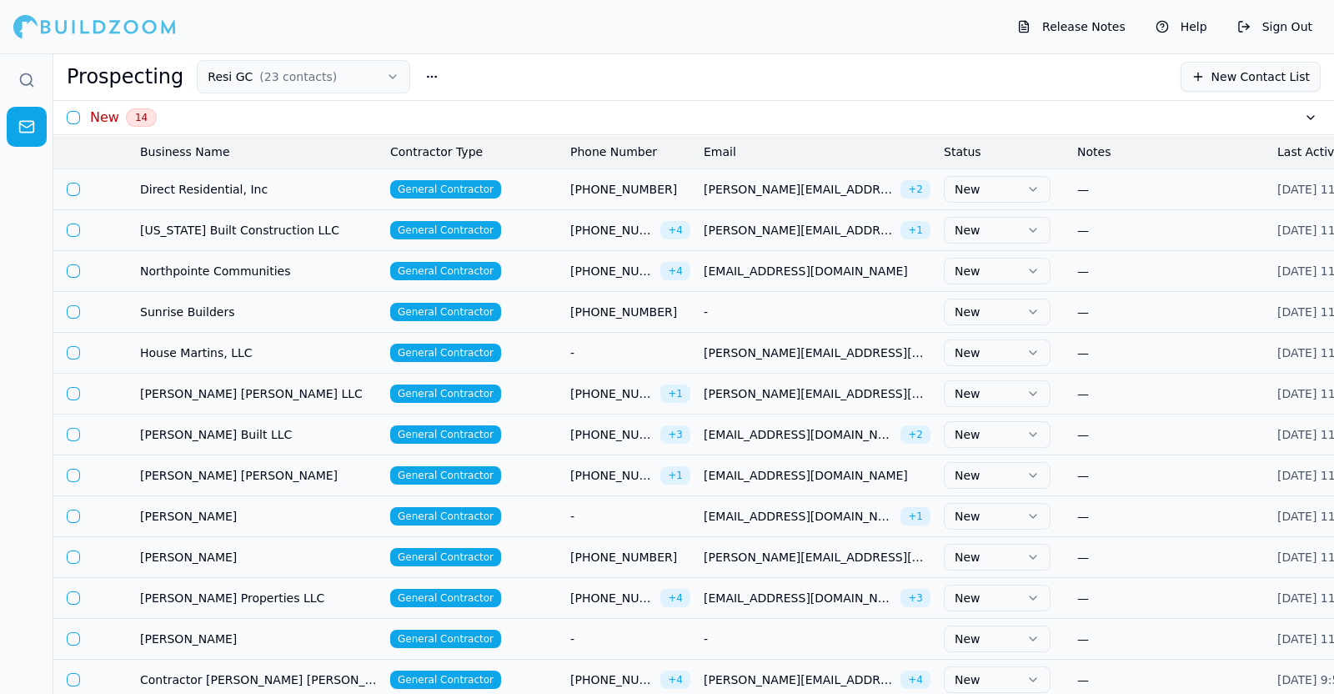
click at [990, 194] on button "New" at bounding box center [997, 189] width 107 height 27
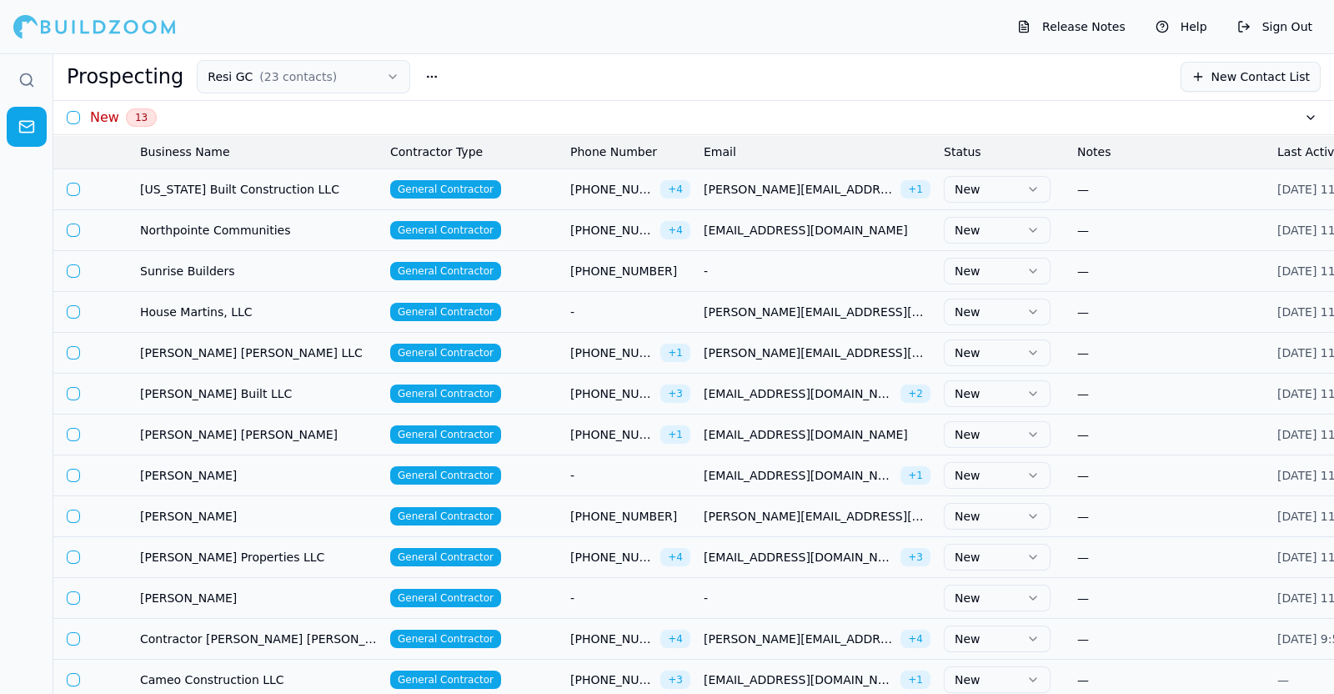
click at [1011, 178] on button "New" at bounding box center [997, 189] width 107 height 27
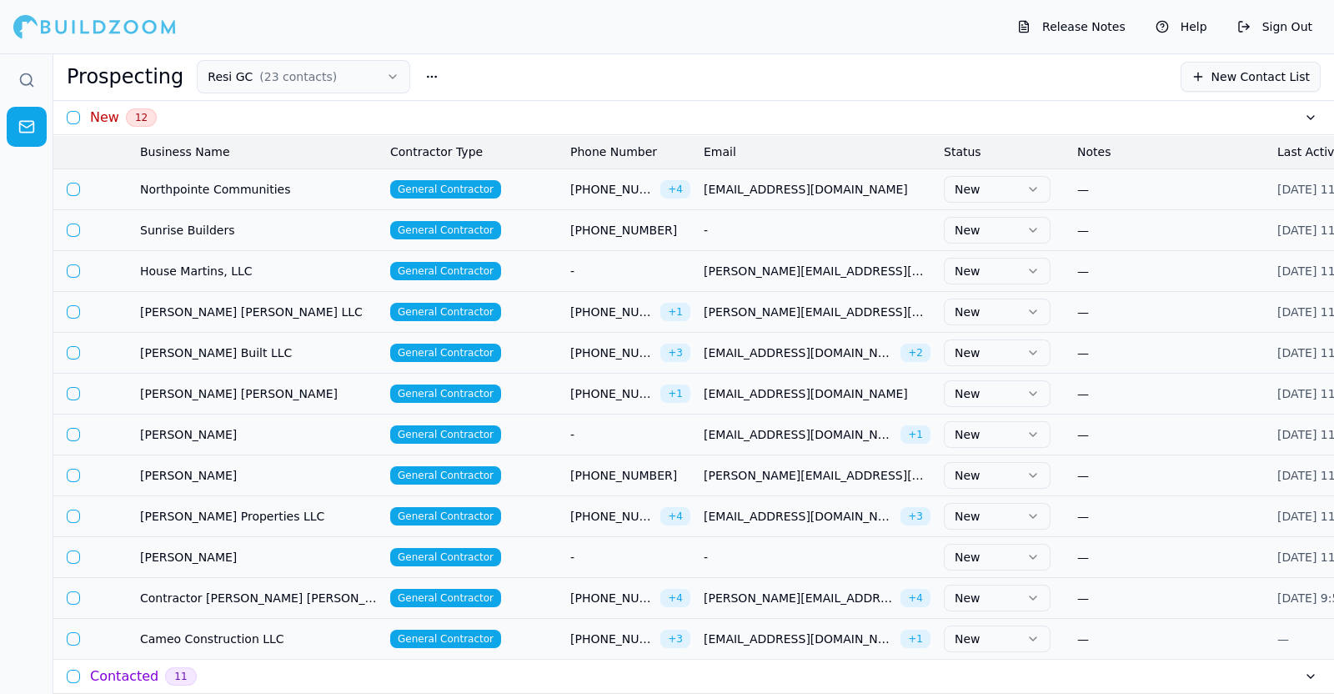
click at [1023, 183] on button "New" at bounding box center [997, 189] width 107 height 27
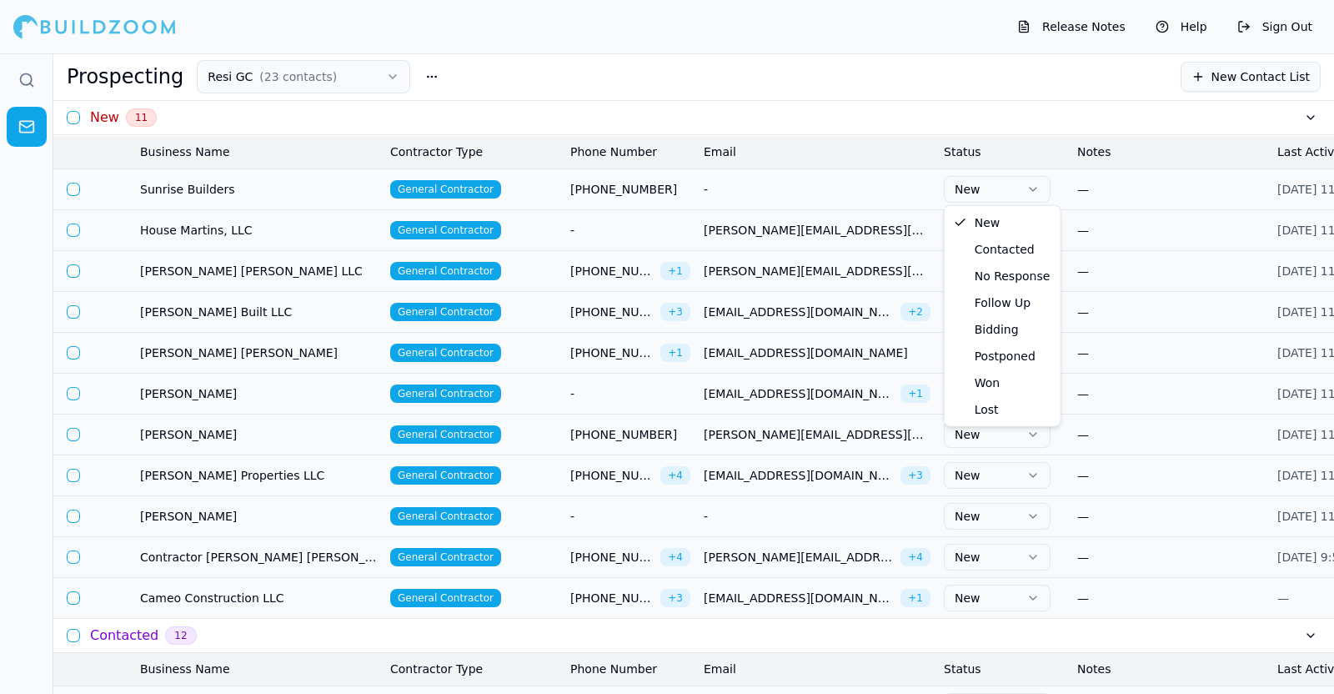
click at [1018, 181] on button "New" at bounding box center [997, 189] width 107 height 27
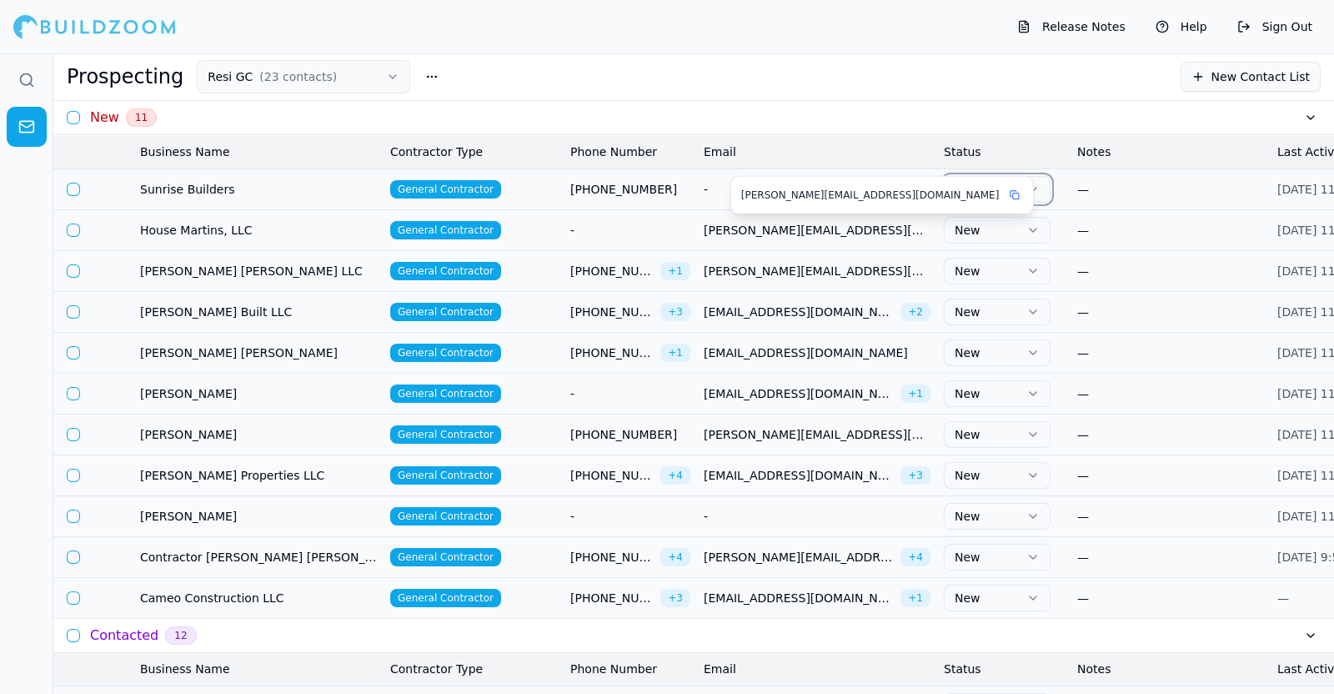
click at [884, 227] on span "martin@housemartinsllc.com" at bounding box center [817, 230] width 227 height 17
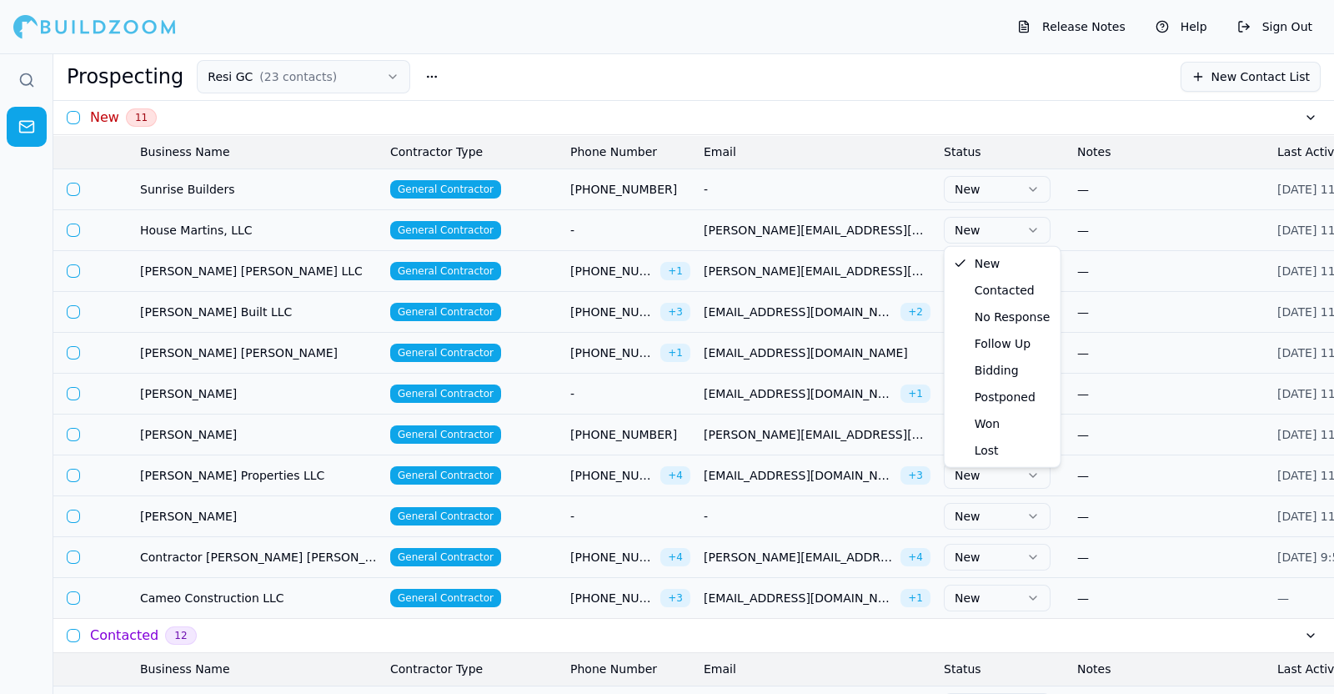
click at [996, 239] on button "New" at bounding box center [997, 230] width 107 height 27
click at [996, 292] on body "Release Notes Help Sign Out Prospecting Resi GC ( 23 contacts ) New Contact Lis…" at bounding box center [667, 400] width 1334 height 694
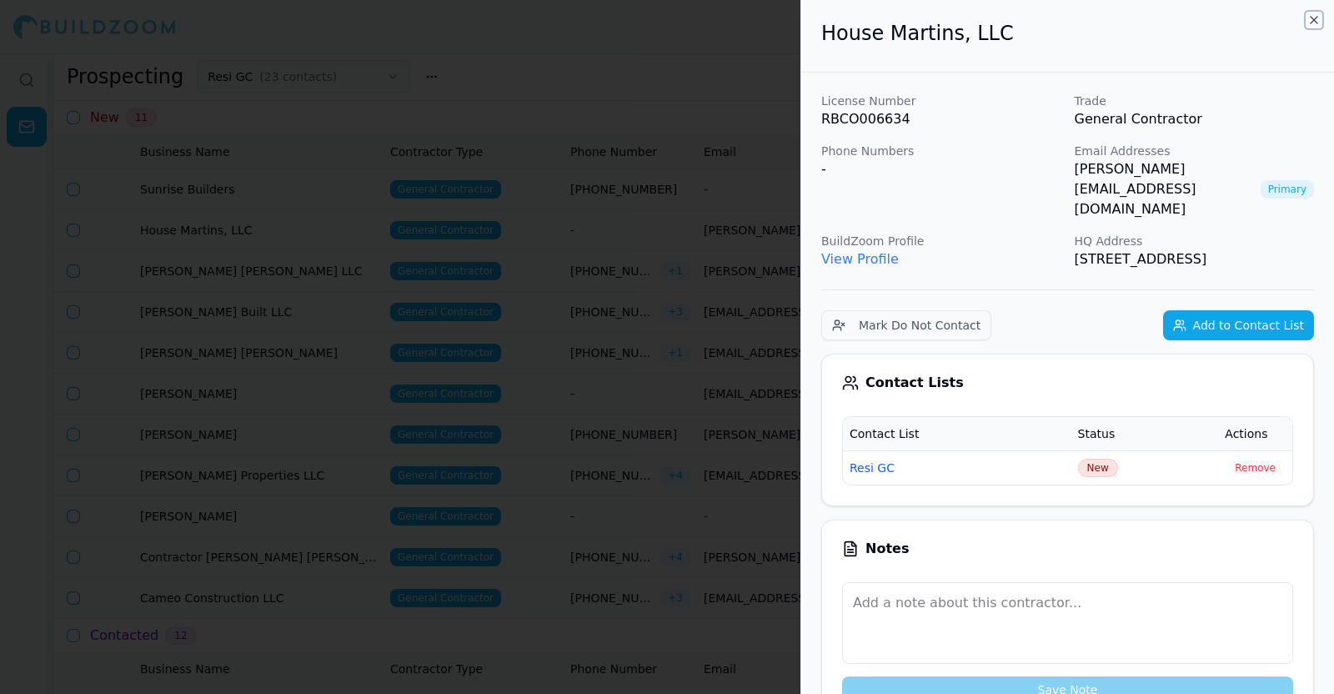
click at [1309, 21] on icon "button" at bounding box center [1313, 19] width 13 height 13
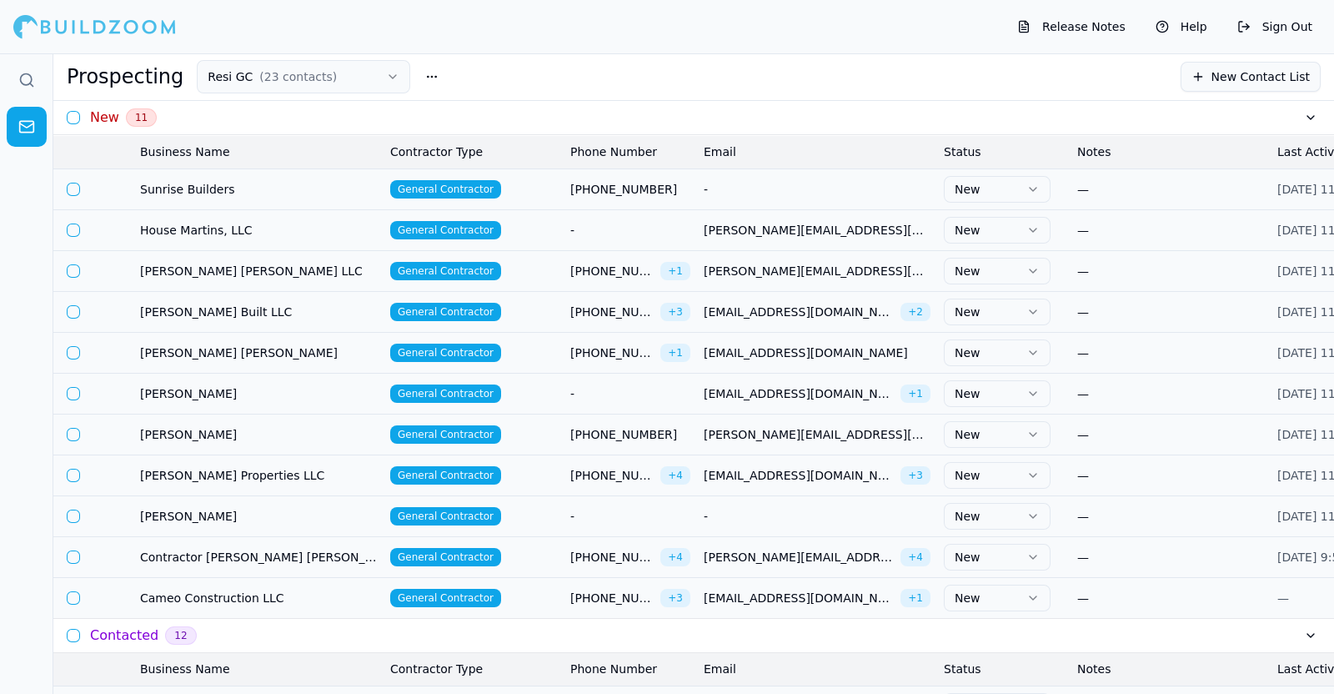
click at [1006, 229] on button "New" at bounding box center [997, 230] width 107 height 27
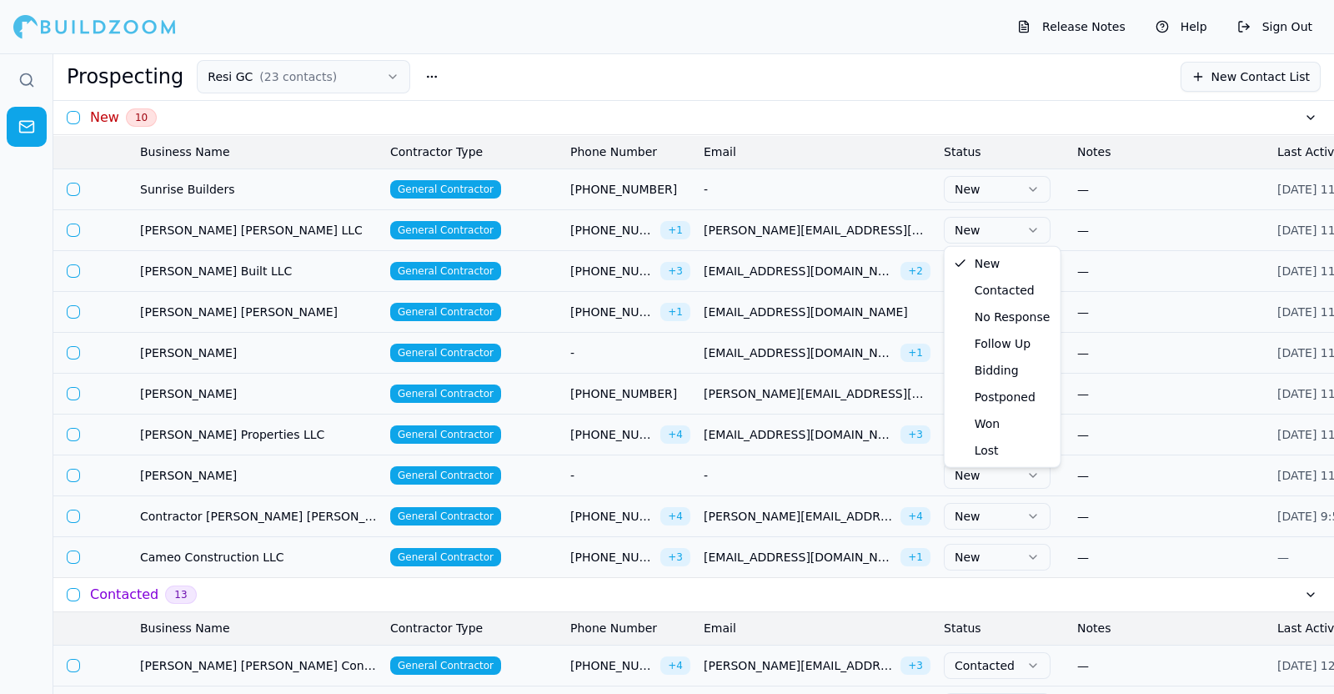
click at [1012, 233] on button "New" at bounding box center [997, 230] width 107 height 27
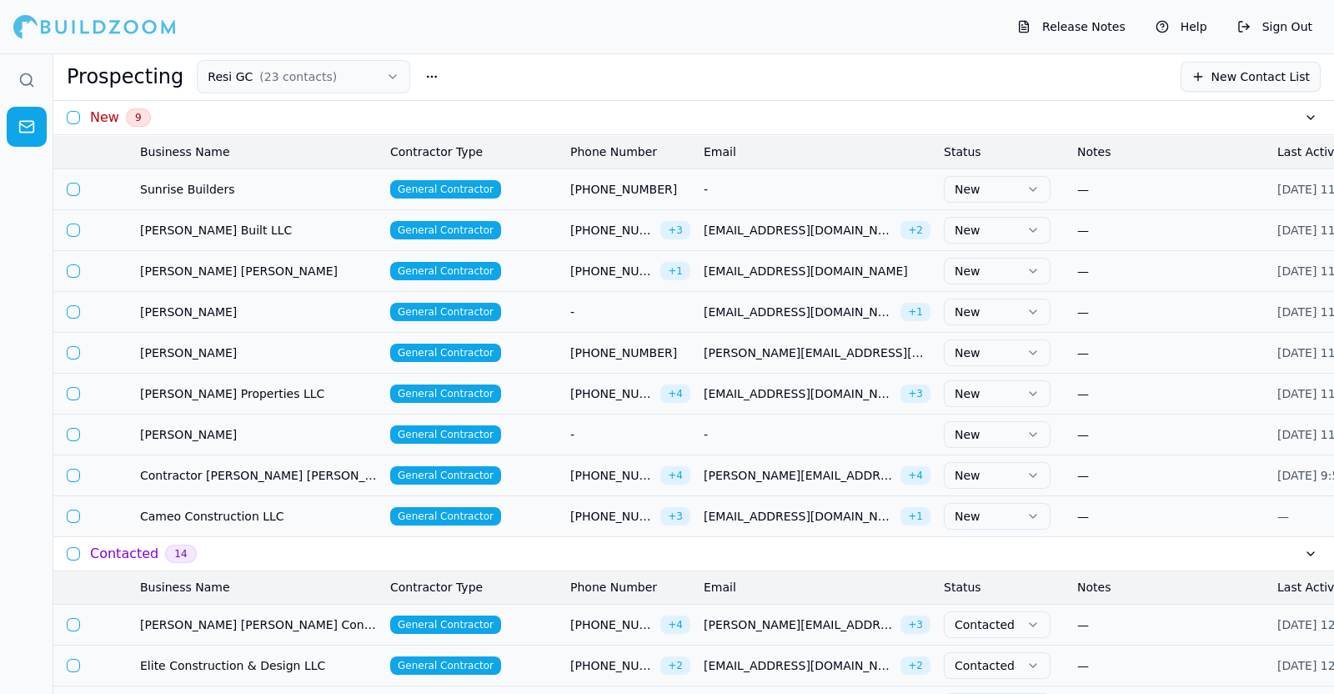
click at [1016, 223] on button "New" at bounding box center [997, 230] width 107 height 27
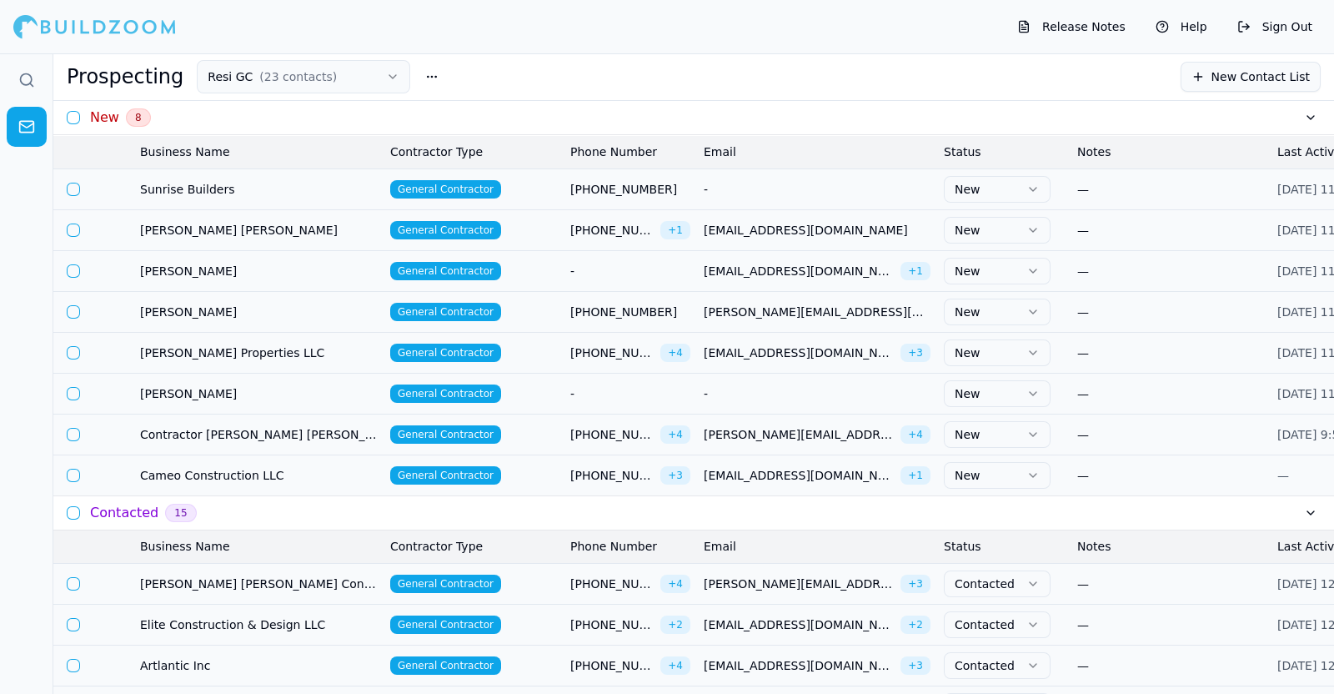
click at [1017, 223] on button "New" at bounding box center [997, 230] width 107 height 27
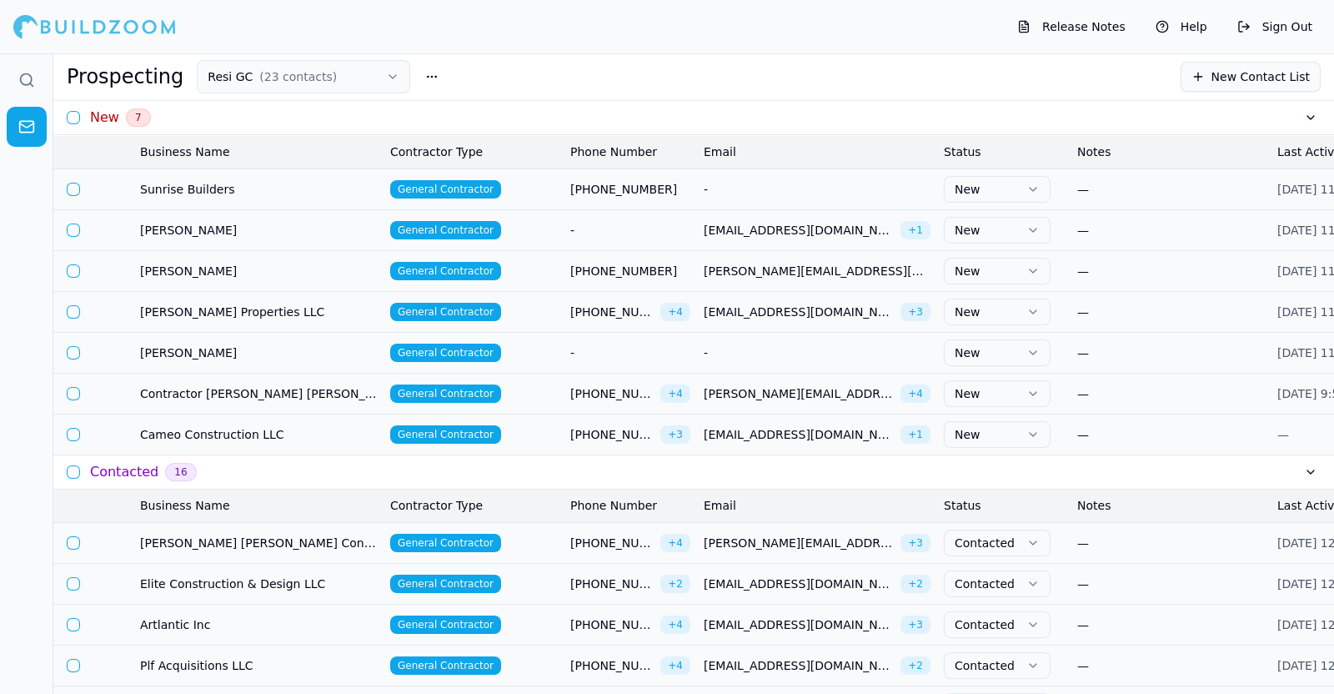
click at [1021, 265] on button "New" at bounding box center [997, 271] width 107 height 27
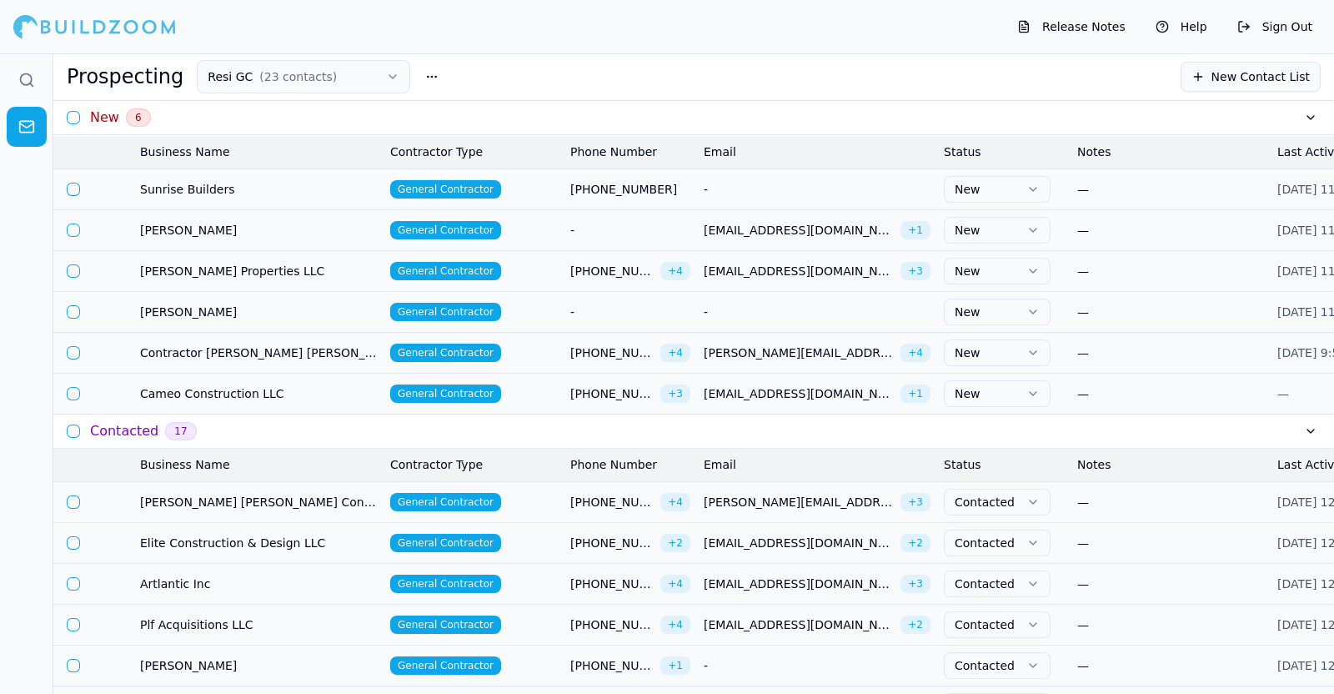
click at [996, 269] on button "New" at bounding box center [997, 271] width 107 height 27
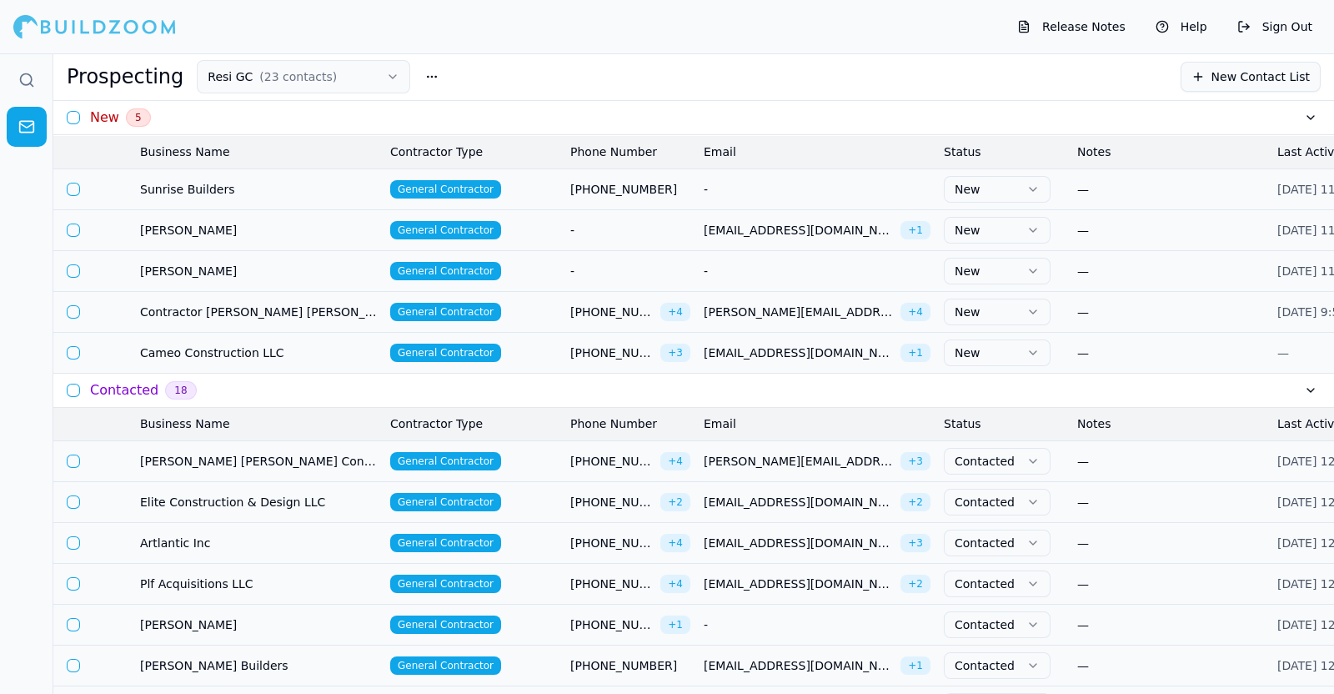
click at [1011, 268] on button "New" at bounding box center [997, 271] width 107 height 27
click at [70, 269] on button "button" at bounding box center [73, 270] width 13 height 13
click at [863, 62] on button "Bulk Actions" at bounding box center [875, 77] width 113 height 30
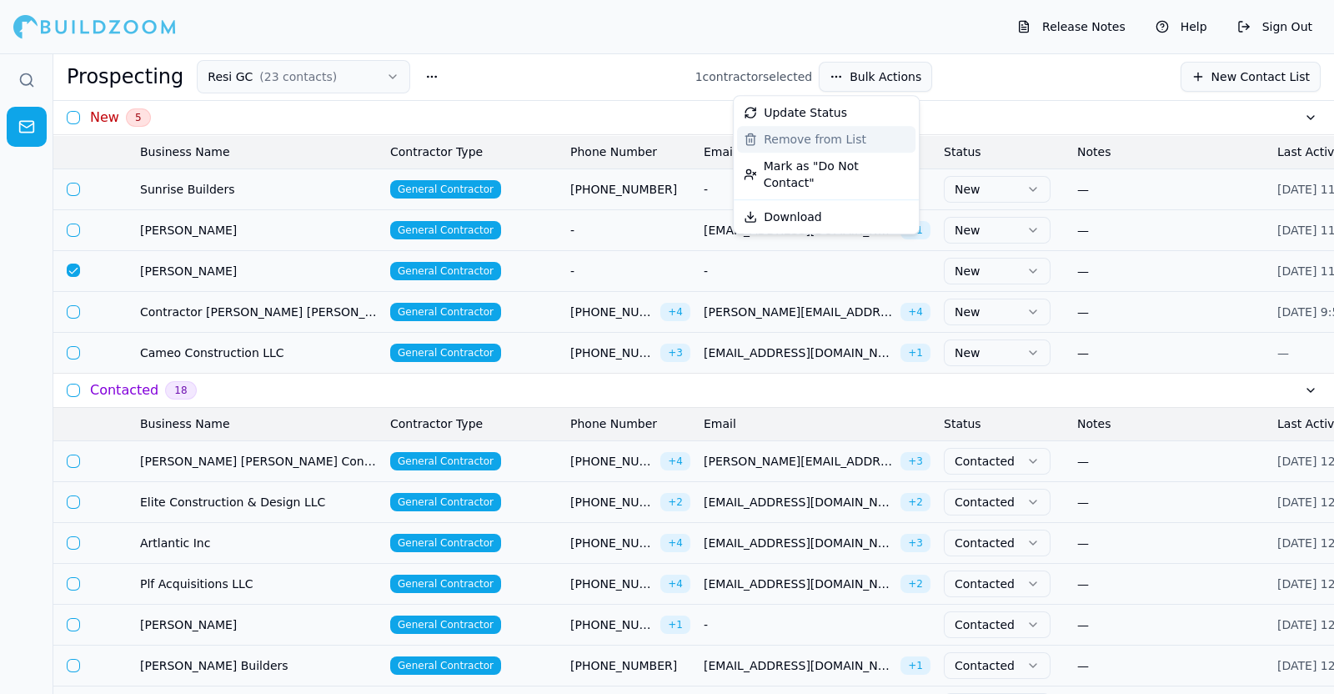
click at [844, 143] on div "Remove from List" at bounding box center [826, 139] width 178 height 27
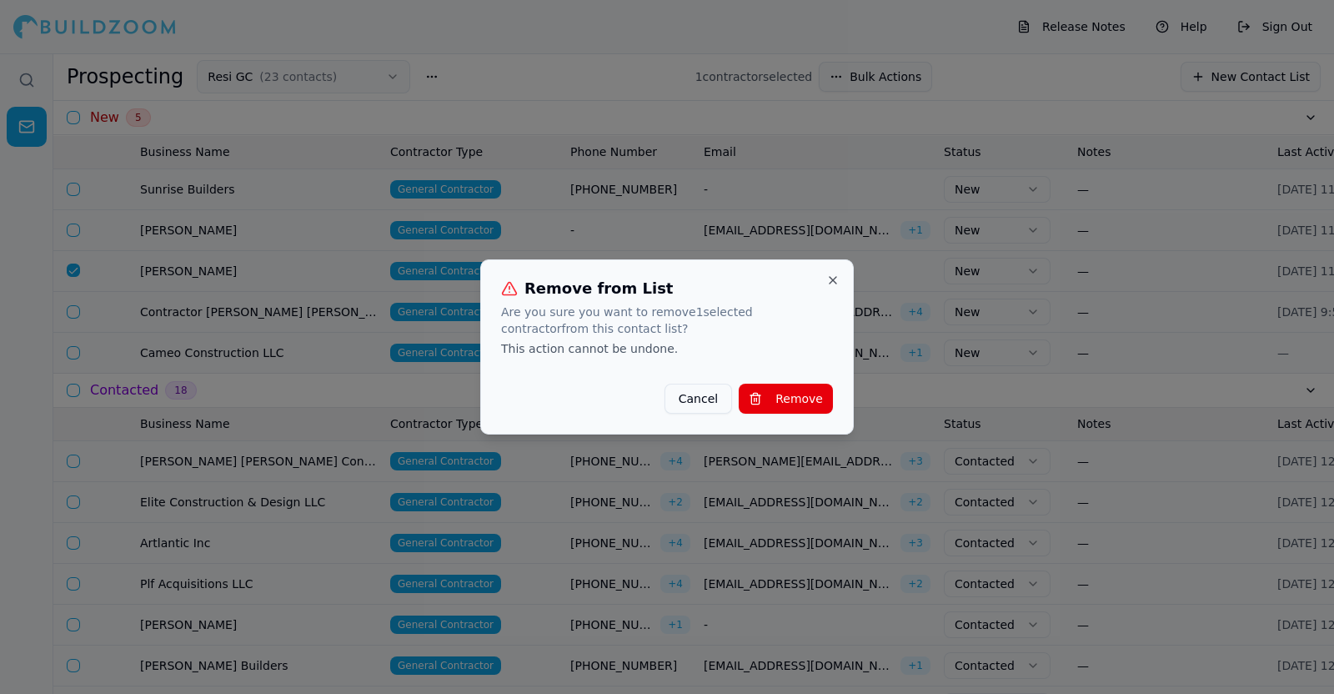
click at [813, 390] on button "Remove" at bounding box center [786, 399] width 94 height 30
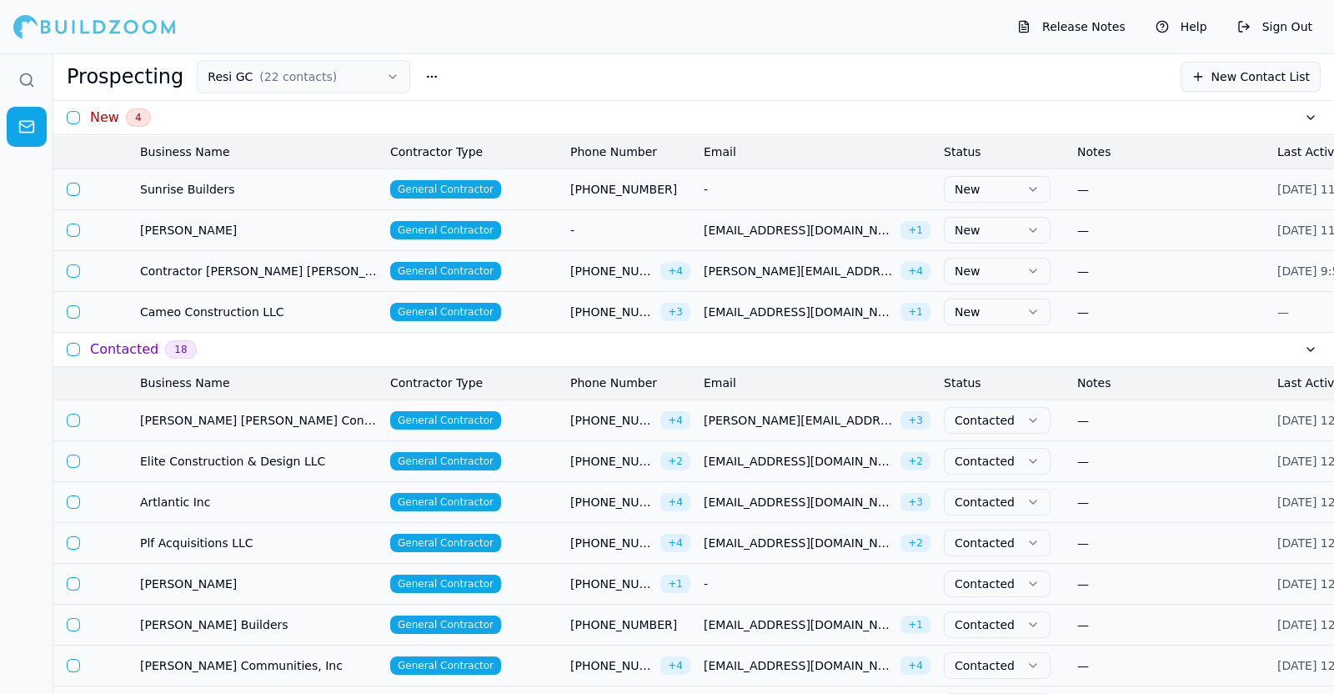
click at [1031, 309] on icon "button" at bounding box center [1032, 311] width 13 height 13
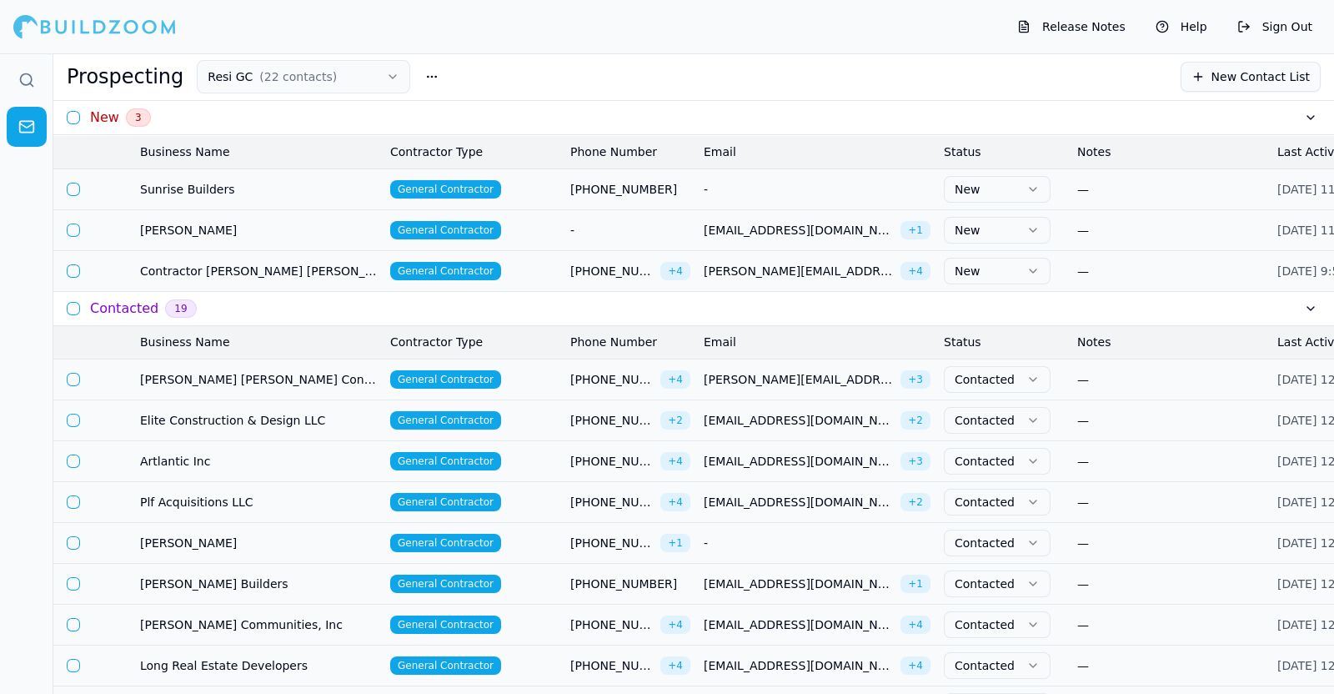
click at [1014, 259] on button "New" at bounding box center [997, 271] width 107 height 27
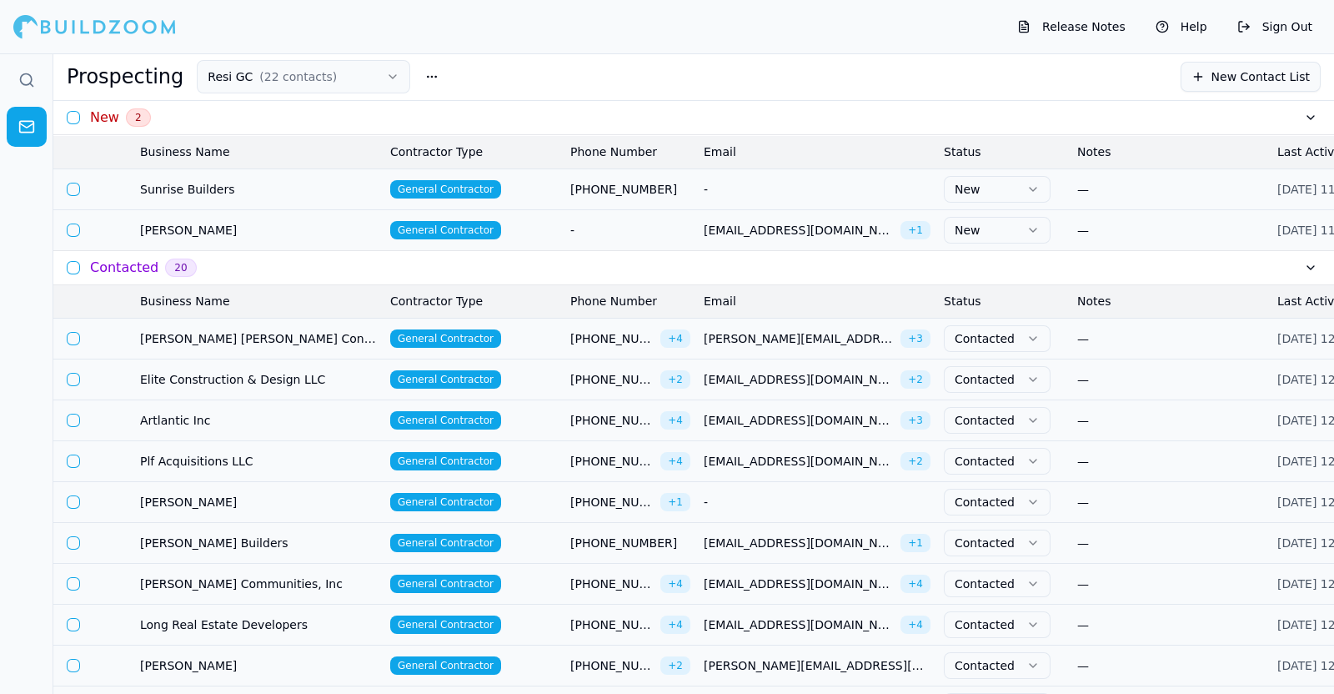
click at [1009, 228] on button "New" at bounding box center [997, 230] width 107 height 27
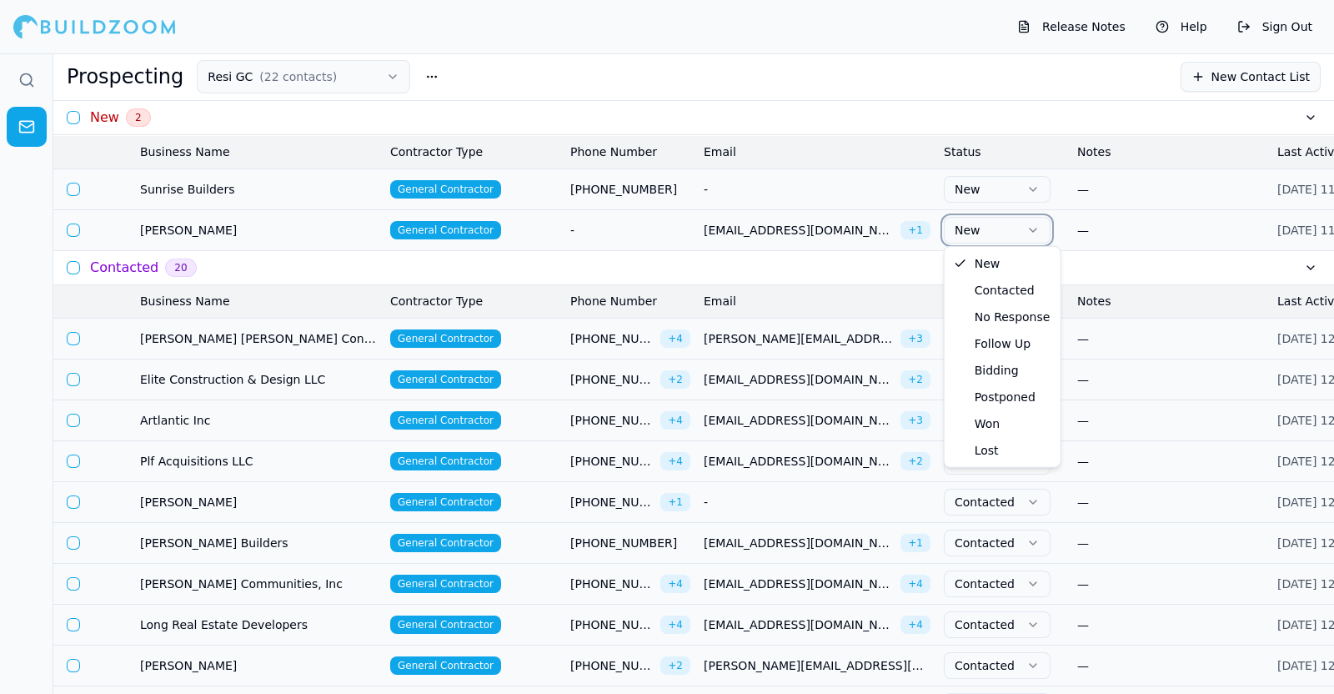
click at [73, 231] on button "button" at bounding box center [73, 229] width 13 height 13
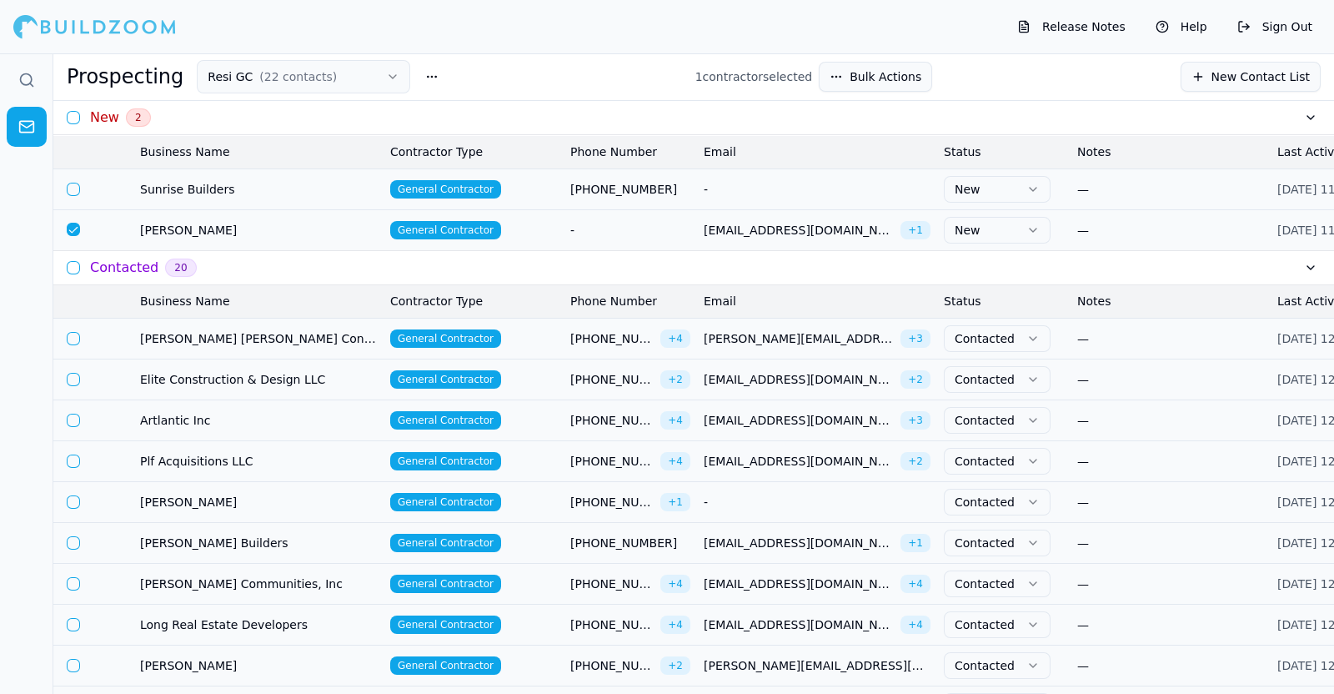
click at [826, 73] on button "Bulk Actions" at bounding box center [875, 77] width 113 height 30
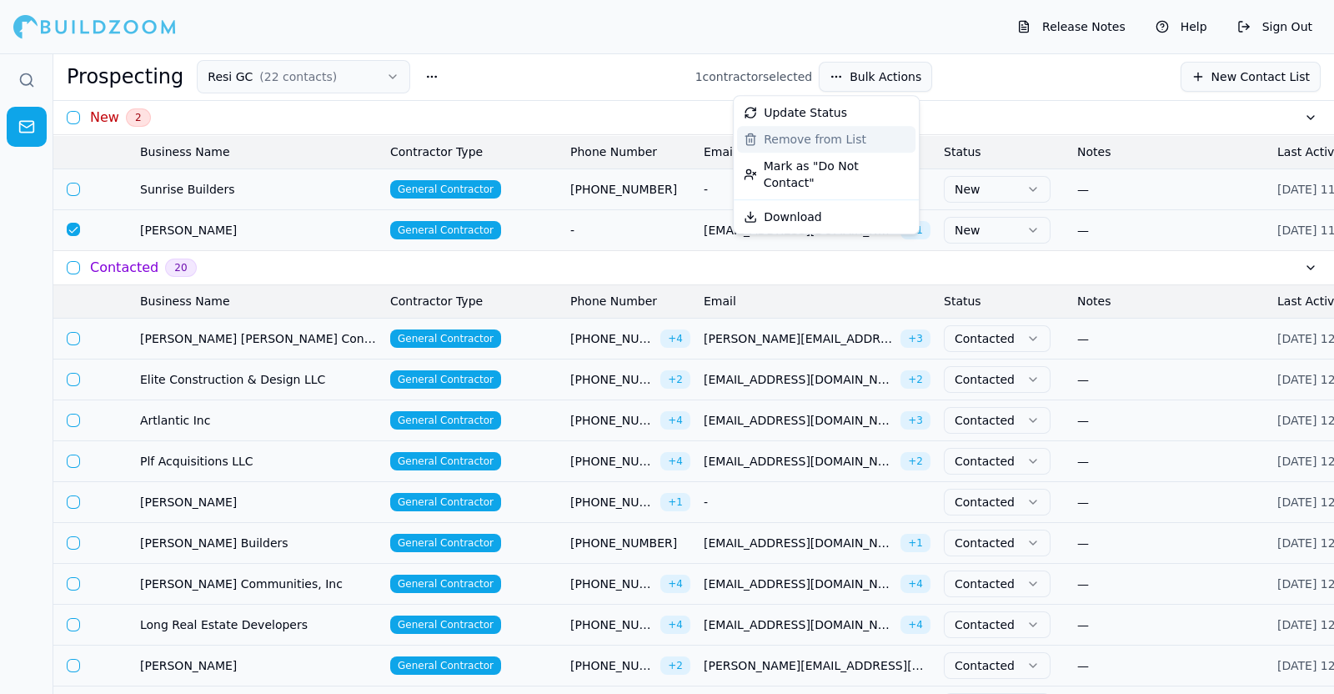
click at [863, 144] on div "Remove from List" at bounding box center [826, 139] width 178 height 27
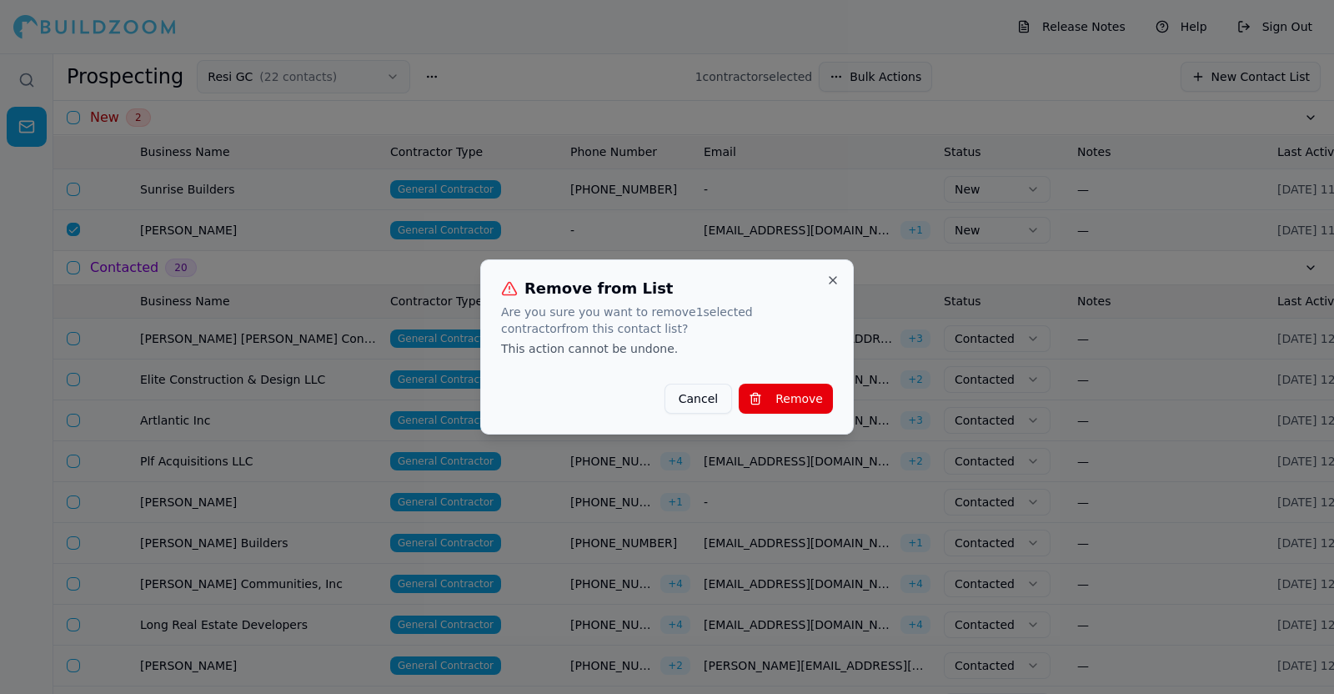
click at [791, 399] on button "Remove" at bounding box center [786, 399] width 94 height 30
